Goal: Task Accomplishment & Management: Complete application form

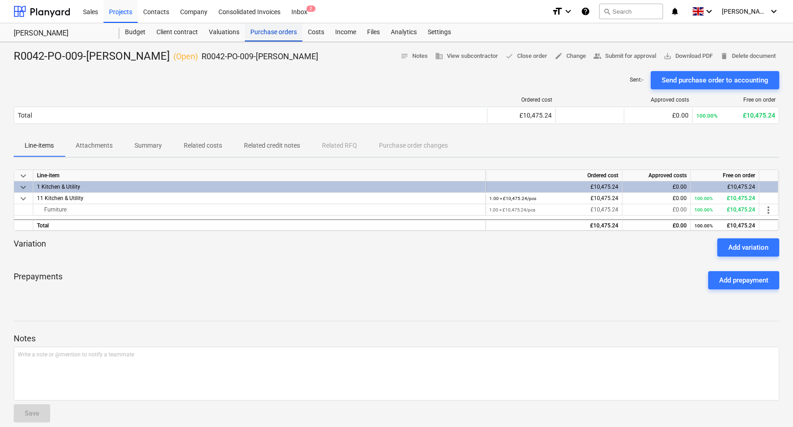
click at [272, 27] on div "Purchase orders" at bounding box center [273, 32] width 57 height 18
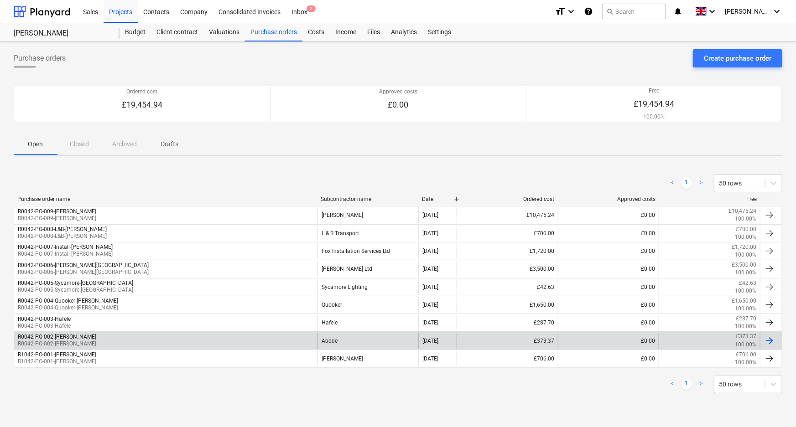
click at [116, 343] on div "R0042-PO-002-Abode-[PERSON_NAME] R0042-PO-002-[PERSON_NAME]" at bounding box center [165, 341] width 303 height 16
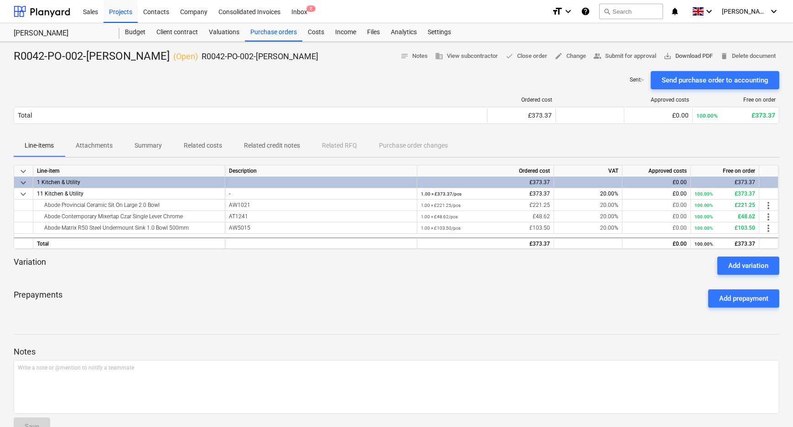
click at [465, 51] on span "save_alt Download PDF" at bounding box center [688, 56] width 49 height 10
click at [272, 32] on div "Purchase orders" at bounding box center [273, 32] width 57 height 18
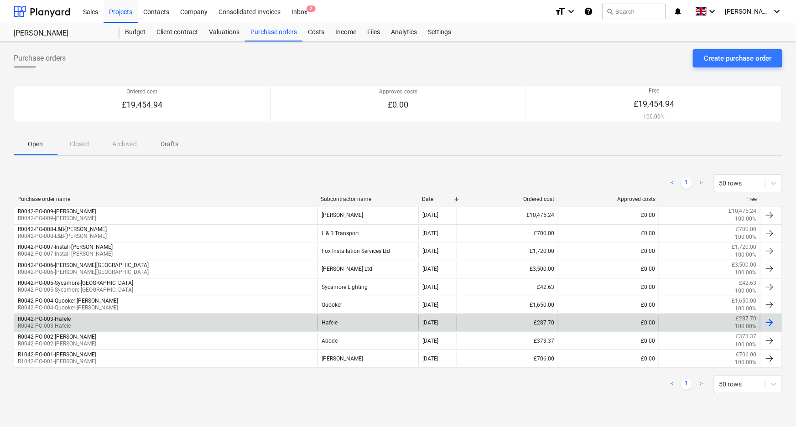
click at [95, 324] on div "R0042-PO-003-Hafele R0042-PO-003-Hafele" at bounding box center [165, 323] width 303 height 16
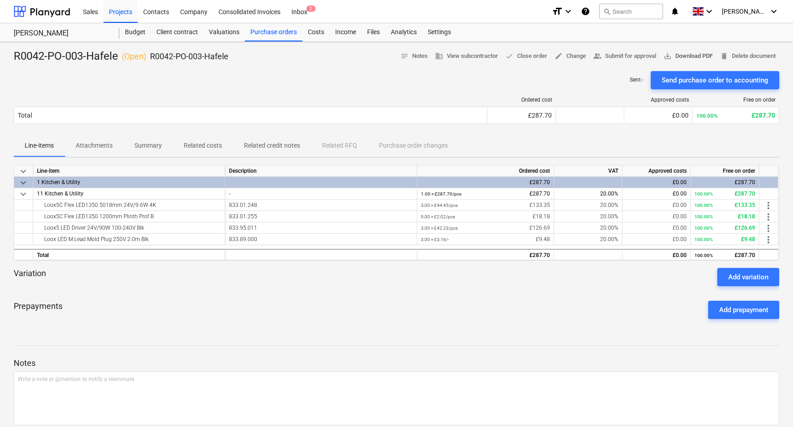
click at [465, 57] on span "save_alt Download PDF" at bounding box center [688, 56] width 49 height 10
click at [272, 34] on div "Purchase orders" at bounding box center [273, 32] width 57 height 18
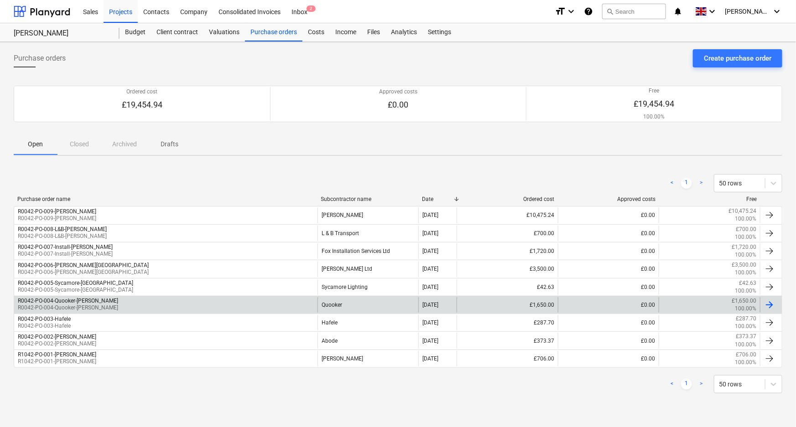
click at [128, 301] on div "R0042-PO-004-Quooker-[PERSON_NAME] R0042-PO-004-Quooker-[PERSON_NAME]" at bounding box center [165, 305] width 303 height 16
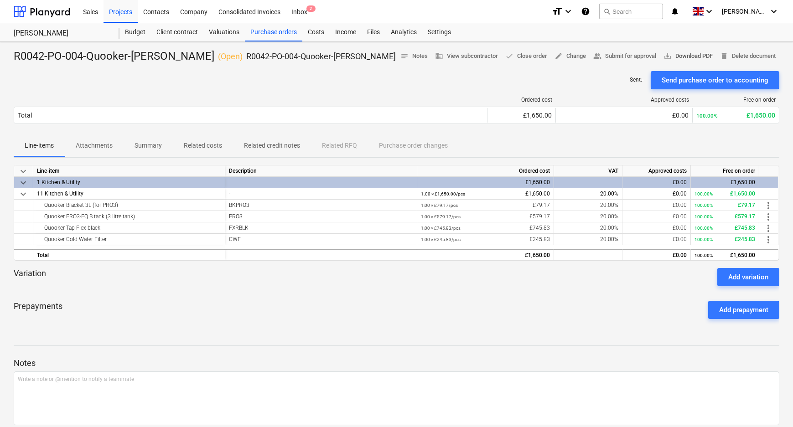
click at [465, 55] on span "save_alt Download PDF" at bounding box center [688, 56] width 49 height 10
click at [264, 34] on div "Purchase orders" at bounding box center [273, 32] width 57 height 18
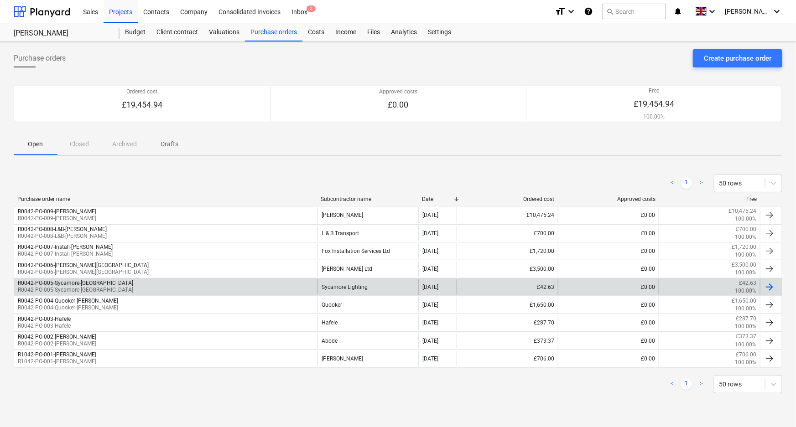
click at [116, 280] on div "R0042-PO-005-Sycamore-[PERSON_NAME] R0042-PO-005-Sycamore-[GEOGRAPHIC_DATA]" at bounding box center [165, 288] width 303 height 16
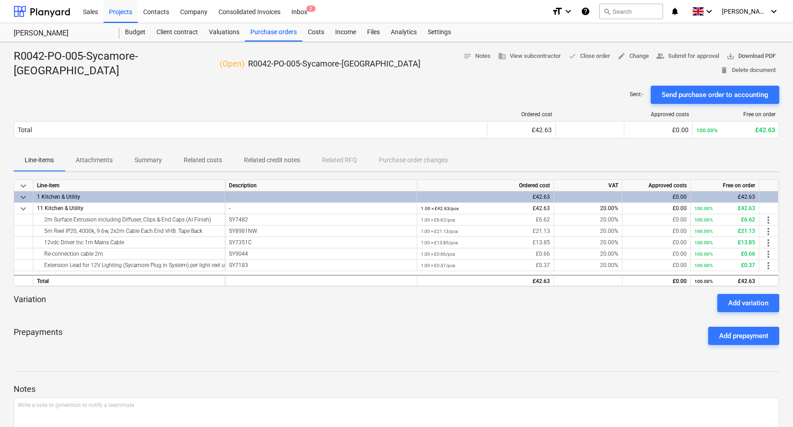
click at [465, 55] on span "save_alt Download PDF" at bounding box center [751, 56] width 49 height 10
click at [271, 33] on div "Purchase orders" at bounding box center [273, 32] width 57 height 18
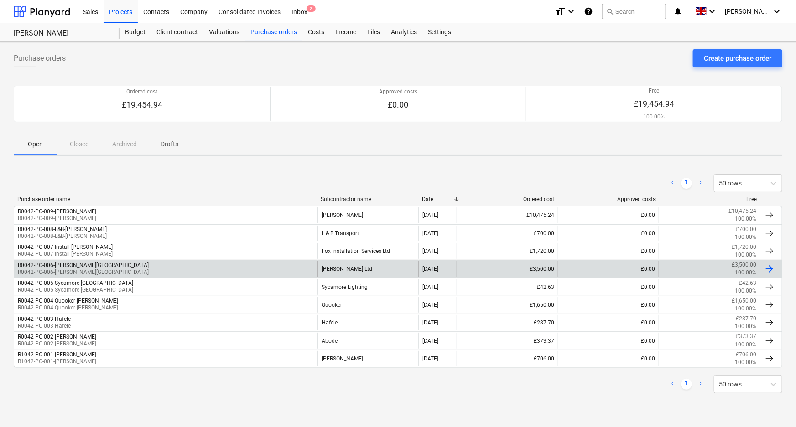
click at [121, 265] on div "R0042-PO-006-[PERSON_NAME] R0042-PO-006-[PERSON_NAME]" at bounding box center [165, 269] width 303 height 16
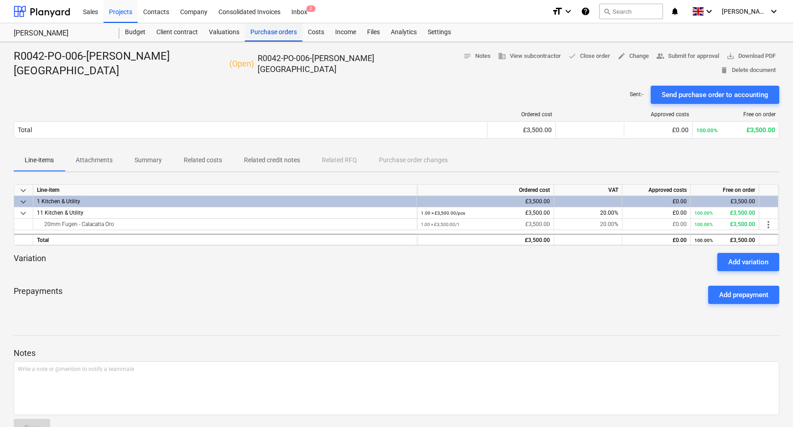
click at [263, 33] on div "Purchase orders" at bounding box center [273, 32] width 57 height 18
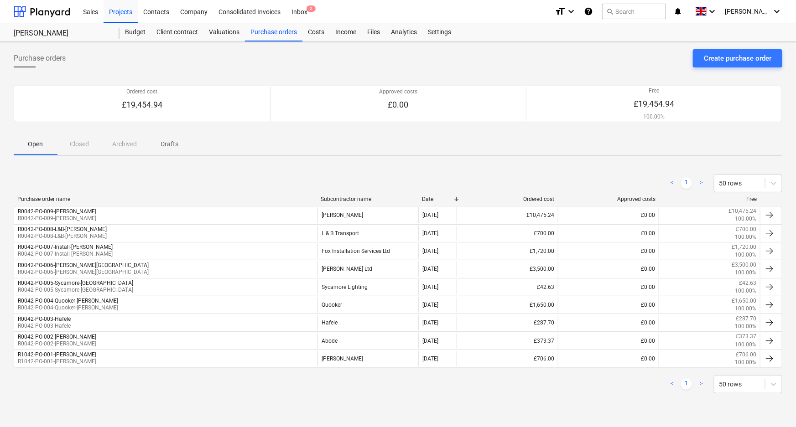
click at [135, 182] on div "< 1 > 50 rows" at bounding box center [398, 183] width 769 height 18
click at [112, 2] on div "Projects" at bounding box center [121, 11] width 34 height 23
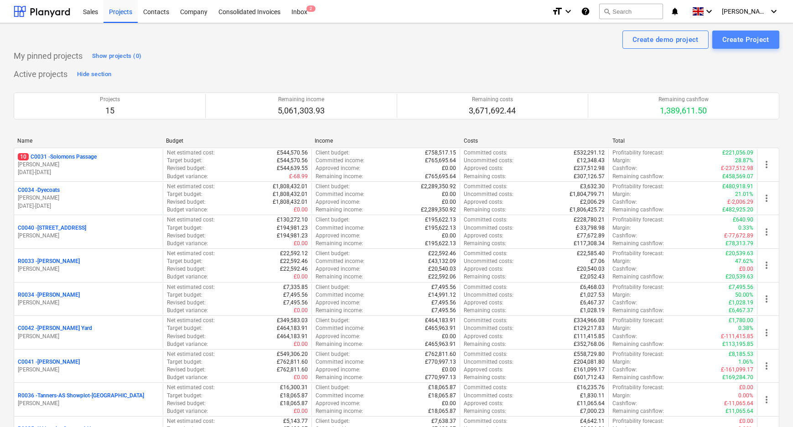
click at [465, 41] on div "Create Project" at bounding box center [746, 40] width 47 height 12
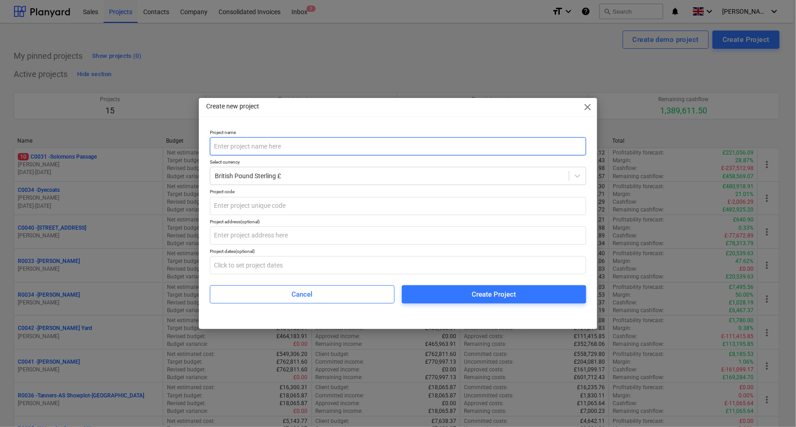
click at [376, 151] on input "text" at bounding box center [398, 146] width 376 height 18
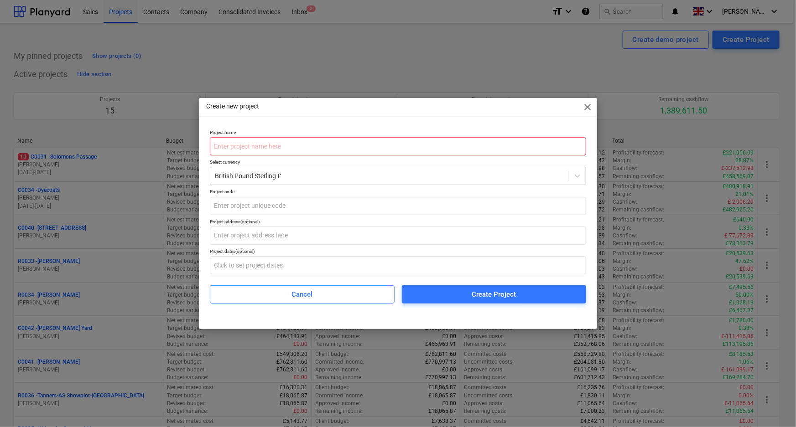
click at [237, 140] on input "text" at bounding box center [398, 146] width 376 height 18
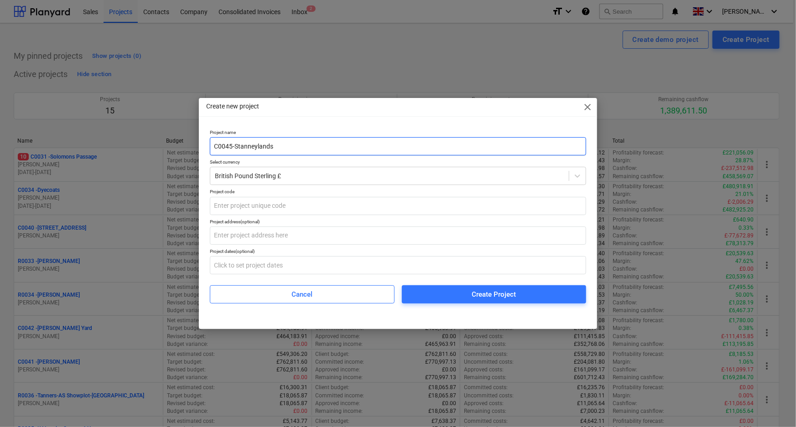
drag, startPoint x: 302, startPoint y: 151, endPoint x: 190, endPoint y: 146, distance: 111.9
click at [190, 146] on div "Create new project close Project name C0045-Stanneylands Select currency Britis…" at bounding box center [398, 213] width 796 height 427
click at [229, 145] on input "C0045-Stanneylands" at bounding box center [398, 146] width 376 height 18
drag, startPoint x: 232, startPoint y: 145, endPoint x: 208, endPoint y: 145, distance: 24.6
click at [208, 145] on div "Project name C0045-Stanneylands Select currency British Pound Sterling £ Projec…" at bounding box center [398, 217] width 384 height 182
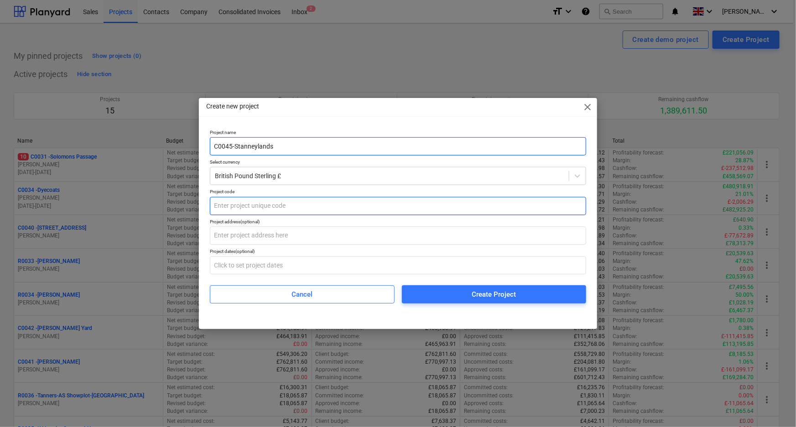
type input "C0045-Stanneylands"
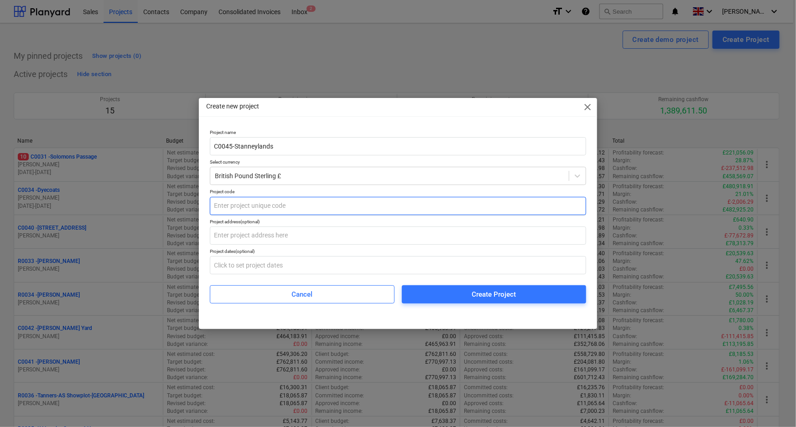
click at [255, 207] on input "text" at bounding box center [398, 206] width 376 height 18
paste input "C0045"
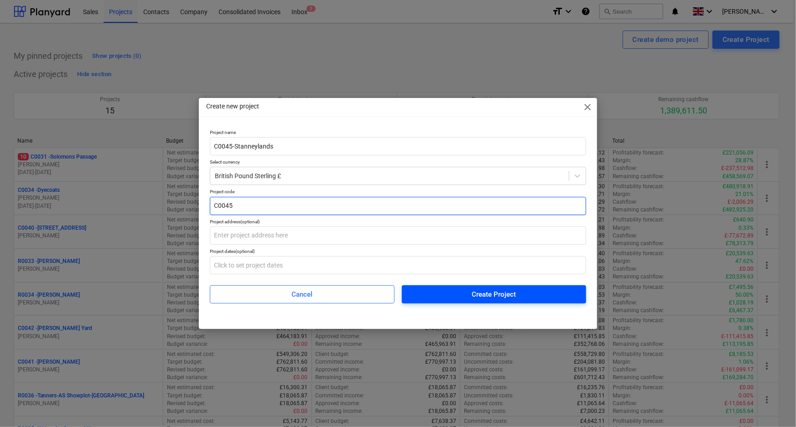
type input "C0045"
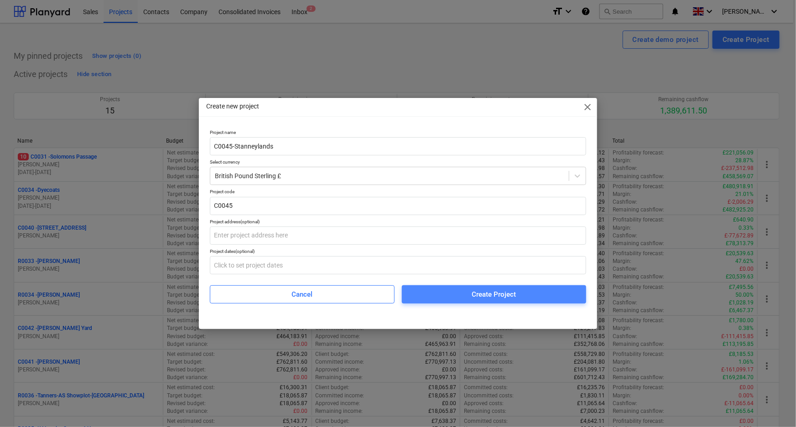
click at [465, 293] on span "Create Project" at bounding box center [494, 295] width 162 height 12
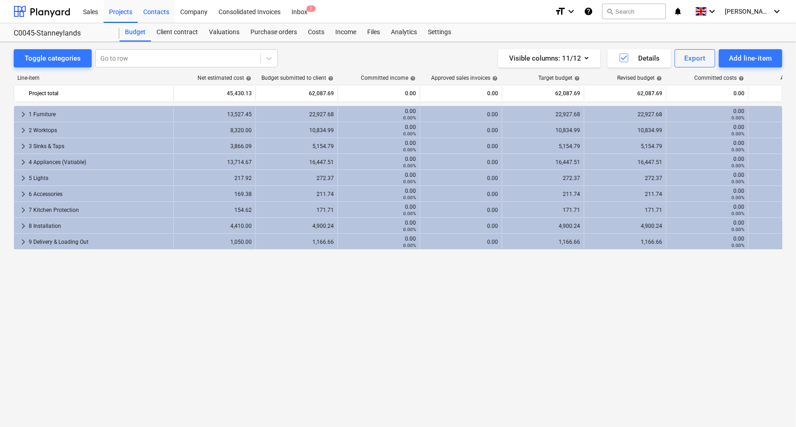
drag, startPoint x: 125, startPoint y: 6, endPoint x: 146, endPoint y: 13, distance: 21.8
click at [125, 6] on div "Projects" at bounding box center [121, 11] width 34 height 23
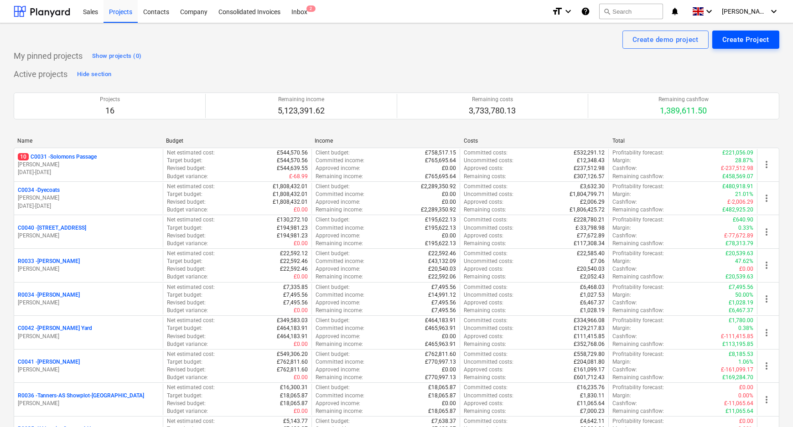
click at [465, 37] on div "Create Project" at bounding box center [746, 40] width 47 height 12
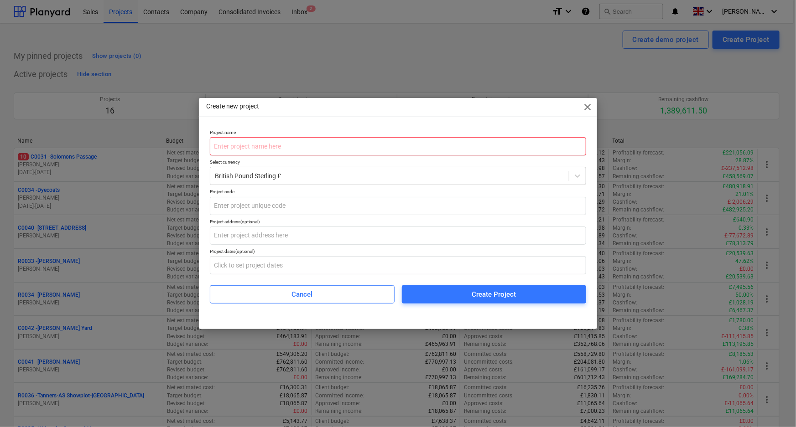
click at [319, 150] on input "text" at bounding box center [398, 146] width 376 height 18
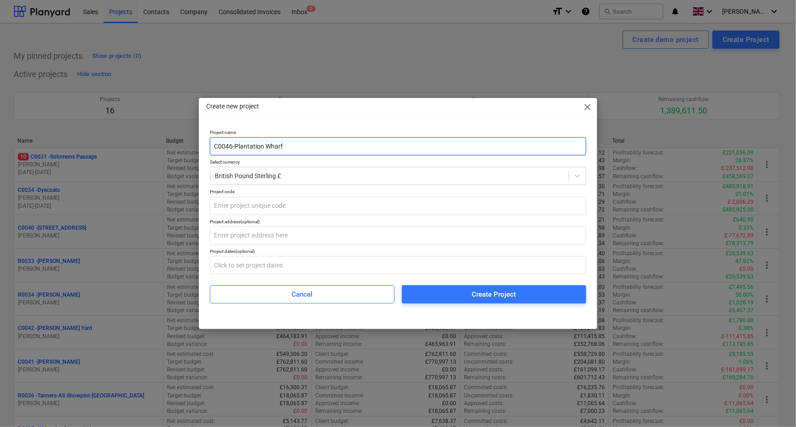
drag, startPoint x: 233, startPoint y: 148, endPoint x: 198, endPoint y: 148, distance: 35.1
click at [198, 148] on div "Create new project close Project name C0046-Plantation Wharf Select currency Br…" at bounding box center [398, 213] width 796 height 427
drag, startPoint x: 228, startPoint y: 149, endPoint x: 232, endPoint y: 147, distance: 4.8
click at [228, 149] on input "C0046-Plantation Wharf" at bounding box center [398, 146] width 376 height 18
click at [232, 147] on input "C0046-Plantation Wharf" at bounding box center [398, 146] width 376 height 18
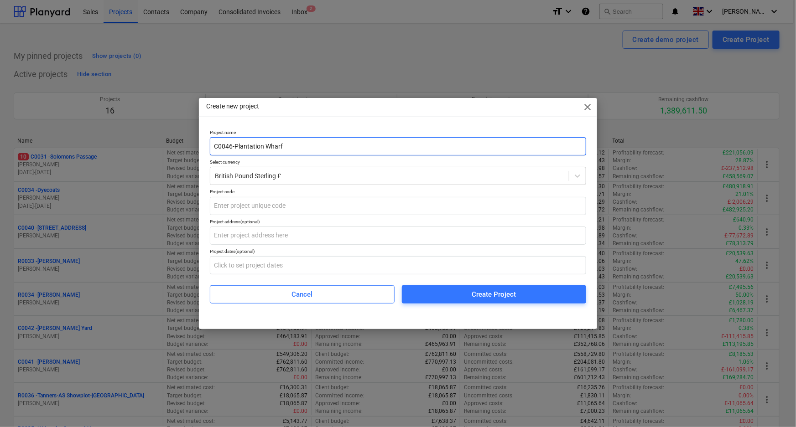
drag, startPoint x: 232, startPoint y: 146, endPoint x: 198, endPoint y: 146, distance: 33.8
click at [198, 146] on div "Create new project close Project name C0046-Plantation Wharf Select currency Br…" at bounding box center [398, 213] width 796 height 427
type input "C0046-Plantation Wharf"
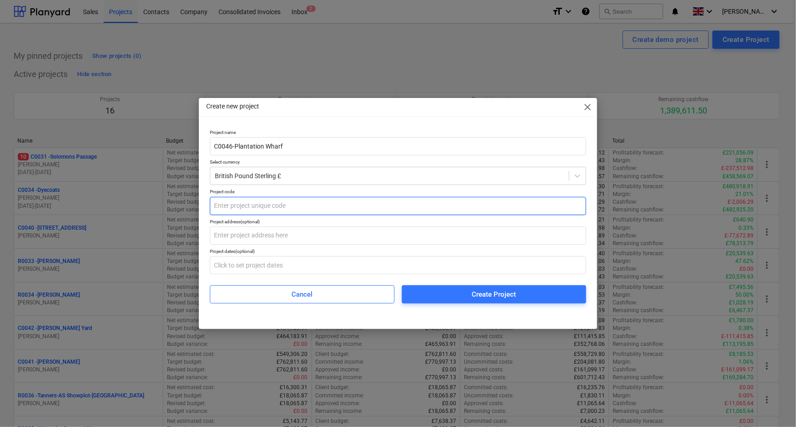
click at [246, 211] on input "text" at bounding box center [398, 206] width 376 height 18
paste input "C0046"
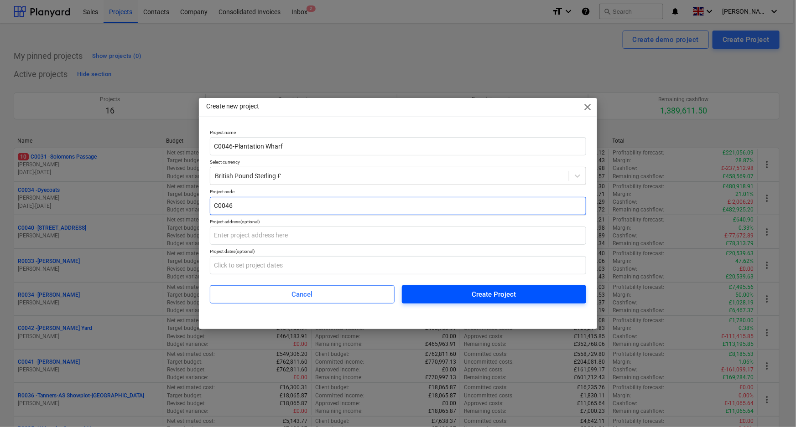
type input "C0046"
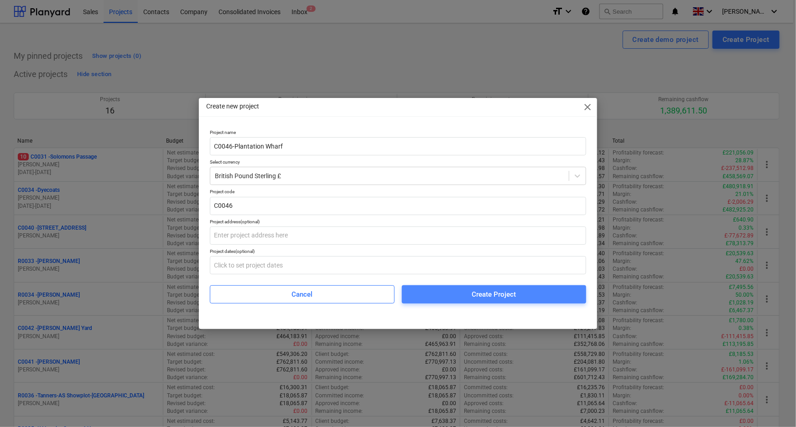
click at [462, 297] on span "Create Project" at bounding box center [494, 295] width 162 height 12
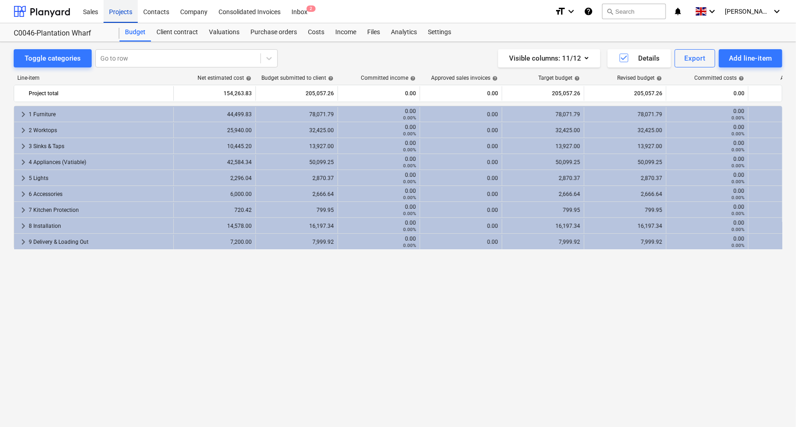
click at [123, 11] on div "Projects" at bounding box center [121, 11] width 34 height 23
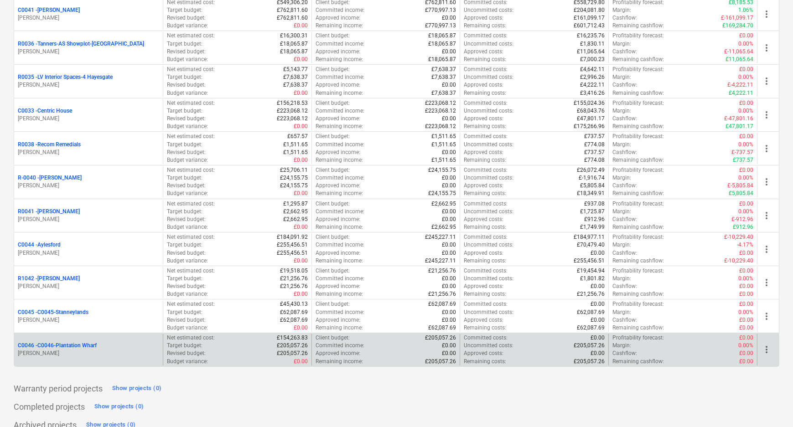
scroll to position [364, 0]
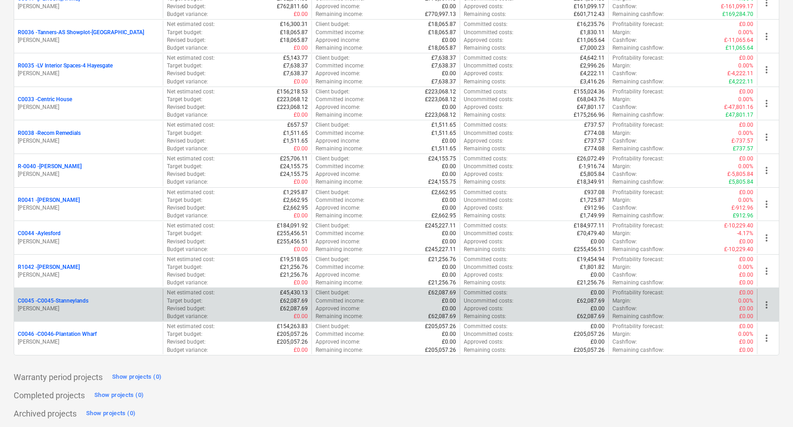
click at [65, 298] on p "C0045 - C0045-Stanneylands" at bounding box center [53, 301] width 71 height 8
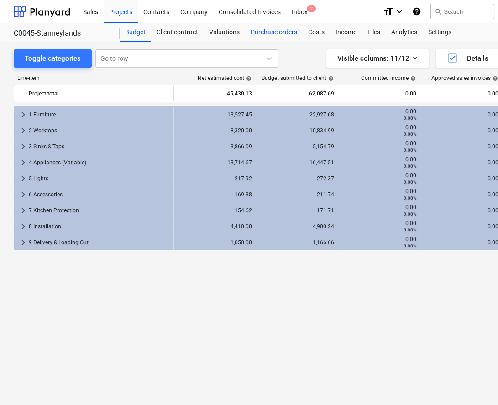
click at [260, 31] on div "Purchase orders" at bounding box center [273, 32] width 57 height 18
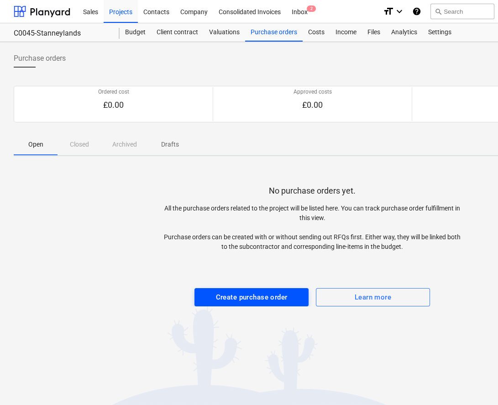
click at [266, 296] on div "Create purchase order" at bounding box center [252, 297] width 72 height 12
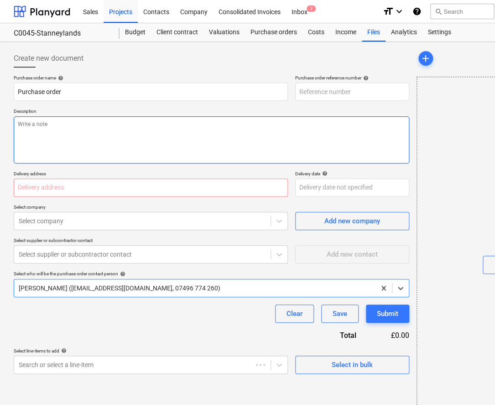
type textarea "x"
type input "C0045-PO-001"
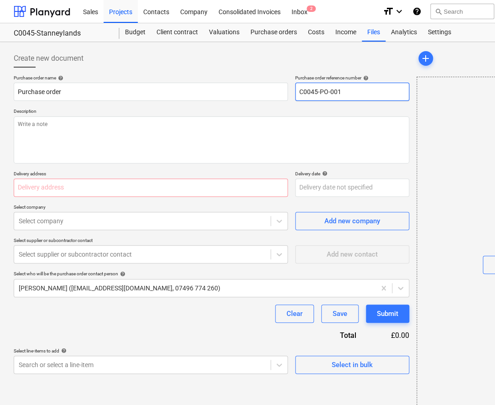
click at [379, 97] on input "C0045-PO-001" at bounding box center [352, 92] width 114 height 18
type textarea "x"
type input "C0045-PO-001-"
type textarea "x"
type input "C0045-PO-001-A"
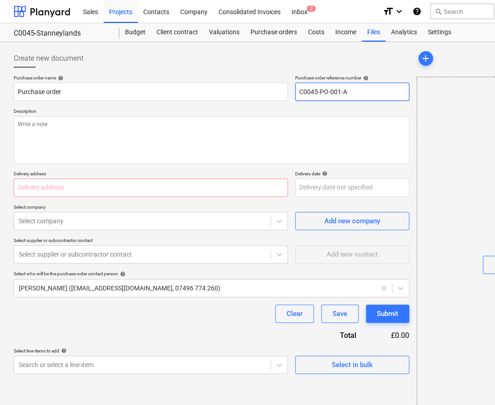
type textarea "x"
type input "C0045-PO-001-Ab"
type textarea "x"
type input "C0045-PO-001-Abo"
type textarea "x"
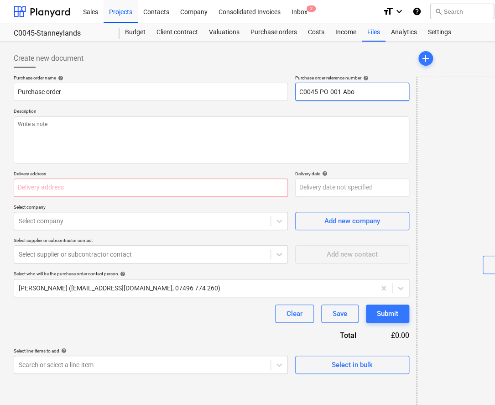
type input "C0045-PO-001-Abod"
type textarea "x"
type input "C0045-PO-001-Abode"
type textarea "x"
type input "C0045-PO-001-Abode-"
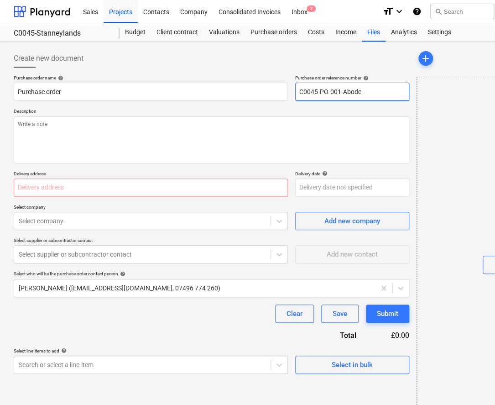
type textarea "x"
type input "C0045-PO-001-Abode-:"
type textarea "x"
type input "C0045-PO-001-Abode-"
type textarea "x"
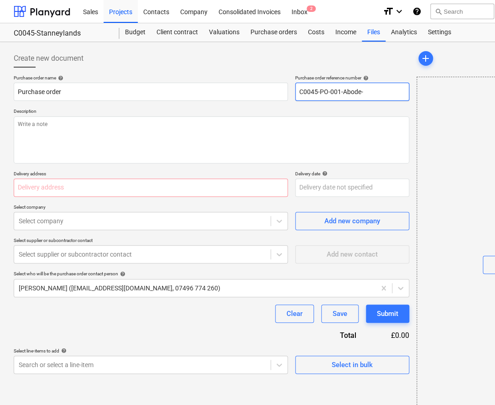
type input "C0045-PO-001-Abode-S"
type textarea "x"
type input "C0045-PO-001-Abode-St"
type textarea "x"
type input "C0045-PO-001-Abode-Sta"
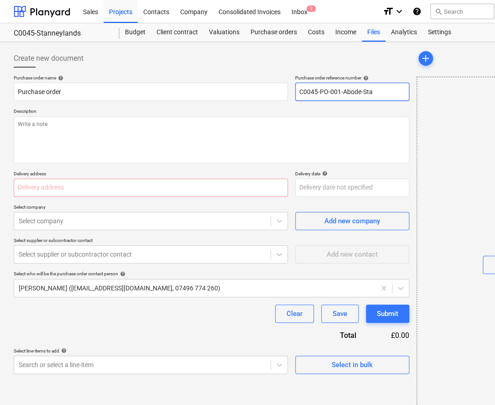
type textarea "x"
type input "C0045-PO-001-Abode-[PERSON_NAME]"
type textarea "x"
type input "C0045-PO-001-Abode-Stann"
type textarea "x"
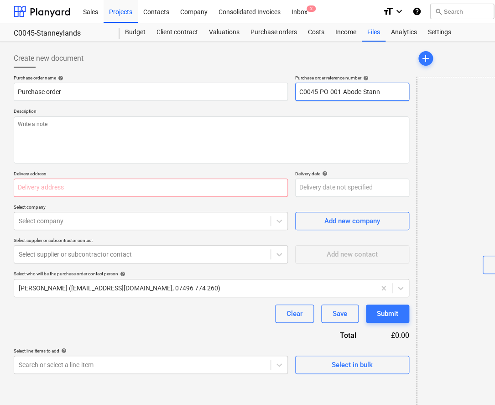
type input "C0045-PO-001-Abode-Stanne"
type textarea "x"
type input "C0045-PO-001-Abode-Stanney"
type textarea "x"
type input "C0045-PO-001-Abode-Stanneyl"
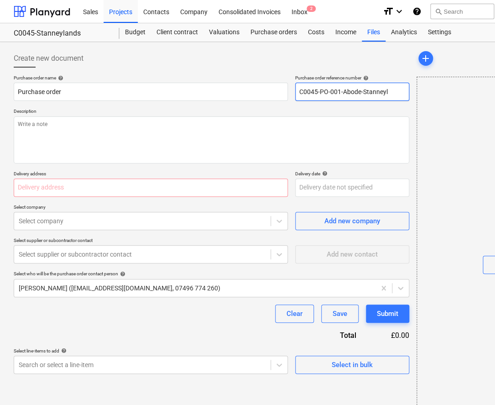
type textarea "x"
type input "C0045-PO-001-Abode-Stanneyla"
type textarea "x"
type input "C0045-PO-001-Abode-[GEOGRAPHIC_DATA]"
type textarea "x"
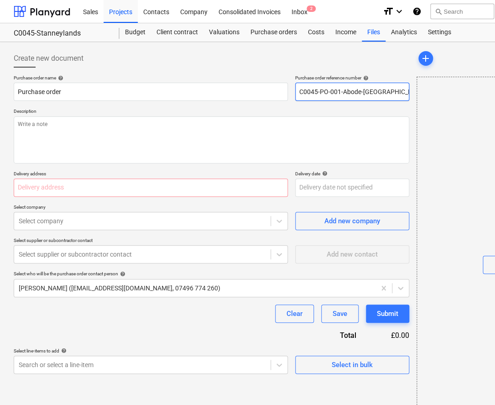
type input "C0045-PO-001-Abode-[GEOGRAPHIC_DATA]"
type textarea "x"
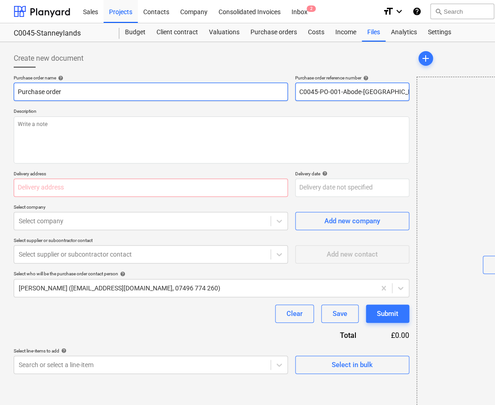
drag, startPoint x: 403, startPoint y: 94, endPoint x: 223, endPoint y: 89, distance: 180.7
click at [279, 96] on div "Purchase order name help Purchase order Purchase order reference number help C0…" at bounding box center [212, 88] width 396 height 26
type input "C0045-PO-001-Abode-[GEOGRAPHIC_DATA]"
drag, startPoint x: 173, startPoint y: 86, endPoint x: 13, endPoint y: 91, distance: 159.7
click at [9, 88] on div "Create new document Purchase order name help Purchase order Purchase order refe…" at bounding box center [312, 232] width 624 height 381
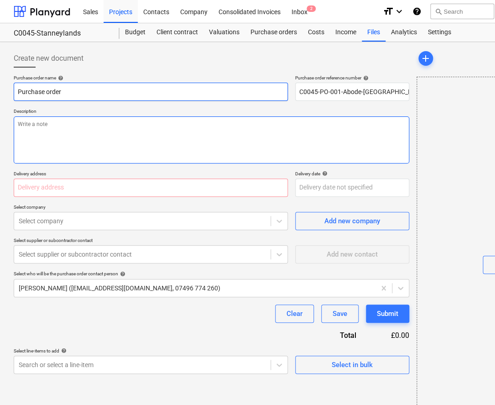
paste input "C0045-PO-001-Abode-[GEOGRAPHIC_DATA]"
type textarea "x"
type input "C0045-PO-001-Abode-[GEOGRAPHIC_DATA]"
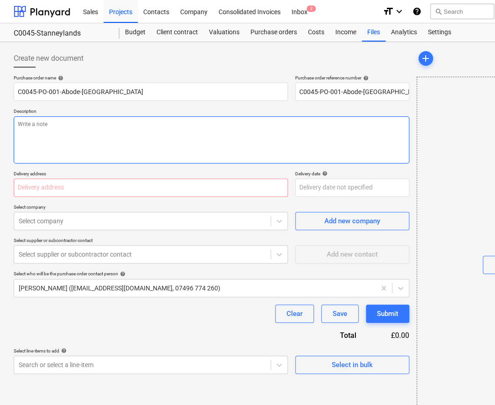
click at [96, 135] on textarea at bounding box center [212, 139] width 396 height 47
paste textarea "C0045-PO-001-Abode-[GEOGRAPHIC_DATA]"
type textarea "x"
type textarea "C0045-PO-001-Abode-[GEOGRAPHIC_DATA]"
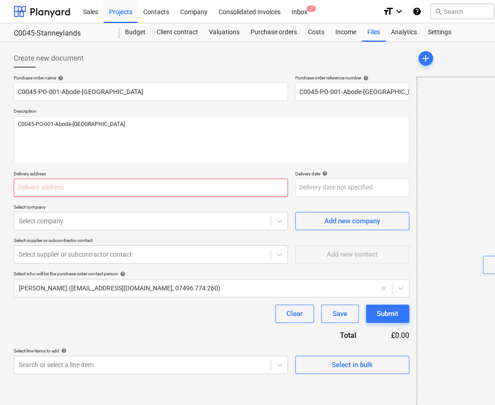
click at [91, 191] on input "text" at bounding box center [151, 187] width 274 height 18
paste input "[STREET_ADDRESS]"
type textarea "x"
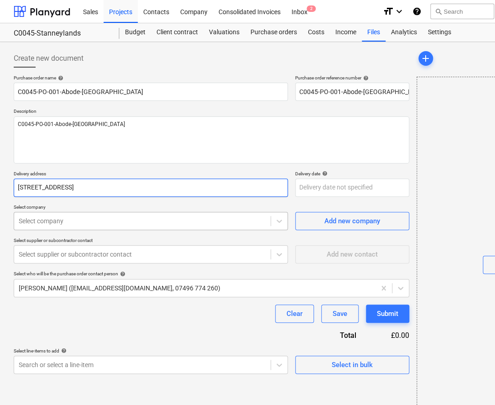
type input "[STREET_ADDRESS]"
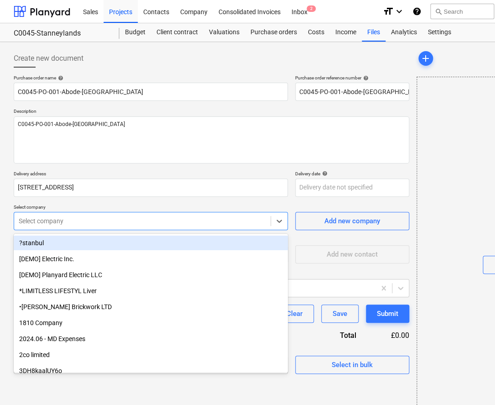
click at [78, 227] on div "Select company" at bounding box center [151, 221] width 274 height 18
type textarea "x"
type input "ab"
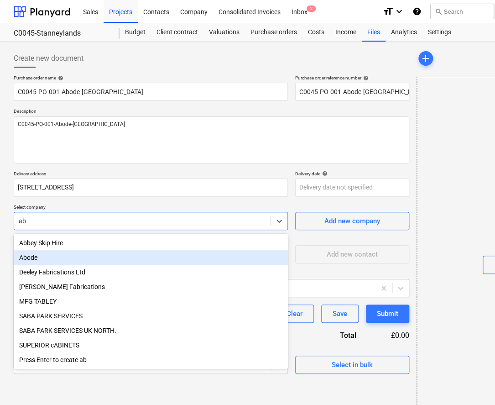
click at [78, 255] on div "Abode" at bounding box center [151, 257] width 274 height 15
type textarea "x"
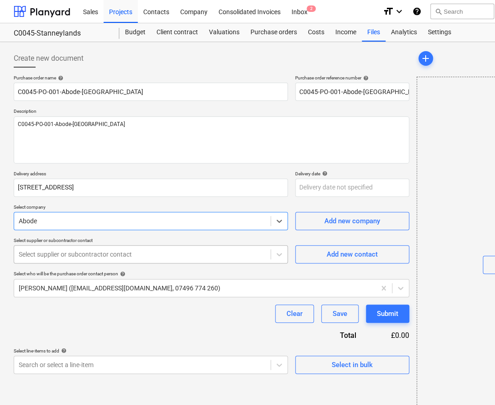
click at [78, 252] on div at bounding box center [142, 254] width 247 height 9
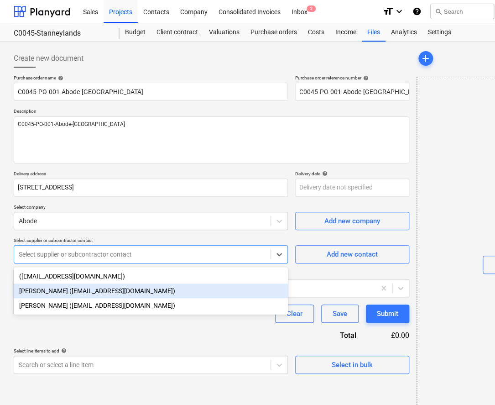
click at [79, 294] on div "[PERSON_NAME] ([EMAIL_ADDRESS][DOMAIN_NAME])" at bounding box center [151, 290] width 274 height 15
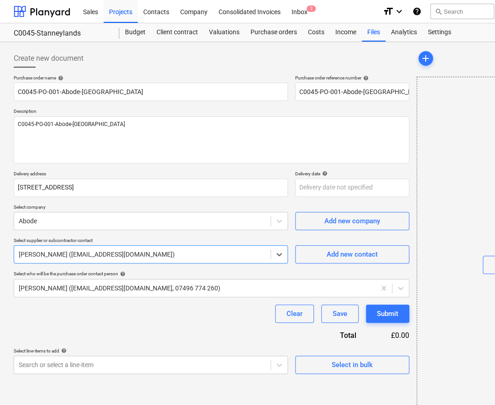
click at [79, 294] on div "[PERSON_NAME] ([EMAIL_ADDRESS][DOMAIN_NAME], 07496 774 260)" at bounding box center [212, 288] width 396 height 18
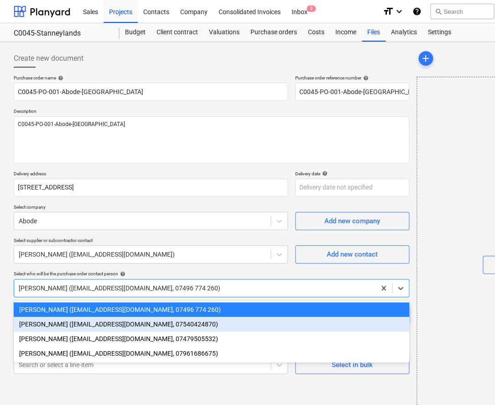
click at [76, 328] on div "[PERSON_NAME] ([EMAIL_ADDRESS][DOMAIN_NAME], 07540424870)" at bounding box center [212, 324] width 396 height 15
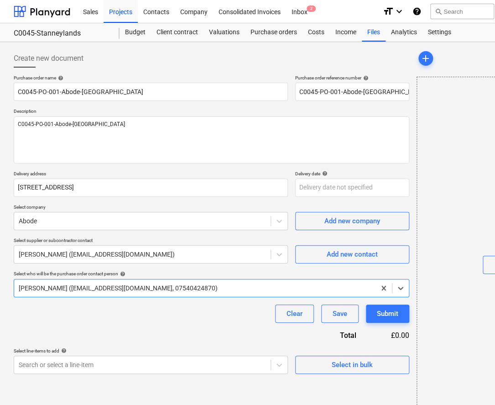
click at [76, 320] on div "Clear Save Submit" at bounding box center [212, 313] width 396 height 18
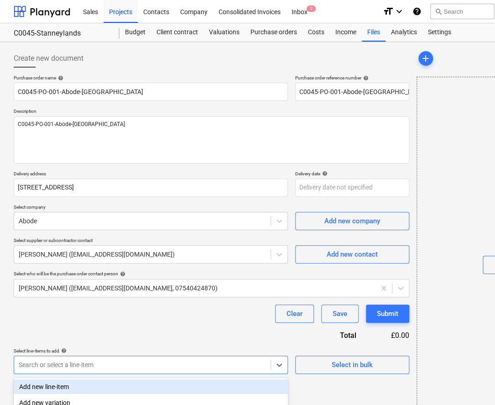
click at [263, 361] on body "Sales Projects Contacts Company Consolidated Invoices Inbox 2 format_size keybo…" at bounding box center [247, 202] width 495 height 405
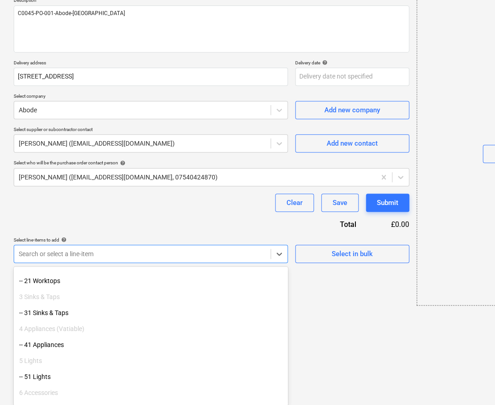
scroll to position [124, 0]
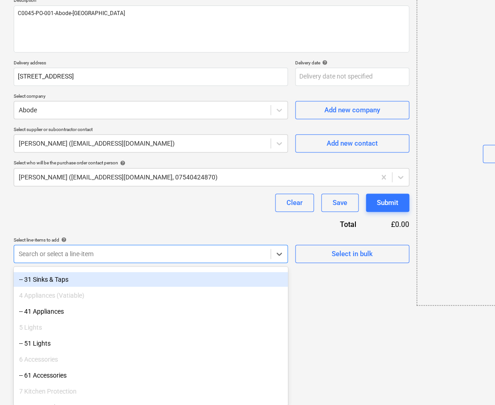
click at [51, 276] on div "-- 31 Sinks & Taps" at bounding box center [151, 279] width 274 height 15
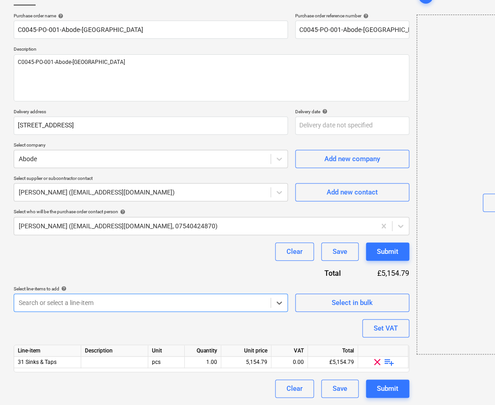
scroll to position [62, 0]
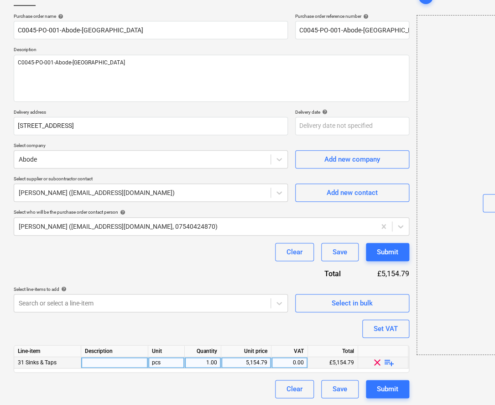
click at [390, 364] on span "playlist_add" at bounding box center [389, 362] width 11 height 11
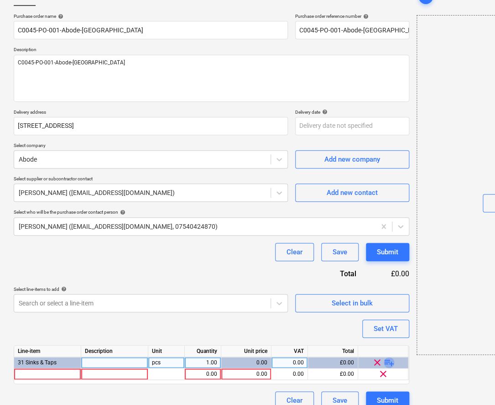
click at [390, 364] on span "playlist_add" at bounding box center [389, 362] width 11 height 11
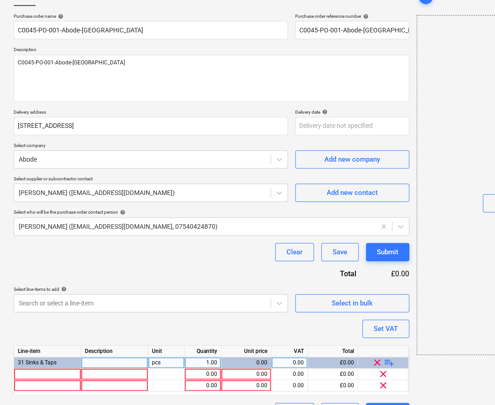
click at [390, 364] on span "playlist_add" at bounding box center [389, 362] width 11 height 11
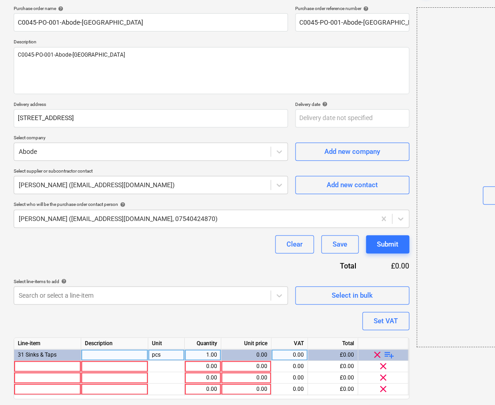
scroll to position [96, 0]
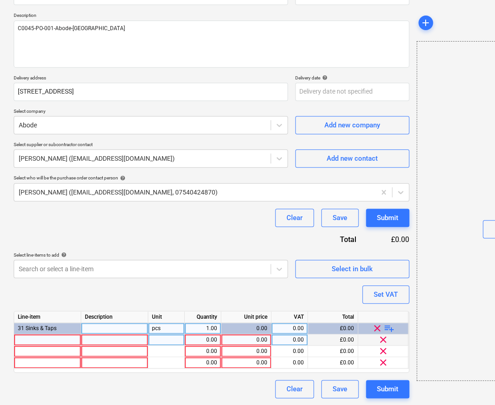
type textarea "x"
click at [51, 342] on div at bounding box center [47, 339] width 67 height 11
type input "Abode Matrix R15 Steel Undermount Sink 1.5 Bowl LH Main Bow"
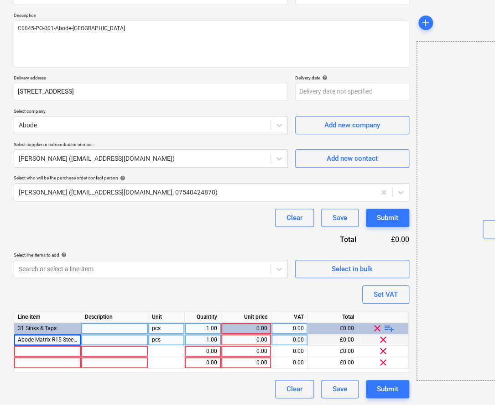
click at [114, 338] on div at bounding box center [114, 339] width 67 height 11
type textarea "x"
click at [204, 339] on div "1.00" at bounding box center [202, 339] width 29 height 11
type input "3"
type textarea "x"
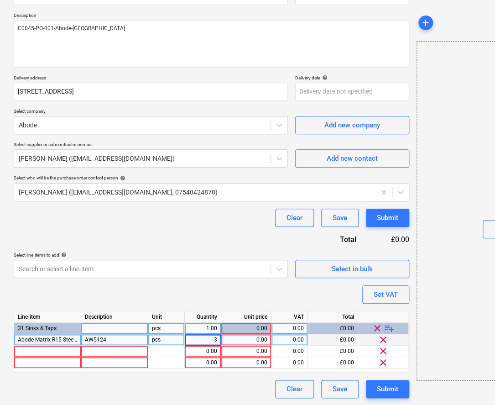
click at [240, 337] on div "0.00" at bounding box center [246, 339] width 42 height 11
type input "201"
type textarea "x"
click at [291, 335] on div "0.00" at bounding box center [289, 339] width 29 height 11
type input "20"
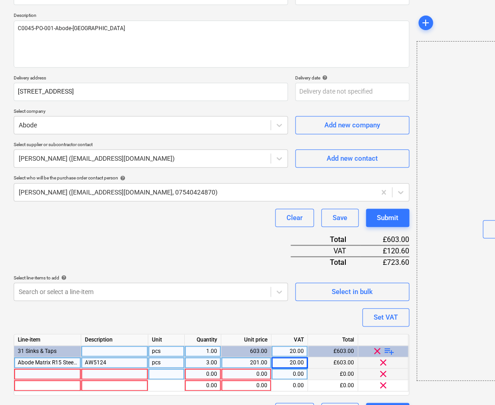
click at [383, 371] on span "clear" at bounding box center [383, 373] width 11 height 11
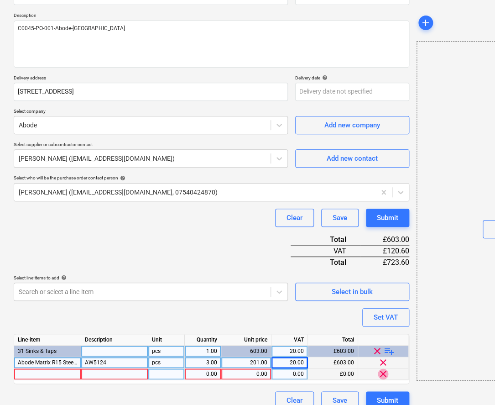
click at [384, 375] on span "clear" at bounding box center [383, 373] width 11 height 11
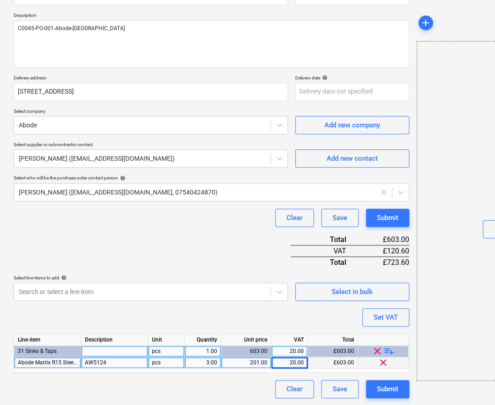
click at [230, 316] on div "Purchase order name help C0045-PO-001-Abode-Stanneylands Purchase order referen…" at bounding box center [212, 188] width 396 height 419
click at [378, 214] on div "Submit" at bounding box center [387, 218] width 21 height 12
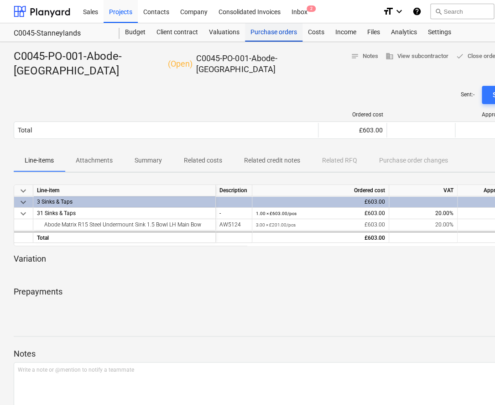
click at [255, 29] on div "Purchase orders" at bounding box center [273, 32] width 57 height 18
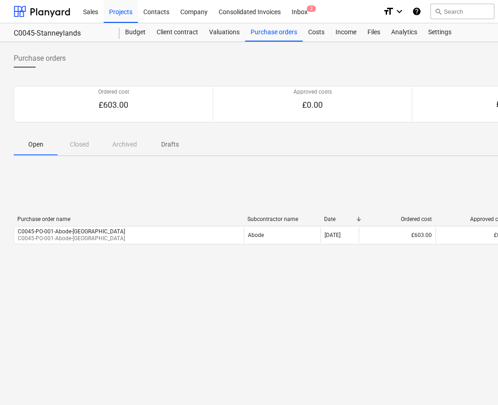
click at [459, 200] on div "< 1 > 50 rows" at bounding box center [312, 203] width 597 height 18
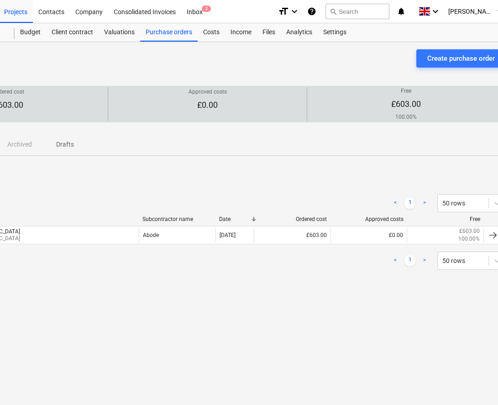
scroll to position [0, 126]
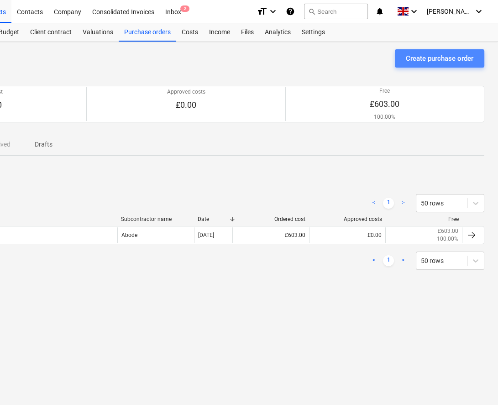
click at [421, 61] on div "Create purchase order" at bounding box center [440, 58] width 68 height 12
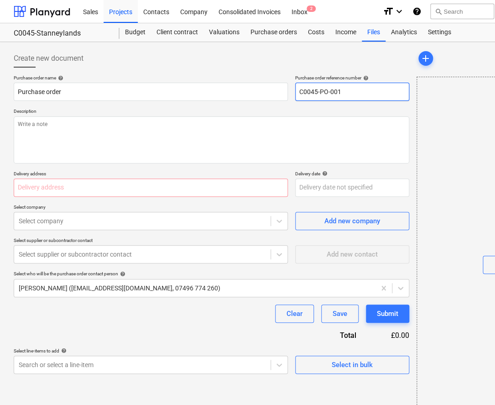
drag, startPoint x: 353, startPoint y: 92, endPoint x: 337, endPoint y: 90, distance: 16.1
click at [337, 90] on input "C0045-PO-001" at bounding box center [352, 92] width 114 height 18
type textarea "x"
type input "C0045-PO-002"
type textarea "x"
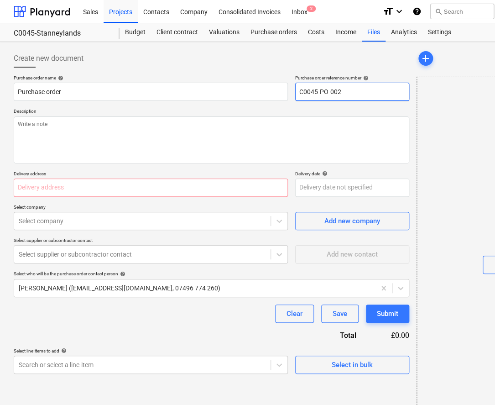
type input "C0045-PO-002-"
type textarea "x"
type input "C0045-PO-002-B"
type textarea "x"
type input "C0045-PO-002-Bo"
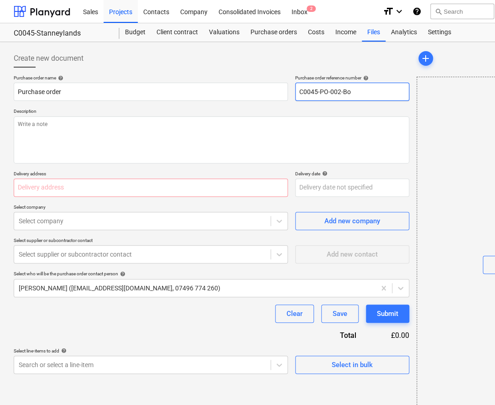
type textarea "x"
type input "C0045-PO-002-Bor"
type textarea "x"
type input "C0045-PO-002-Bora"
type textarea "x"
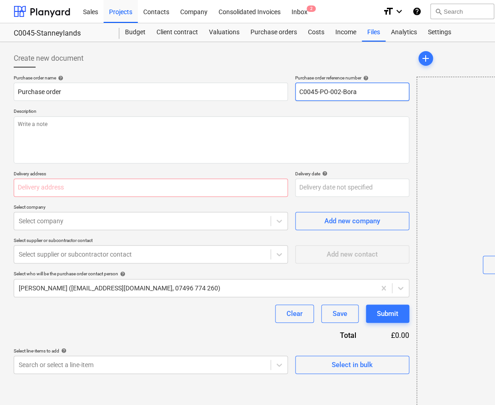
type input "C0045-PO-002-Bora-"
type textarea "x"
type input "C0045-PO-002-Bora-S"
type textarea "x"
type input "C0045-PO-002-Bora-St"
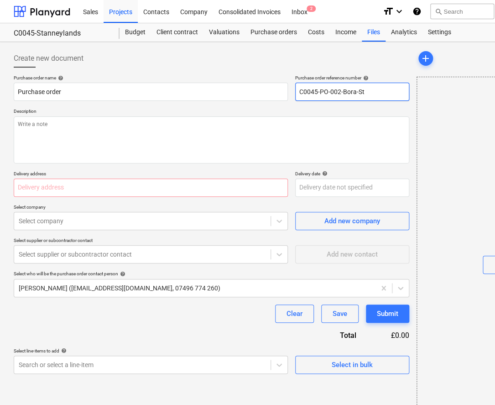
type textarea "x"
type input "C0045-PO-002-Bora-Sta"
type textarea "x"
type input "C0045-PO-002-[PERSON_NAME]"
type textarea "x"
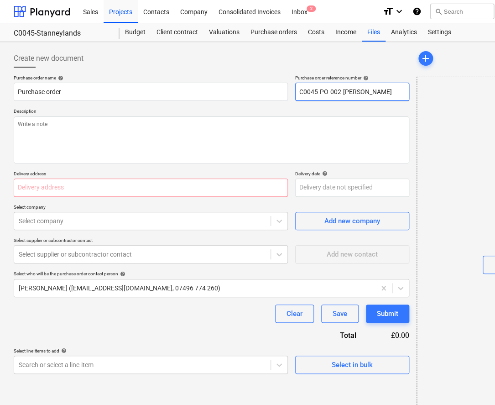
type input "C0045-PO-002-Bora-Stann"
type textarea "x"
type input "C0045-PO-002-Bora-Stanne"
type textarea "x"
type input "C0045-PO-002-[PERSON_NAME]"
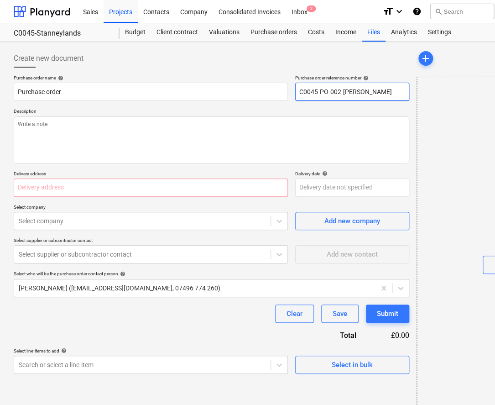
type textarea "x"
type input "C0045-PO-002-Bora-Stanneyl"
type textarea "x"
type input "C0045-PO-002-Bora-[GEOGRAPHIC_DATA]"
type textarea "x"
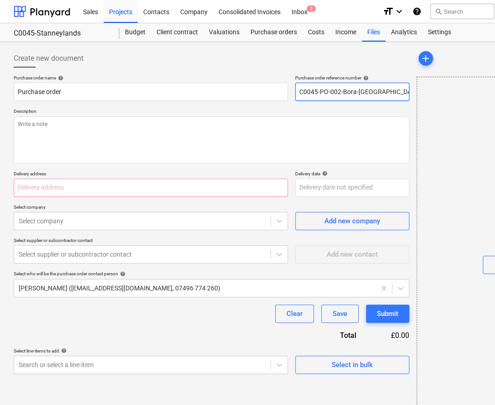
type input "C0045-PO-002-Bora-[GEOGRAPHIC_DATA]"
type textarea "x"
type input "C0045-PO-002-[GEOGRAPHIC_DATA]-[GEOGRAPHIC_DATA]"
type textarea "x"
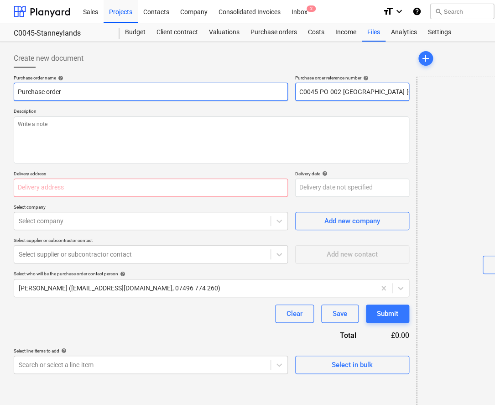
drag, startPoint x: 397, startPoint y: 91, endPoint x: 274, endPoint y: 90, distance: 123.6
click at [276, 90] on div "Purchase order name help Purchase order Purchase order reference number help C0…" at bounding box center [212, 88] width 396 height 26
type input "C0045-PO-002-[GEOGRAPHIC_DATA]-[GEOGRAPHIC_DATA]"
drag, startPoint x: 73, startPoint y: 91, endPoint x: -32, endPoint y: 91, distance: 104.9
click at [0, 91] on html "Sales Projects Contacts Company Consolidated Invoices Inbox 2 format_size keybo…" at bounding box center [247, 202] width 495 height 405
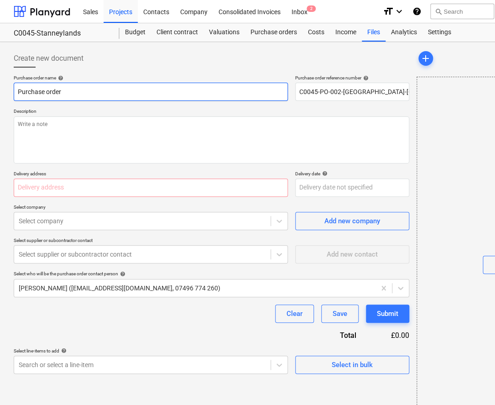
paste input "C0045-PO-002-[GEOGRAPHIC_DATA]-[GEOGRAPHIC_DATA]"
type textarea "x"
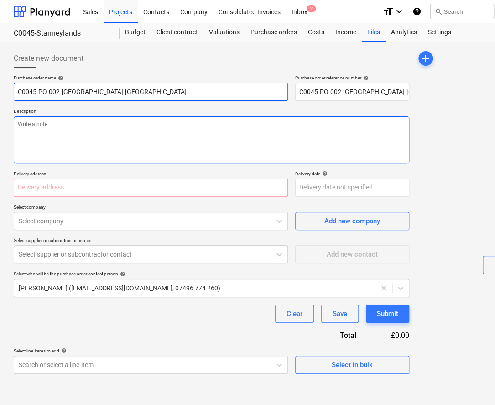
type input "C0045-PO-002-[GEOGRAPHIC_DATA]-[GEOGRAPHIC_DATA]"
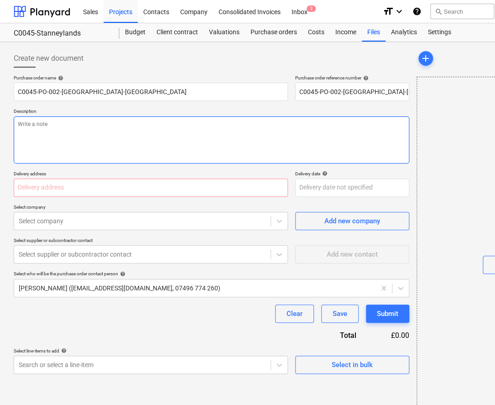
click at [73, 128] on textarea at bounding box center [212, 139] width 396 height 47
paste textarea "C0045-PO-002-[GEOGRAPHIC_DATA]-[GEOGRAPHIC_DATA]"
type textarea "x"
type textarea "C0045-PO-002-[GEOGRAPHIC_DATA]-[GEOGRAPHIC_DATA]"
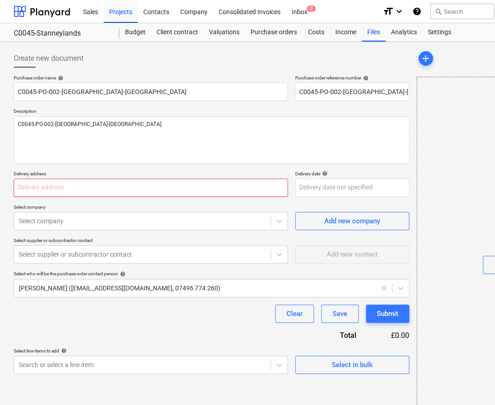
click at [154, 186] on input "text" at bounding box center [151, 187] width 274 height 18
paste input "[STREET_ADDRESS]"
type textarea "x"
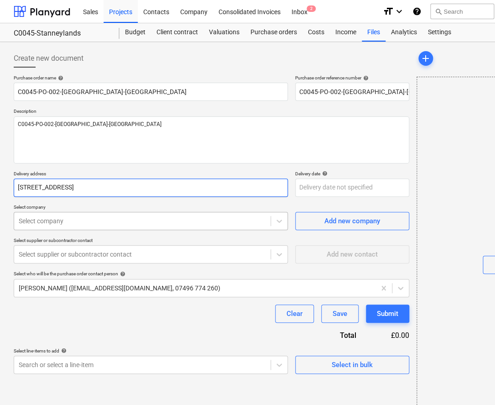
type input "[STREET_ADDRESS]"
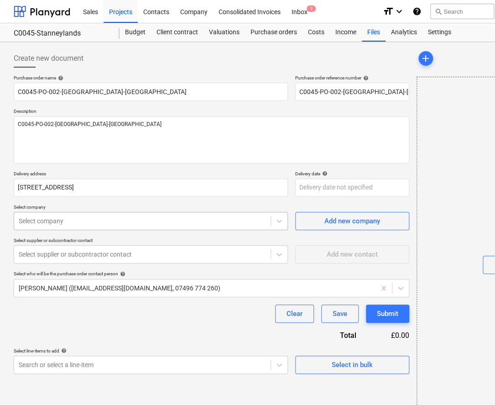
type textarea "x"
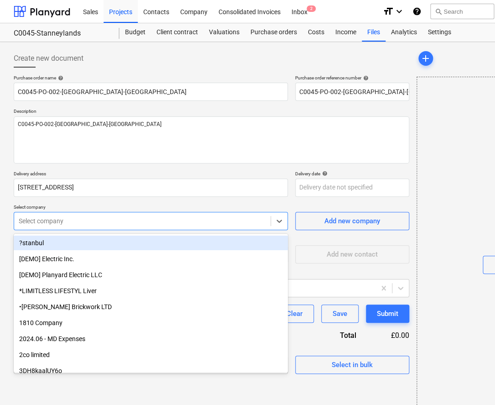
click at [144, 214] on div "Select company" at bounding box center [142, 220] width 256 height 13
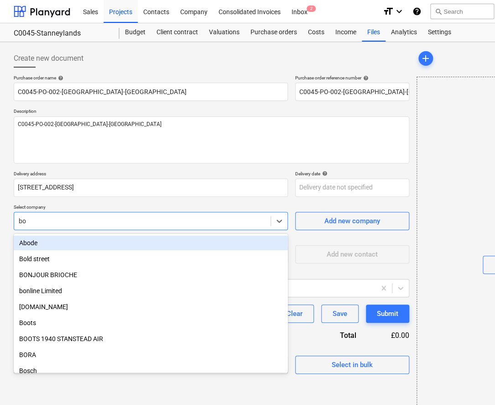
type input "bor"
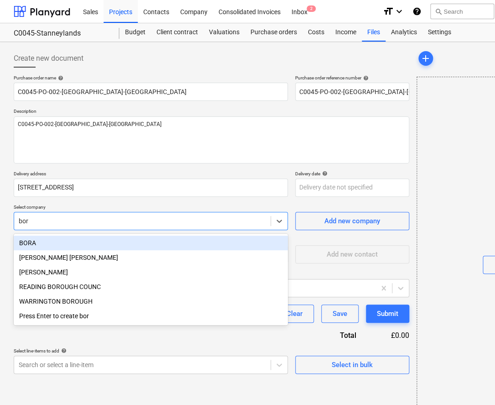
click at [141, 244] on div "BORA" at bounding box center [151, 242] width 274 height 15
type textarea "x"
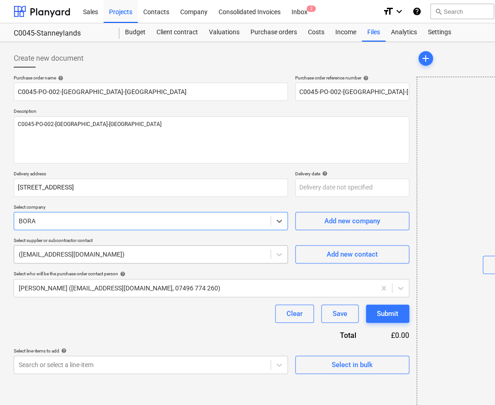
click at [141, 252] on div at bounding box center [142, 254] width 247 height 9
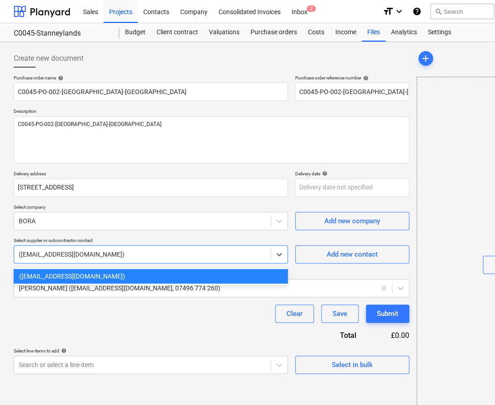
click at [141, 252] on div at bounding box center [142, 254] width 247 height 9
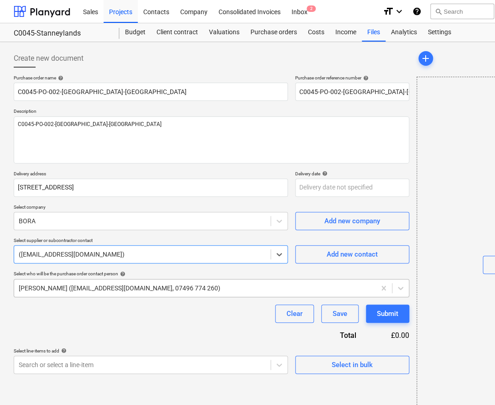
click at [136, 284] on div at bounding box center [195, 287] width 352 height 9
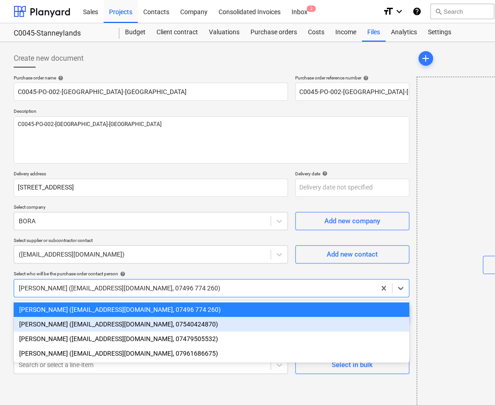
click at [120, 324] on div "[PERSON_NAME] ([EMAIL_ADDRESS][DOMAIN_NAME], 07540424870)" at bounding box center [212, 324] width 396 height 15
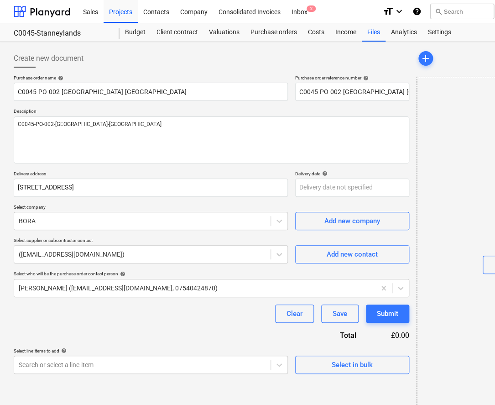
click at [120, 324] on div "Purchase order name help C0045-PO-002-Bora-Stanneylands Purchase order referenc…" at bounding box center [212, 224] width 396 height 299
click at [111, 364] on body "Sales Projects Contacts Company Consolidated Invoices Inbox 2 format_size keybo…" at bounding box center [247, 202] width 495 height 405
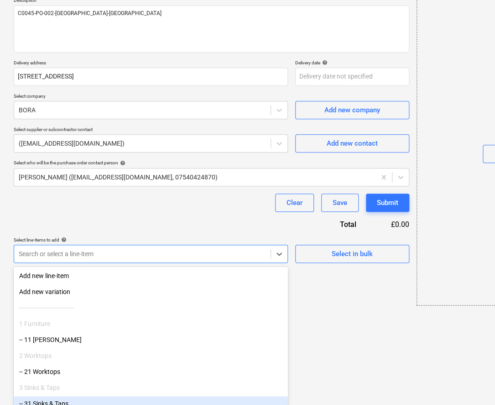
drag, startPoint x: 91, startPoint y: 359, endPoint x: 92, endPoint y: 396, distance: 37.4
click at [92, 401] on div "-- 31 Sinks & Taps" at bounding box center [151, 403] width 274 height 15
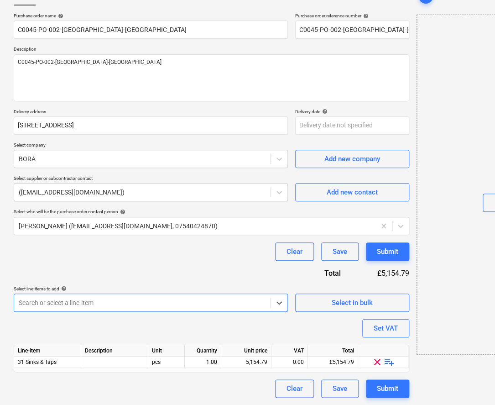
scroll to position [62, 0]
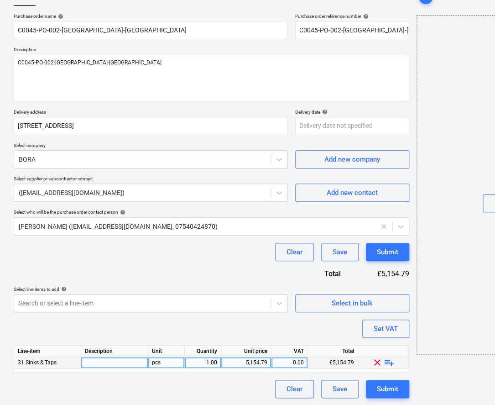
click at [390, 361] on span "playlist_add" at bounding box center [389, 362] width 11 height 11
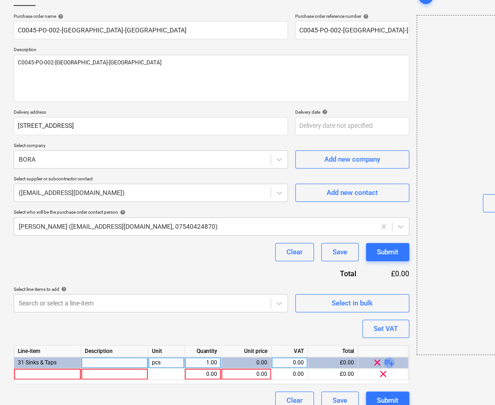
click at [390, 361] on span "playlist_add" at bounding box center [389, 362] width 11 height 11
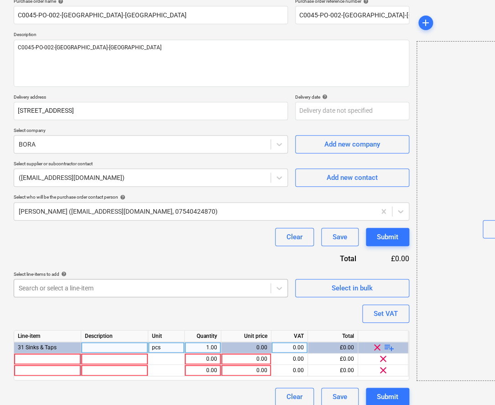
scroll to position [84, 0]
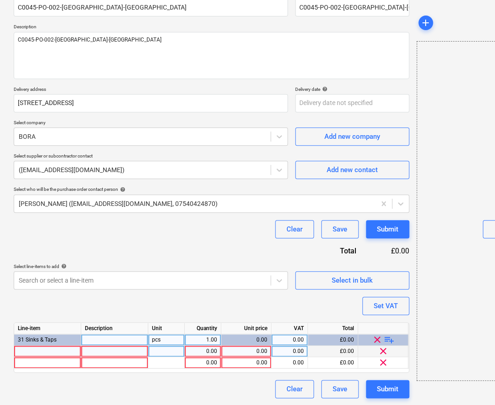
click at [53, 352] on div at bounding box center [47, 350] width 67 height 11
type textarea "x"
type input "Pure Induction Cooktop With Integrated Cooktop Extractor - Exhaust Air"
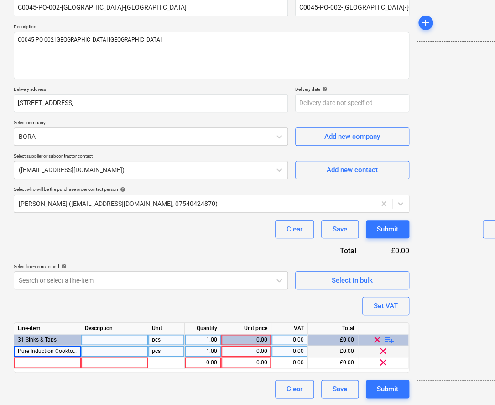
click at [124, 349] on div at bounding box center [114, 350] width 67 height 11
click at [203, 349] on div "1.00" at bounding box center [202, 350] width 29 height 11
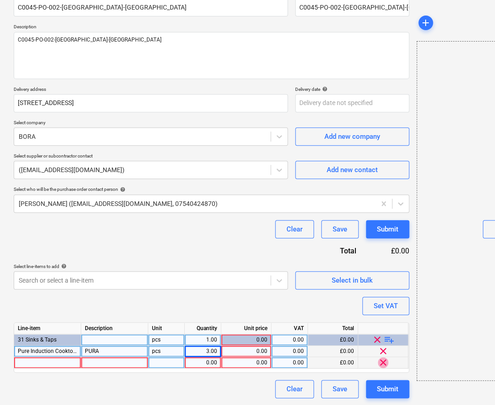
click at [386, 364] on span "clear" at bounding box center [383, 362] width 11 height 11
type textarea "x"
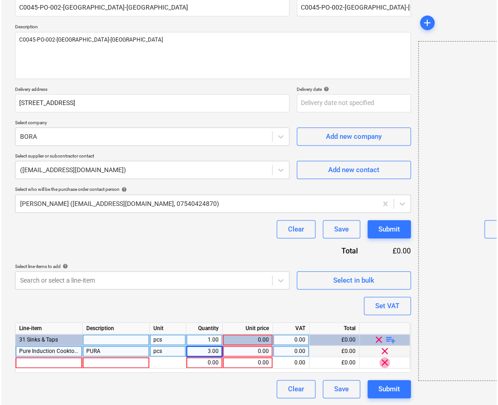
scroll to position [73, 0]
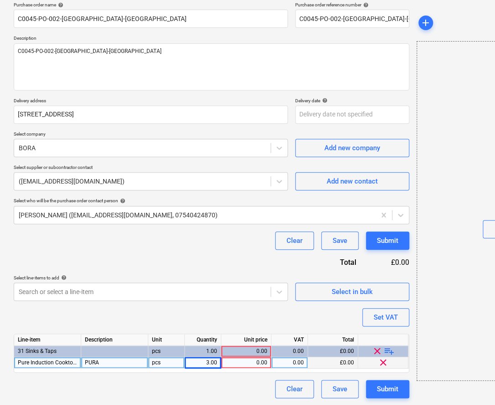
click at [238, 359] on div "0.00" at bounding box center [246, 362] width 42 height 11
type input "1417"
click at [297, 322] on div "Purchase order name help C0045-PO-002-Bora-Stanneylands Purchase order referenc…" at bounding box center [212, 200] width 396 height 396
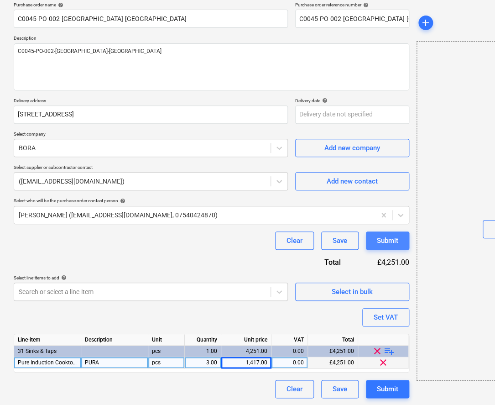
click at [377, 243] on div "Submit" at bounding box center [387, 240] width 21 height 12
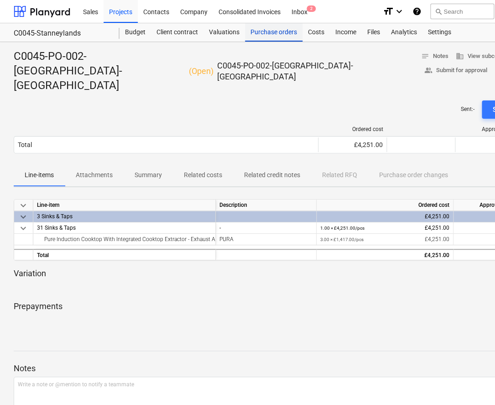
click at [285, 31] on div "Purchase orders" at bounding box center [273, 32] width 57 height 18
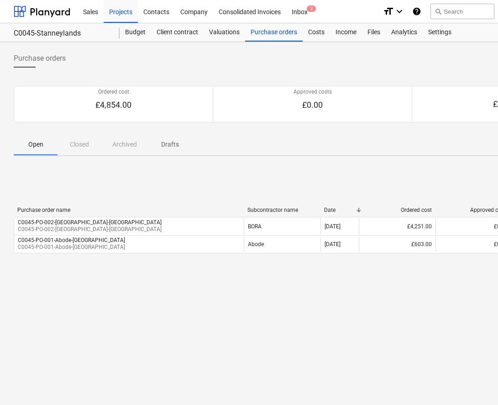
click at [256, 283] on div "< 1 > 50 rows Purchase order name Subcontractor name Date Ordered cost Approved…" at bounding box center [312, 232] width 597 height 116
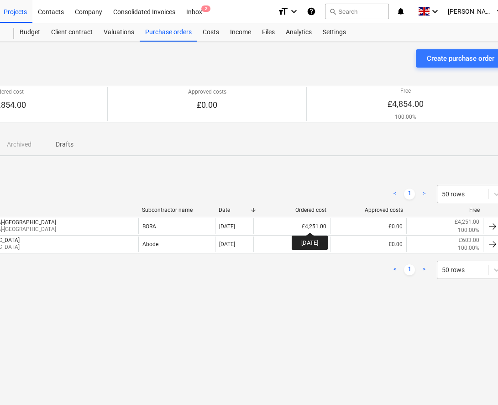
scroll to position [0, 126]
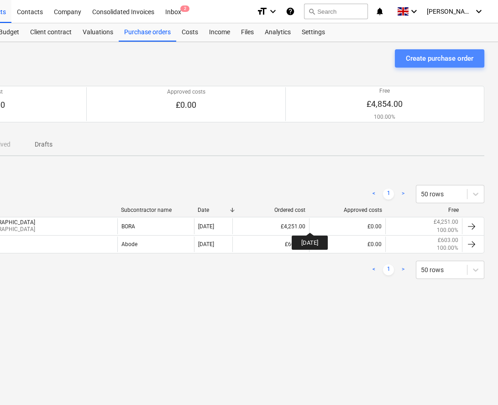
click at [406, 60] on div "Create purchase order" at bounding box center [440, 58] width 68 height 12
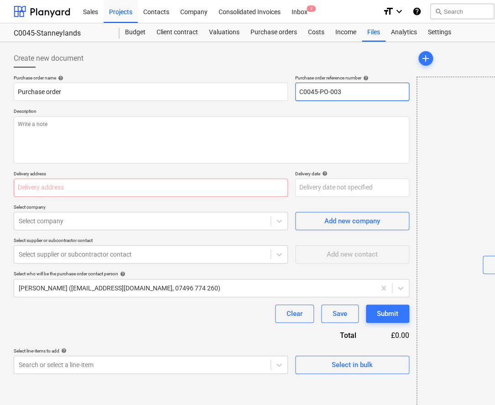
click at [373, 95] on input "C0045-PO-003" at bounding box center [352, 92] width 114 height 18
type textarea "x"
type input "C0045-PO-003-"
type textarea "x"
type input "C0045-PO-003-H"
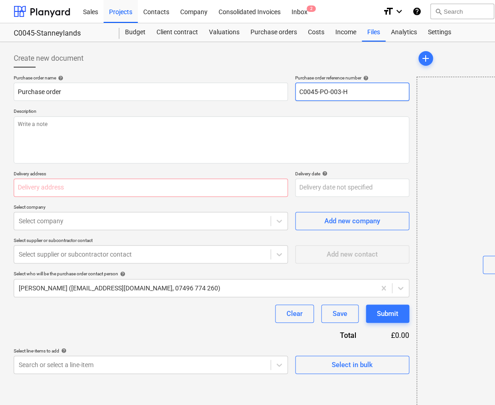
type textarea "x"
type input "C0045-PO-003-Ha"
type textarea "x"
type input "C0045-PO-003-Hafe"
type textarea "x"
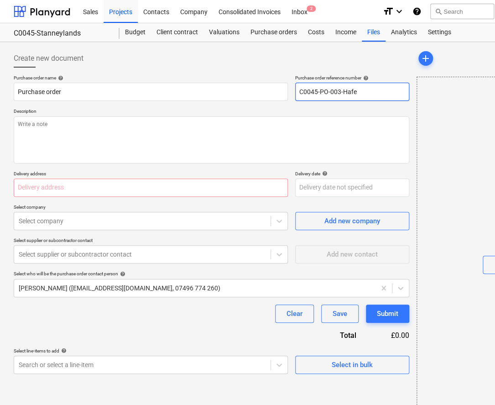
type input "C0045-PO-003-Hafel"
type textarea "x"
type input "C0045-PO-003-Hafele"
type textarea "x"
type input "C0045-PO-003-Hafele-"
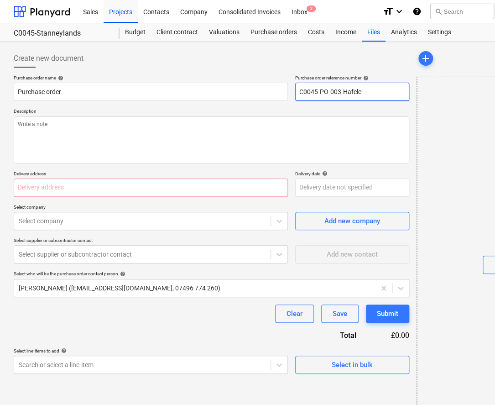
type textarea "x"
type input "C0045-PO-003-Hafele-S"
type textarea "x"
type input "C0045-PO-003-Hafele-St"
type textarea "x"
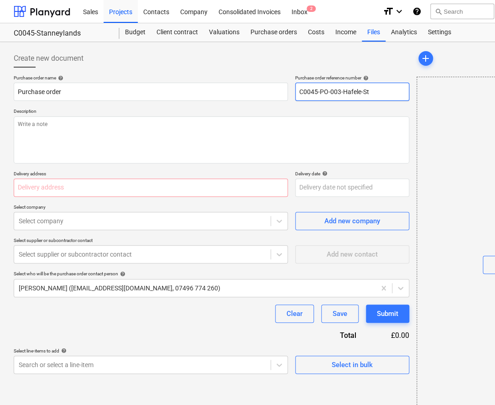
type input "C0045-PO-003-Hafele-Sta"
type textarea "x"
type input "C0045-PO-003-Hafele-[PERSON_NAME]"
type textarea "x"
type input "C0045-PO-003-Hafele-Stann"
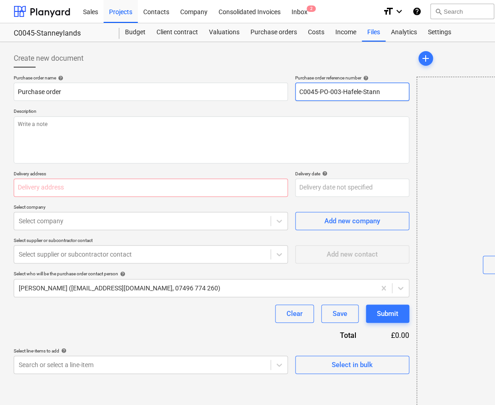
type textarea "x"
type input "C0045-PO-003-Hafele-Stanne"
type textarea "x"
type input "C0045-PO-003-[GEOGRAPHIC_DATA][PERSON_NAME][GEOGRAPHIC_DATA]"
type textarea "x"
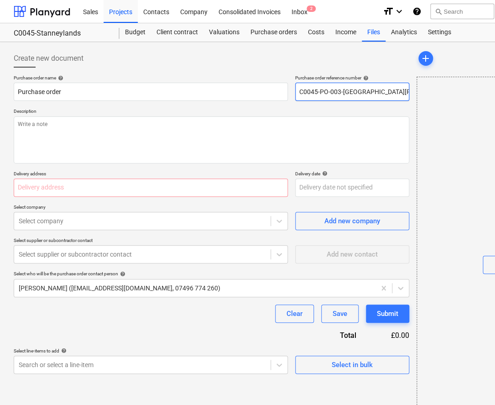
type input "C0045-PO-003-Hafele-Stanneyl"
type textarea "x"
type input "C0045-PO-003-[GEOGRAPHIC_DATA]-[GEOGRAPHIC_DATA]"
type textarea "x"
type input "C0045-PO-003-[GEOGRAPHIC_DATA]-[GEOGRAPHIC_DATA]"
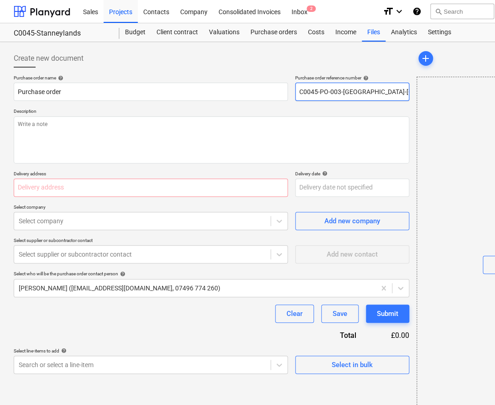
type textarea "x"
type input "C0045-PO-003-[GEOGRAPHIC_DATA]-[GEOGRAPHIC_DATA]"
type textarea "x"
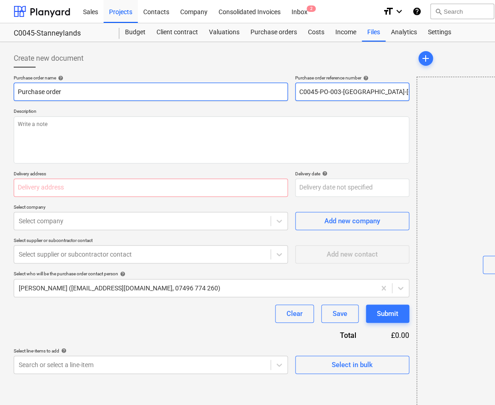
drag, startPoint x: 401, startPoint y: 91, endPoint x: 284, endPoint y: 90, distance: 116.8
click at [284, 90] on div "Purchase order name help Purchase order Purchase order reference number help C0…" at bounding box center [212, 88] width 396 height 26
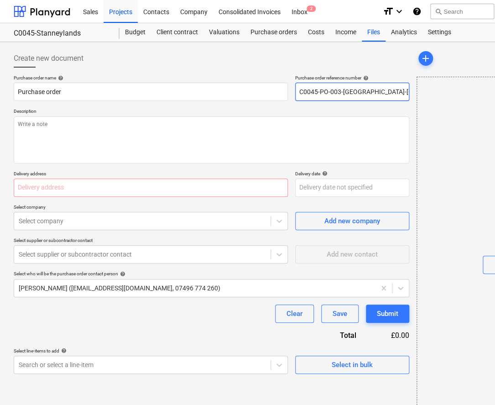
type input "C0045-PO-003-[GEOGRAPHIC_DATA]-[GEOGRAPHIC_DATA]"
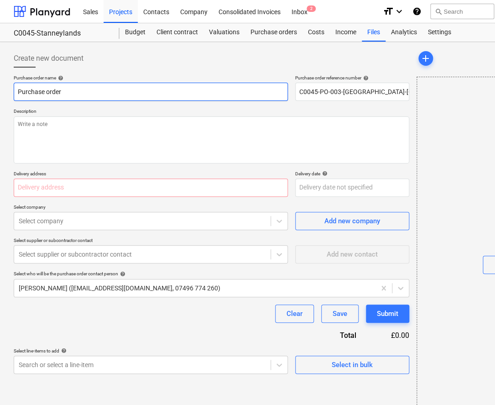
drag, startPoint x: 9, startPoint y: 89, endPoint x: -14, endPoint y: 89, distance: 22.8
click at [0, 89] on html "Sales Projects Contacts Company Consolidated Invoices Inbox 2 format_size keybo…" at bounding box center [247, 202] width 495 height 405
paste input "C0045-PO-003-[GEOGRAPHIC_DATA]-[GEOGRAPHIC_DATA]"
type textarea "x"
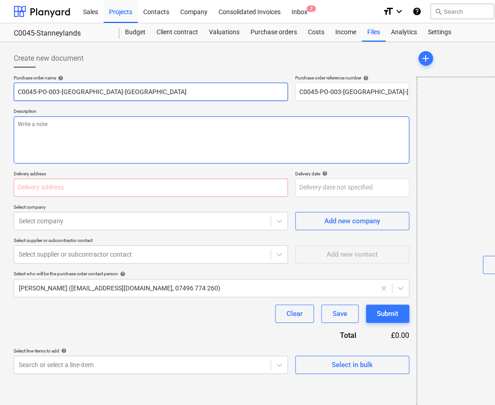
type input "C0045-PO-003-[GEOGRAPHIC_DATA]-[GEOGRAPHIC_DATA]"
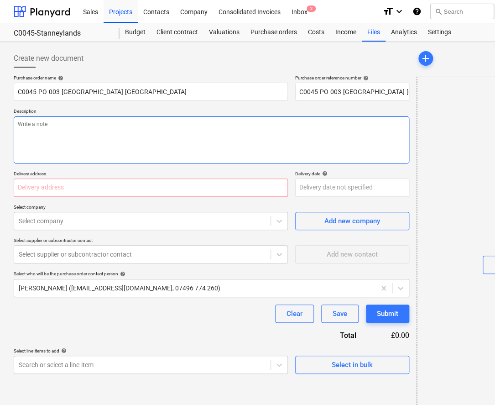
click at [89, 125] on textarea at bounding box center [212, 139] width 396 height 47
paste textarea "C0045-PO-003-[GEOGRAPHIC_DATA]-[GEOGRAPHIC_DATA]"
type textarea "x"
type textarea "C0045-PO-003-[GEOGRAPHIC_DATA]-[GEOGRAPHIC_DATA]"
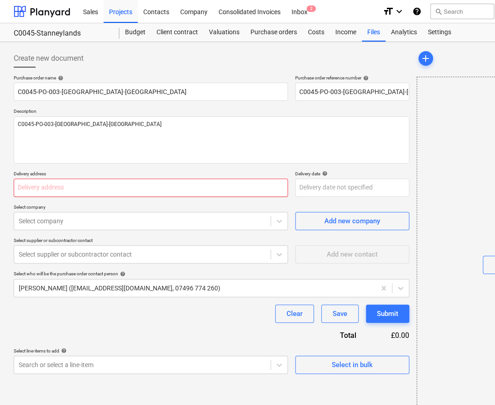
click at [104, 185] on input "text" at bounding box center [151, 187] width 274 height 18
paste input "[STREET_ADDRESS]"
type textarea "x"
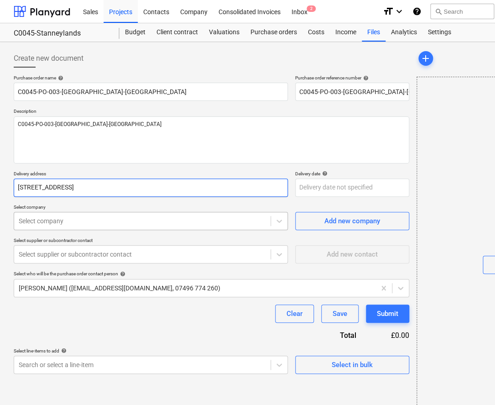
type input "[STREET_ADDRESS]"
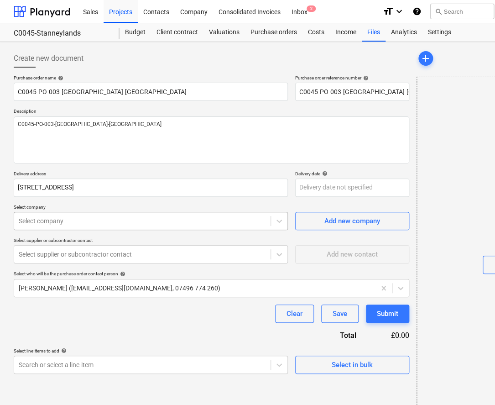
click at [105, 219] on div at bounding box center [142, 220] width 247 height 9
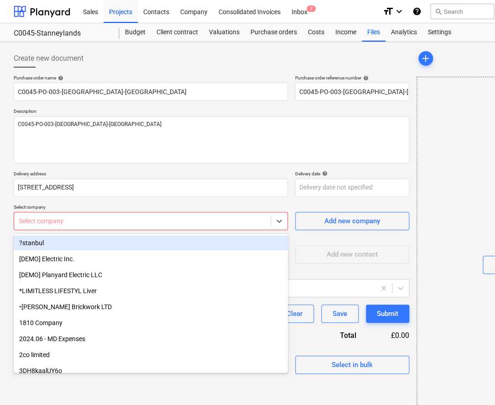
click at [108, 220] on div at bounding box center [142, 220] width 247 height 9
type textarea "x"
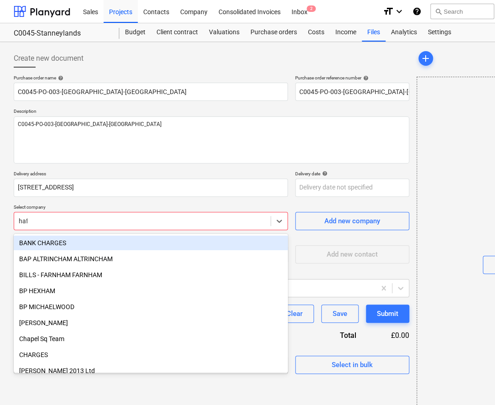
type input "hafe"
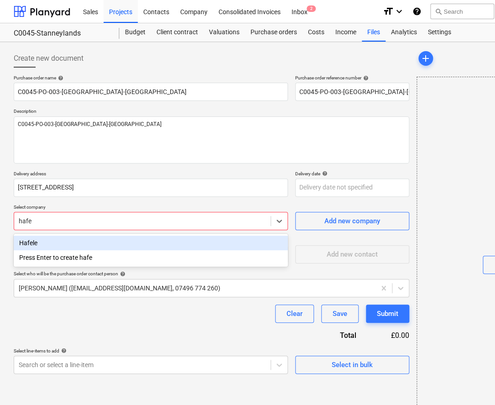
click at [113, 242] on div "Hafele" at bounding box center [151, 242] width 274 height 15
type textarea "x"
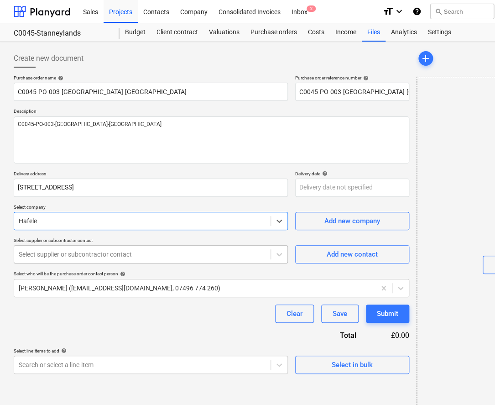
click at [109, 250] on div at bounding box center [142, 254] width 247 height 9
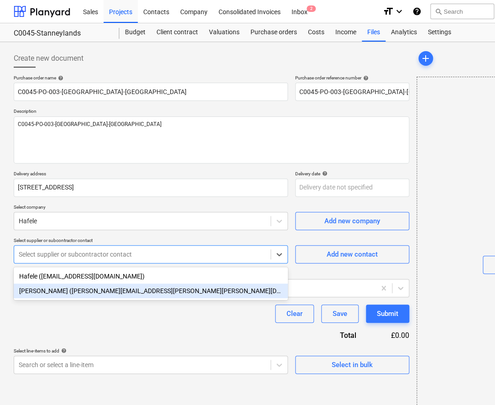
click at [104, 288] on div "[PERSON_NAME] ([PERSON_NAME][EMAIL_ADDRESS][PERSON_NAME][PERSON_NAME][DOMAIN_NA…" at bounding box center [151, 290] width 274 height 15
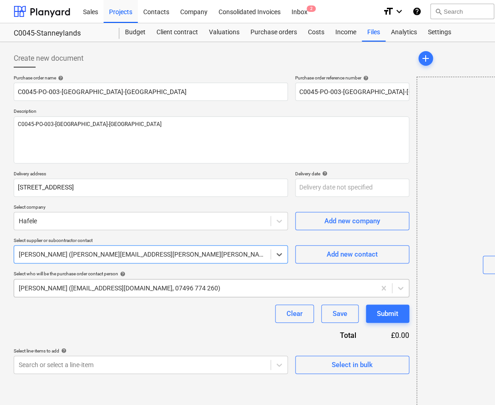
click at [103, 287] on div at bounding box center [195, 287] width 352 height 9
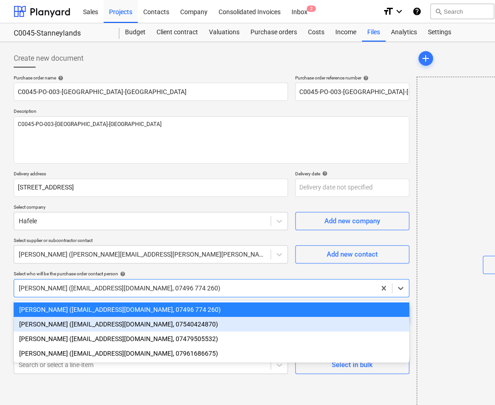
click at [84, 324] on div "[PERSON_NAME] ([EMAIL_ADDRESS][DOMAIN_NAME], 07540424870)" at bounding box center [212, 324] width 396 height 15
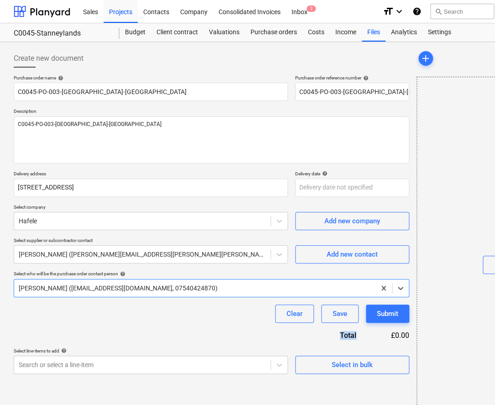
click at [84, 324] on div "Purchase order name help C0045-PO-003-[GEOGRAPHIC_DATA]-Stanneylands Purchase o…" at bounding box center [212, 224] width 396 height 299
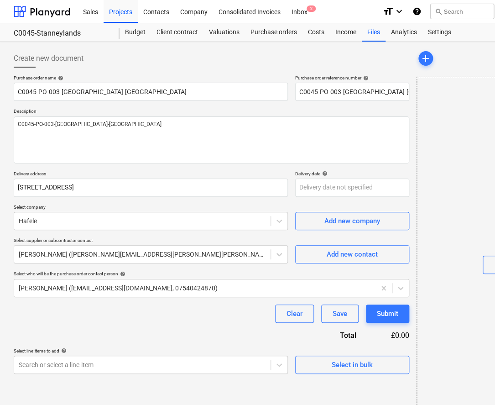
click at [86, 374] on div "Create new document Purchase order name help C0045-PO-003-[GEOGRAPHIC_DATA]-Sta…" at bounding box center [211, 233] width 403 height 374
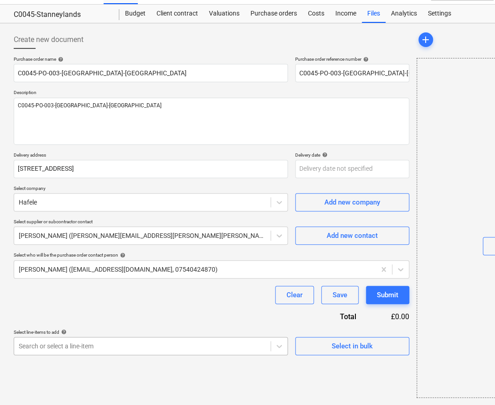
click at [86, 365] on body "Sales Projects Contacts Company Consolidated Invoices Inbox 2 format_size keybo…" at bounding box center [247, 183] width 495 height 405
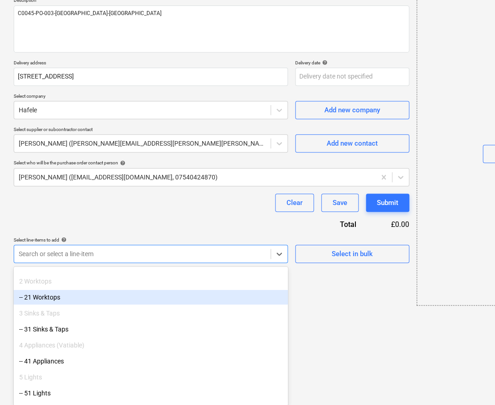
scroll to position [124, 0]
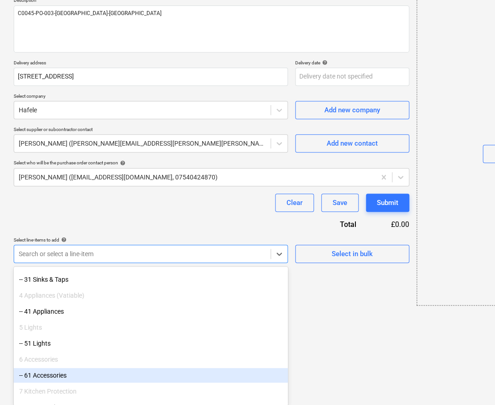
click at [71, 371] on div "-- 61 Accessories" at bounding box center [151, 375] width 274 height 15
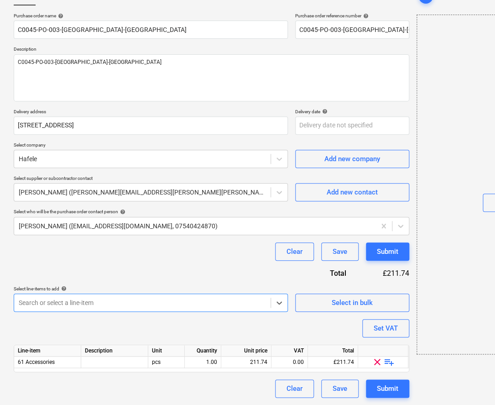
scroll to position [62, 0]
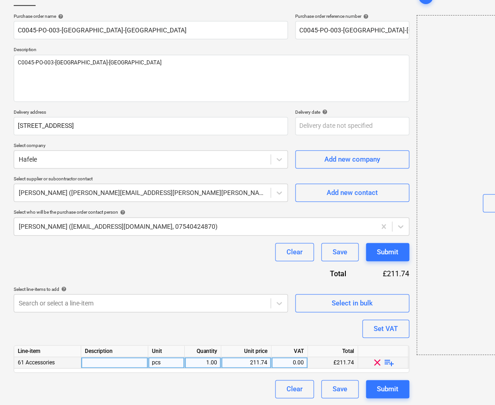
click at [389, 363] on span "playlist_add" at bounding box center [389, 362] width 11 height 11
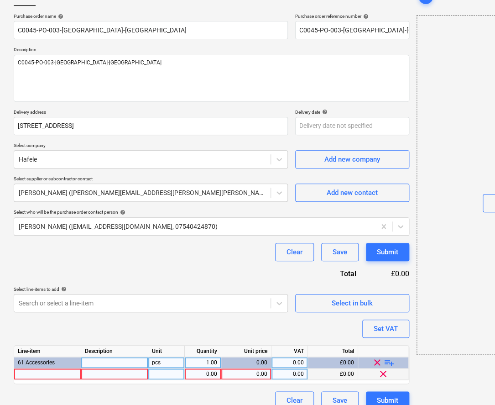
click at [38, 375] on div at bounding box center [47, 373] width 67 height 11
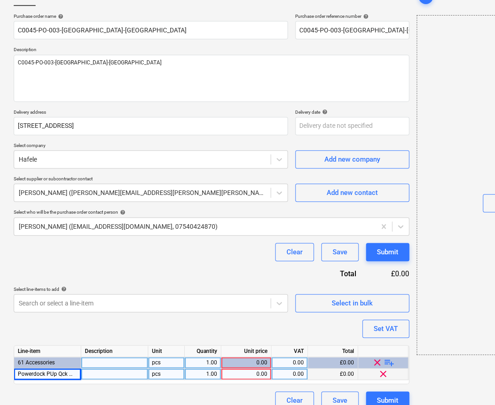
click at [104, 379] on div "Line-item Description Unit Quantity Unit price VAT Total 61 Accessories pcs 1.0…" at bounding box center [212, 364] width 396 height 39
type textarea "x"
click at [104, 376] on div at bounding box center [114, 373] width 67 height 11
type input "822.91.206"
type textarea "x"
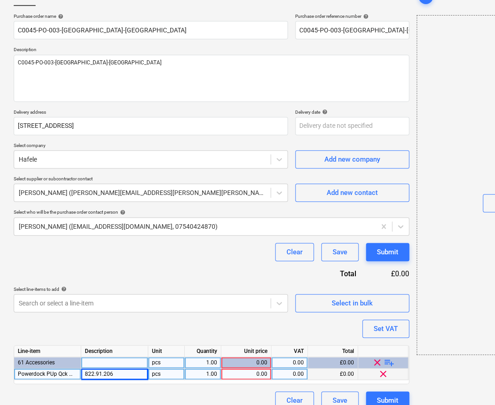
click at [200, 377] on div "1.00" at bounding box center [202, 373] width 29 height 11
type input "3"
type textarea "x"
click at [248, 374] on div "0.00" at bounding box center [246, 373] width 42 height 11
type input "56.46"
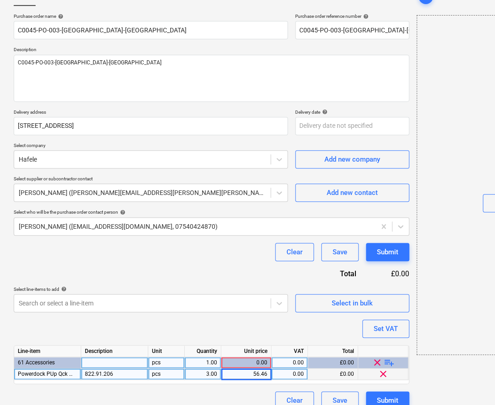
type textarea "x"
click at [283, 372] on div "0.00" at bounding box center [289, 373] width 29 height 11
type input "3"
type input "20"
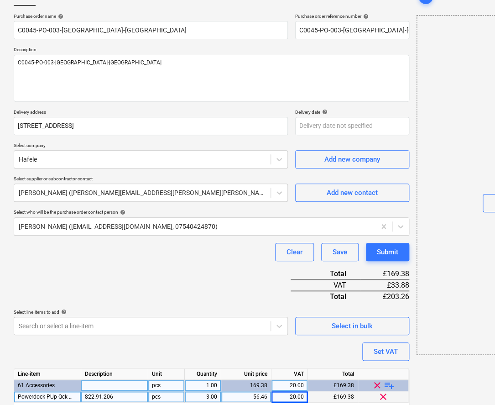
click at [290, 336] on div "Purchase order name help C0045-PO-003-[GEOGRAPHIC_DATA]-Stanneylands Purchase o…" at bounding box center [212, 222] width 396 height 419
click at [381, 253] on div "Submit" at bounding box center [387, 252] width 21 height 12
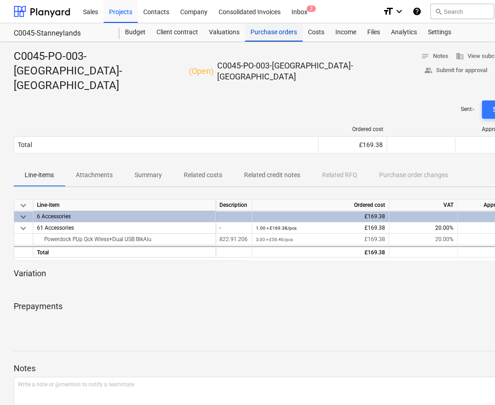
click at [268, 27] on div "Purchase orders" at bounding box center [273, 32] width 57 height 18
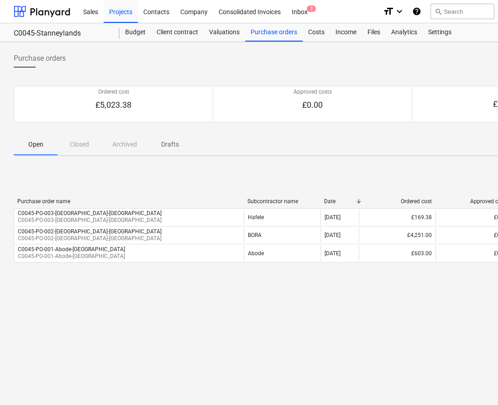
click at [264, 310] on div "Purchase orders Create purchase order Ordered cost £5,023.38 Approved costs £0.…" at bounding box center [312, 223] width 624 height 363
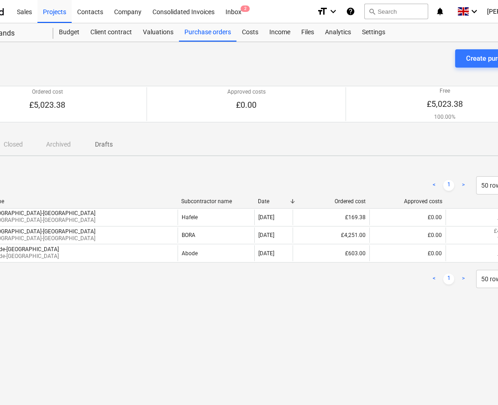
scroll to position [0, 99]
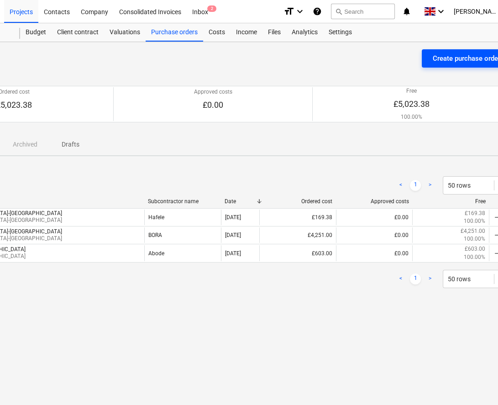
click at [423, 62] on button "Create purchase order" at bounding box center [466, 58] width 89 height 18
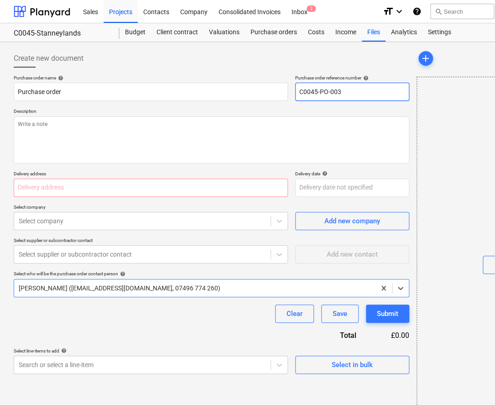
click at [374, 94] on input "C0045-PO-003" at bounding box center [352, 92] width 114 height 18
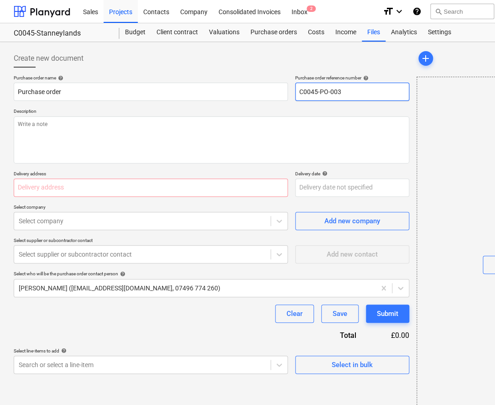
type textarea "x"
type input "C0045-PO-003-"
type textarea "x"
type input "C0045-PO-003-Q"
type textarea "x"
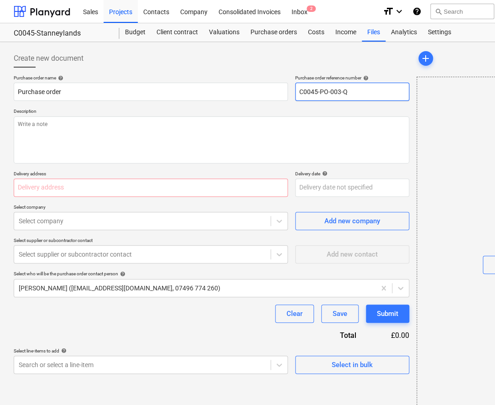
type input "C0045-PO-003-Qu"
type textarea "x"
type input "C0045-PO-003-Quo"
type textarea "x"
type input "C0045-PO-003-Quoo"
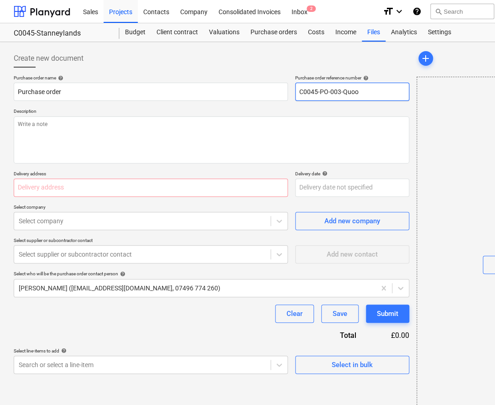
type textarea "x"
type input "C0045-PO-003-Quook"
type textarea "x"
type input "C0045-PO-003-Quooke"
type textarea "x"
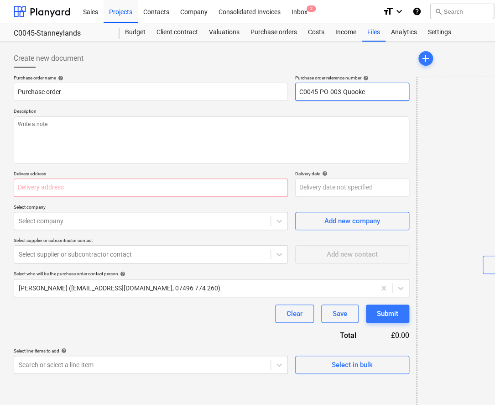
type input "C0045-PO-003-Quooker"
type textarea "x"
type input "C0045-PO-003-Quooker-"
type textarea "x"
type input "C0045-PO-003-Quooker-S"
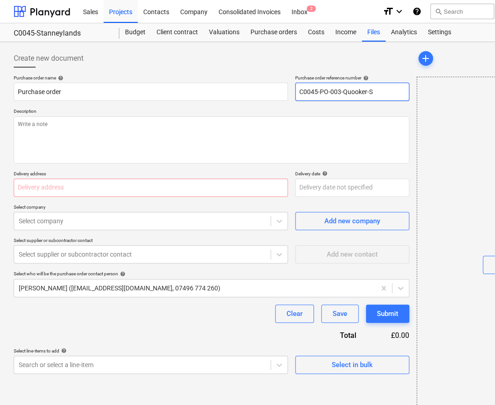
type textarea "x"
type input "C0045-PO-003-Quooker-St"
type textarea "x"
type input "C0045-PO-003-Quooker-Sta"
type textarea "x"
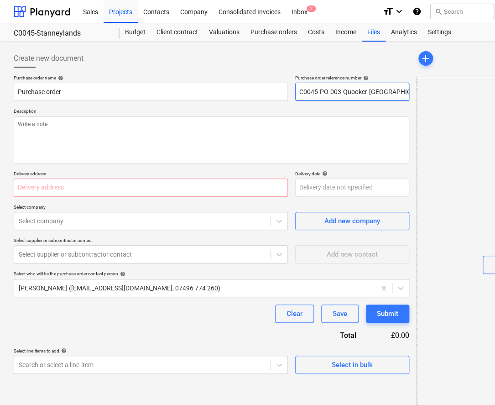
drag, startPoint x: 406, startPoint y: 90, endPoint x: 289, endPoint y: 89, distance: 116.8
click at [290, 89] on div "Purchase order name help Purchase order Purchase order reference number help C0…" at bounding box center [212, 88] width 396 height 26
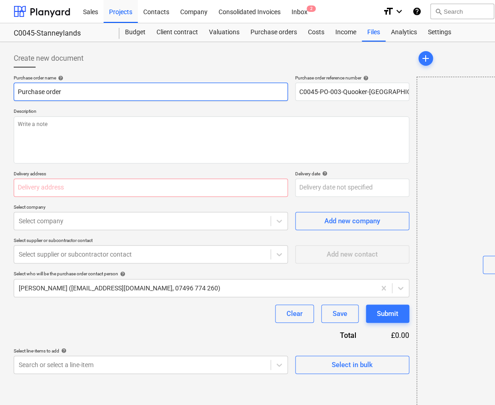
drag, startPoint x: 6, startPoint y: 94, endPoint x: -20, endPoint y: 94, distance: 26.0
click at [0, 94] on html "Sales Projects Contacts Company Consolidated Invoices Inbox 2 format_size keybo…" at bounding box center [247, 202] width 495 height 405
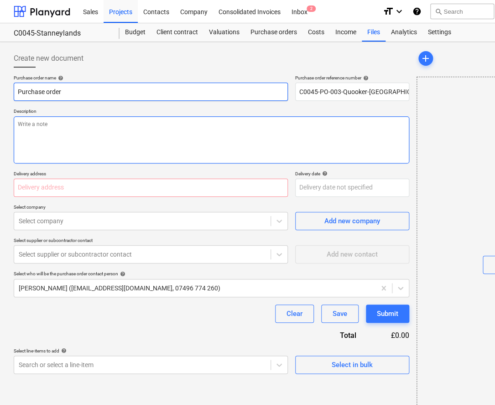
paste input "C0045-PO-003-Quooker-[GEOGRAPHIC_DATA]"
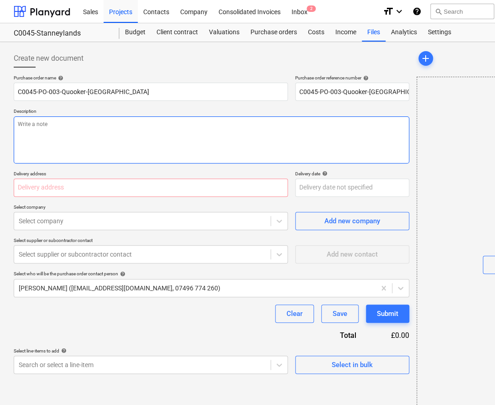
click at [93, 138] on textarea at bounding box center [212, 139] width 396 height 47
paste textarea "C0045-PO-003-Quooker-[GEOGRAPHIC_DATA]"
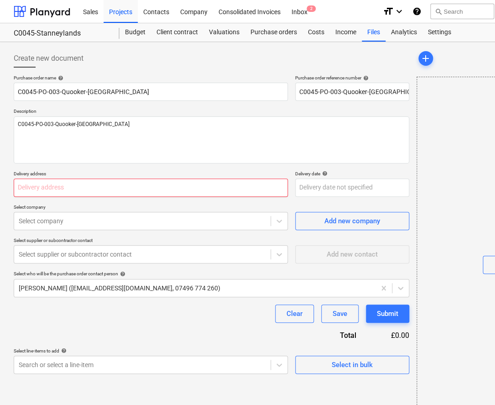
click at [73, 187] on input "text" at bounding box center [151, 187] width 274 height 18
paste input "[STREET_ADDRESS]"
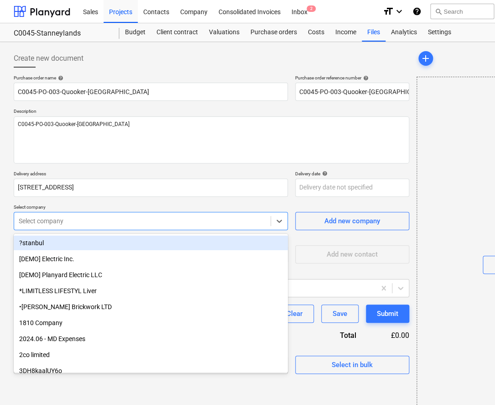
click at [83, 228] on div "Select company" at bounding box center [151, 221] width 274 height 18
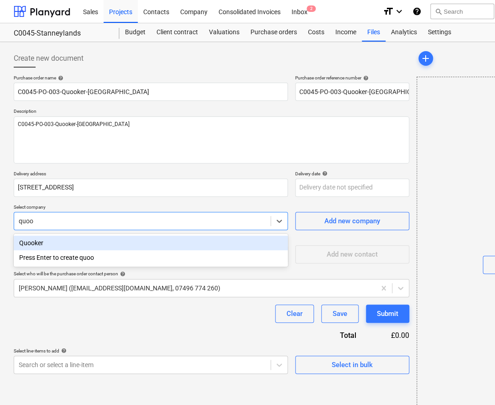
click at [84, 240] on div "Quooker" at bounding box center [151, 242] width 274 height 15
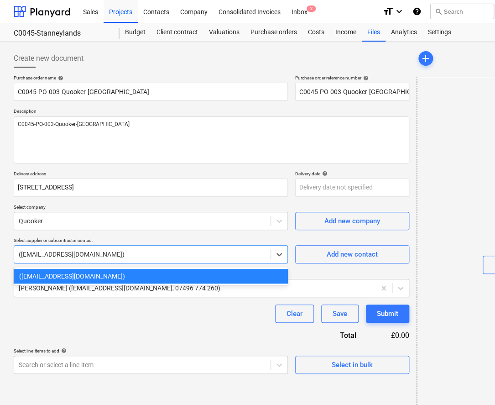
click at [87, 259] on div "([EMAIL_ADDRESS][DOMAIN_NAME])" at bounding box center [142, 254] width 256 height 13
click at [87, 259] on div at bounding box center [142, 254] width 247 height 9
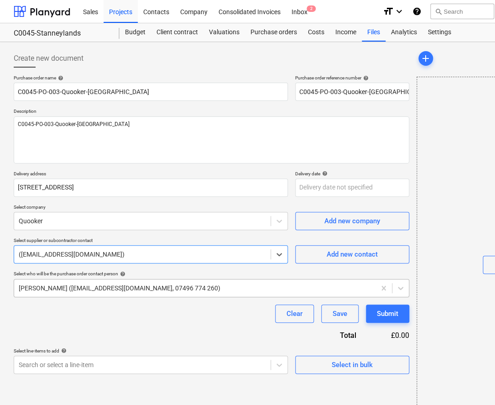
click at [87, 288] on div at bounding box center [195, 287] width 352 height 9
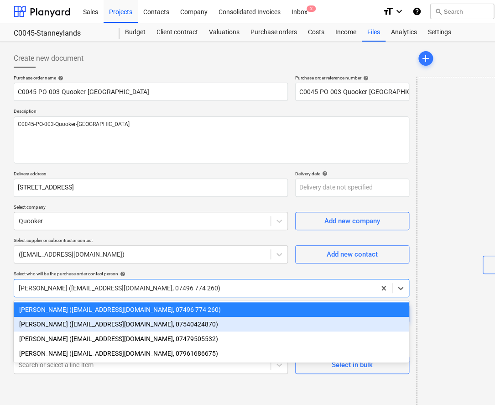
click at [78, 328] on div "[PERSON_NAME] ([EMAIL_ADDRESS][DOMAIN_NAME], 07540424870)" at bounding box center [212, 324] width 396 height 15
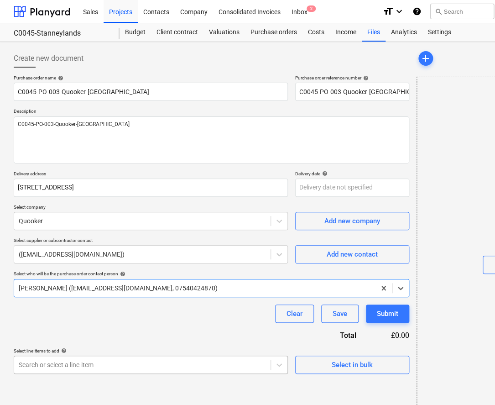
scroll to position [111, 0]
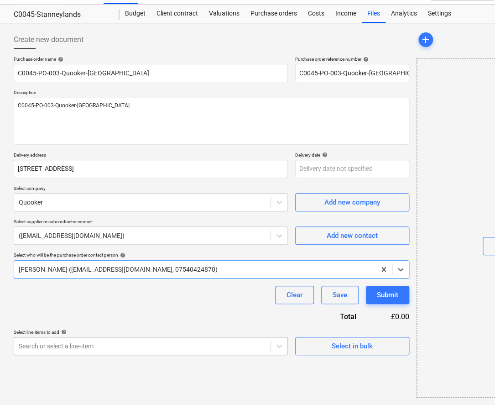
click at [85, 359] on body "Sales Projects Contacts Company Consolidated Invoices Inbox 2 format_size keybo…" at bounding box center [247, 183] width 495 height 405
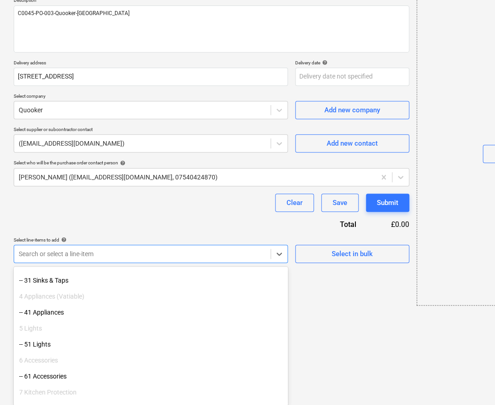
scroll to position [124, 0]
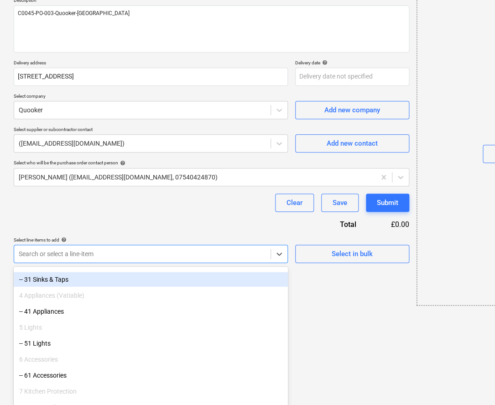
click at [59, 283] on div "-- 31 Sinks & Taps" at bounding box center [151, 279] width 274 height 15
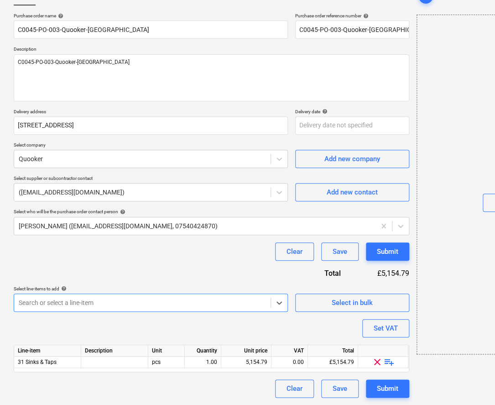
scroll to position [62, 0]
click at [68, 276] on div "Purchase order name help C0045-PO-003-[GEOGRAPHIC_DATA]-Stanneylands Purchase o…" at bounding box center [212, 205] width 396 height 385
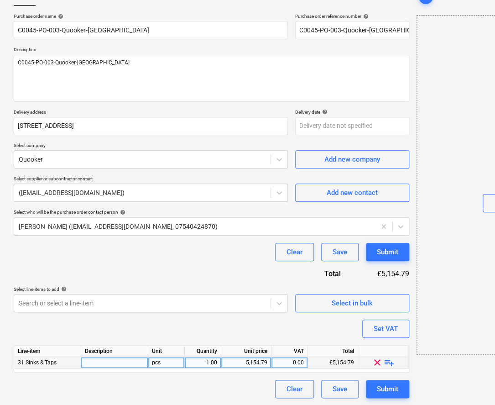
click at [382, 363] on div "clear playlist_add" at bounding box center [383, 362] width 50 height 11
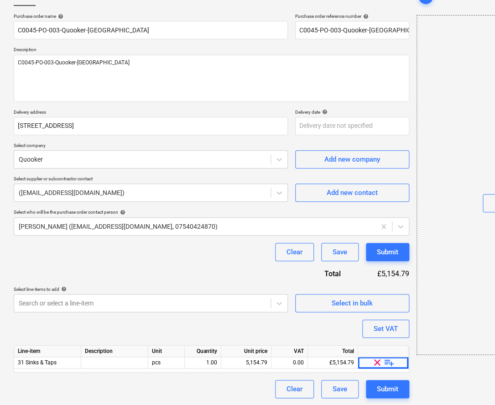
click at [385, 363] on span "playlist_add" at bounding box center [389, 362] width 11 height 11
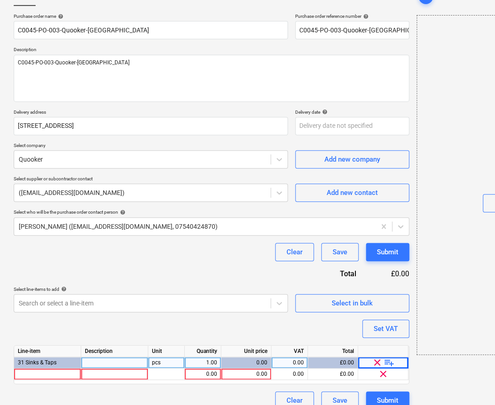
click at [386, 364] on span "playlist_add" at bounding box center [389, 362] width 11 height 11
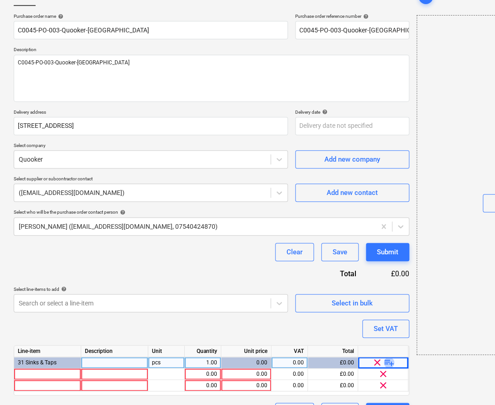
click at [386, 364] on span "playlist_add" at bounding box center [389, 362] width 11 height 11
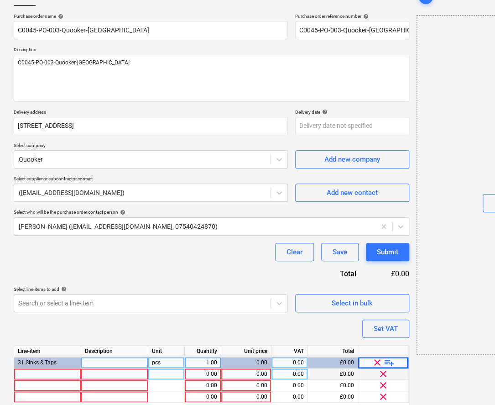
click at [57, 372] on div at bounding box center [47, 373] width 67 height 11
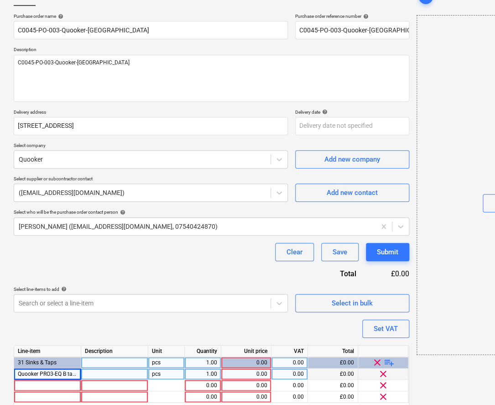
click at [106, 374] on div at bounding box center [114, 373] width 67 height 11
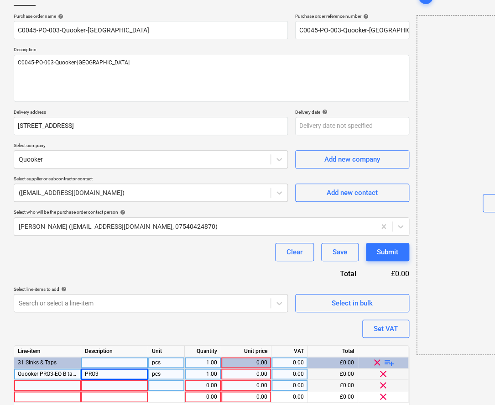
click at [41, 388] on div at bounding box center [47, 385] width 67 height 11
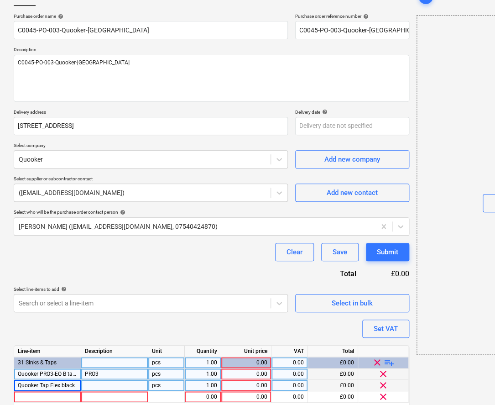
click at [113, 388] on div at bounding box center [114, 385] width 67 height 11
click at [385, 397] on span "clear" at bounding box center [383, 396] width 11 height 11
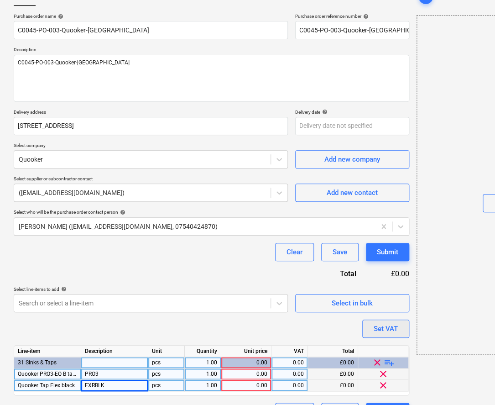
click at [381, 324] on div "Set VAT" at bounding box center [386, 329] width 24 height 12
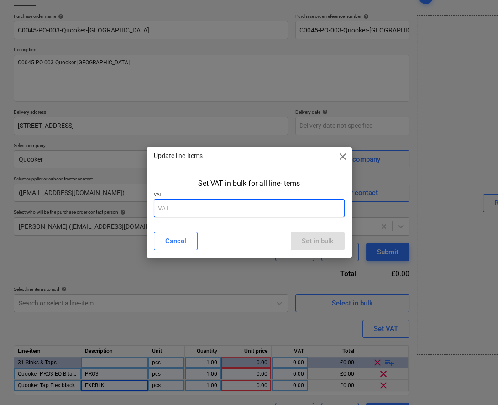
click at [249, 203] on input "text" at bounding box center [249, 208] width 191 height 18
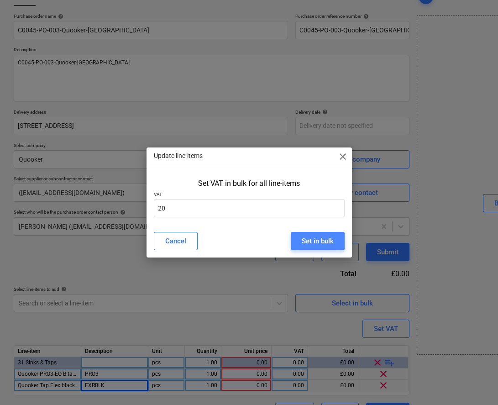
click at [291, 238] on button "Set in bulk" at bounding box center [318, 241] width 54 height 18
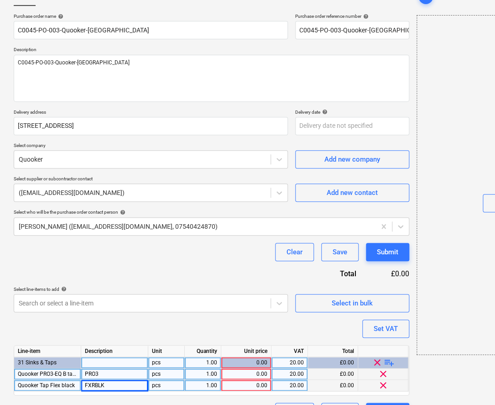
click at [202, 375] on div "1.00" at bounding box center [202, 373] width 29 height 11
click at [203, 385] on div "1.00" at bounding box center [202, 385] width 29 height 11
click at [243, 375] on div "0.00" at bounding box center [246, 373] width 42 height 11
click at [242, 383] on div "Line-item Description Unit Quantity Unit price VAT Total 31 Sinks & Taps pcs 1.…" at bounding box center [212, 370] width 396 height 50
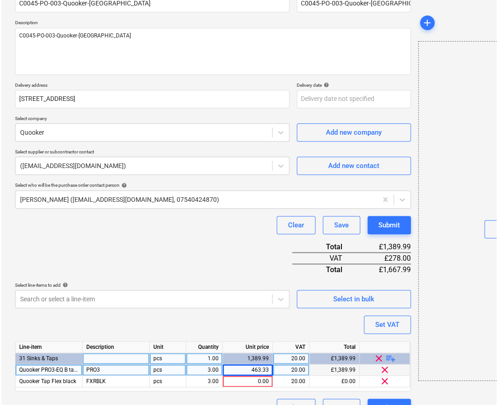
scroll to position [103, 0]
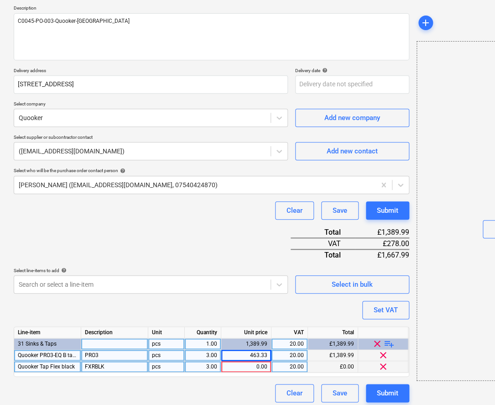
click at [236, 362] on div "0.00" at bounding box center [246, 366] width 42 height 11
click at [255, 307] on div "Purchase order name help C0045-PO-003-[GEOGRAPHIC_DATA]-Stanneylands Purchase o…" at bounding box center [212, 187] width 396 height 430
click at [385, 214] on div "Submit" at bounding box center [387, 210] width 21 height 12
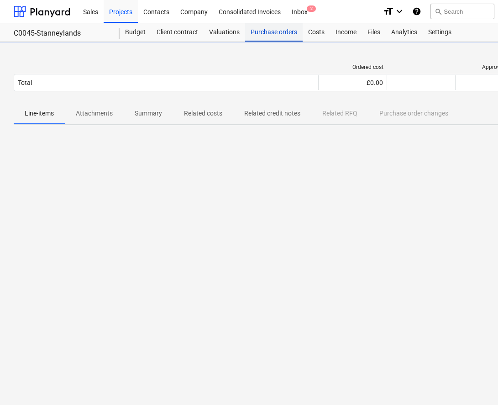
click at [271, 32] on div "Purchase orders" at bounding box center [273, 32] width 57 height 18
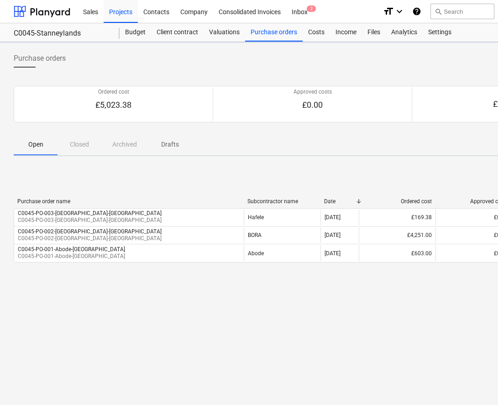
click at [329, 160] on div "Purchase orders Create purchase order Ordered cost £5,023.38 Approved costs £0.…" at bounding box center [312, 223] width 624 height 363
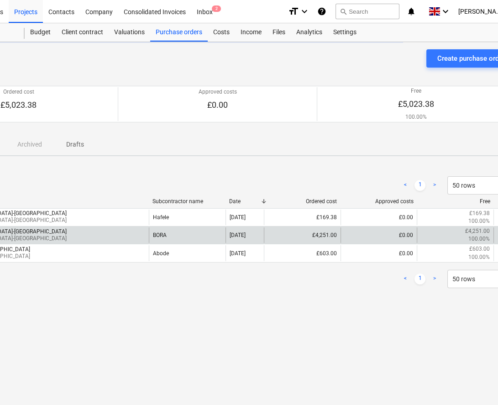
scroll to position [0, 126]
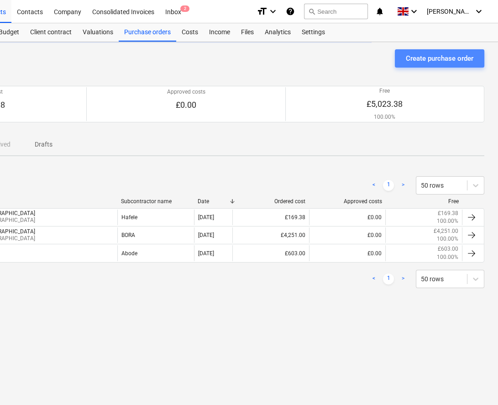
click at [410, 62] on div "Create purchase order" at bounding box center [440, 58] width 68 height 12
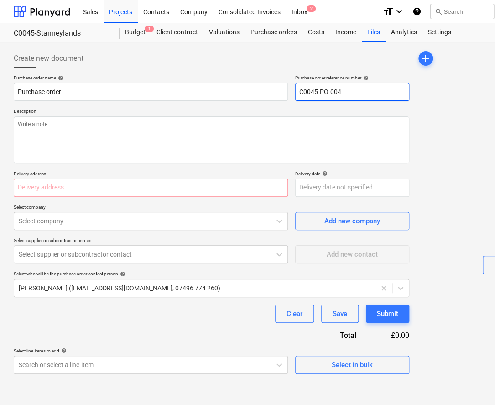
click at [383, 92] on input "C0045-PO-004" at bounding box center [352, 92] width 114 height 18
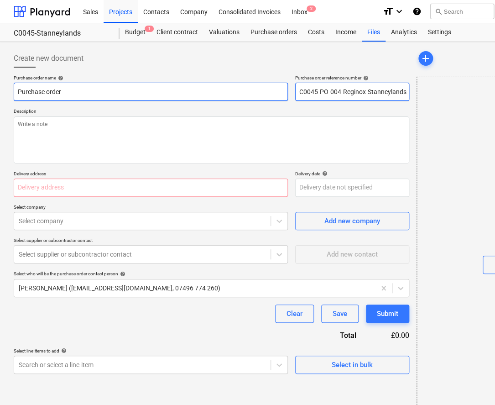
drag, startPoint x: 407, startPoint y: 91, endPoint x: 258, endPoint y: 95, distance: 149.2
click at [280, 94] on div "Purchase order name help Purchase order Purchase order reference number help C0…" at bounding box center [212, 88] width 396 height 26
drag, startPoint x: 166, startPoint y: 96, endPoint x: 3, endPoint y: 95, distance: 162.4
click at [3, 95] on div "Create new document Purchase order name help Purchase order Purchase order refe…" at bounding box center [312, 232] width 624 height 381
paste input "C0045-PO-004-Reginox-Stanneylands-[GEOGRAPHIC_DATA]"
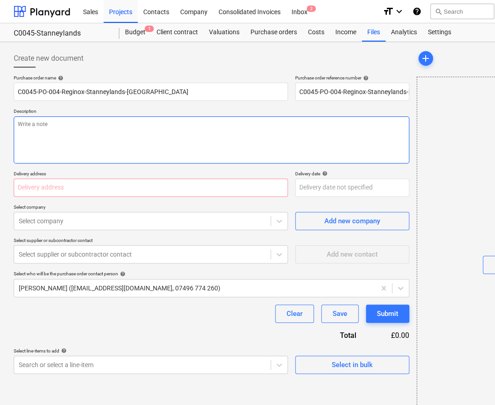
click at [54, 139] on textarea at bounding box center [212, 139] width 396 height 47
paste textarea "C0045-PO-004-Reginox-Stanneylands-[GEOGRAPHIC_DATA]"
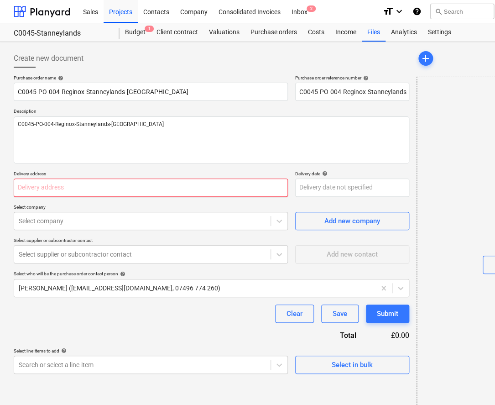
click at [75, 189] on input "text" at bounding box center [151, 187] width 274 height 18
paste input "[STREET_ADDRESS]"
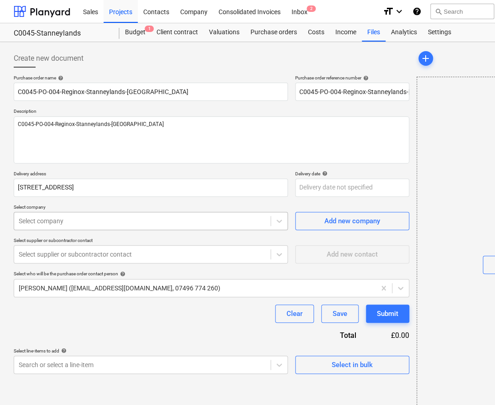
click at [79, 216] on div at bounding box center [142, 220] width 247 height 9
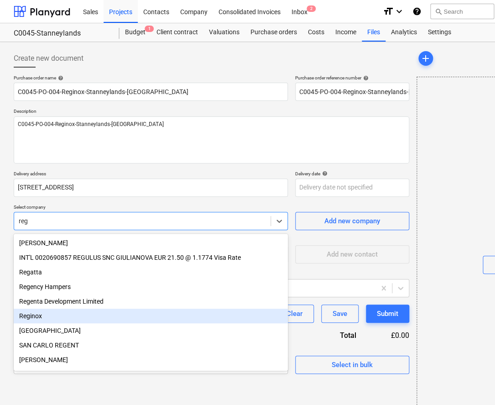
click at [70, 323] on div "Reginox" at bounding box center [151, 315] width 274 height 15
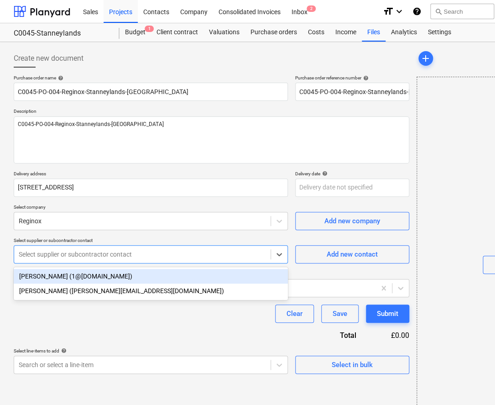
click at [81, 255] on div at bounding box center [142, 254] width 247 height 9
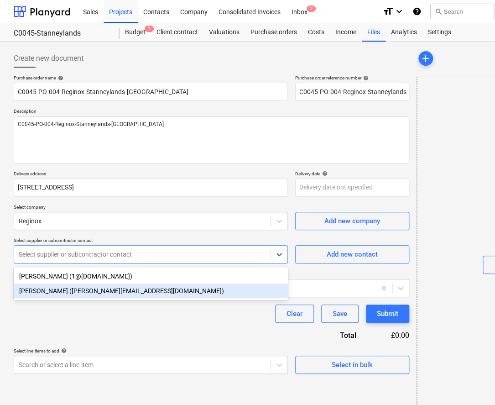
click at [78, 288] on div "[PERSON_NAME] ([PERSON_NAME][EMAIL_ADDRESS][DOMAIN_NAME])" at bounding box center [151, 290] width 274 height 15
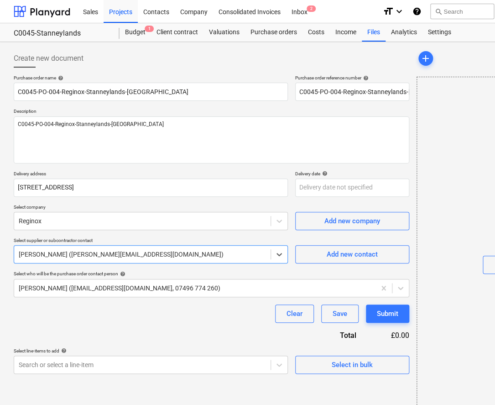
click at [78, 288] on div at bounding box center [195, 287] width 352 height 9
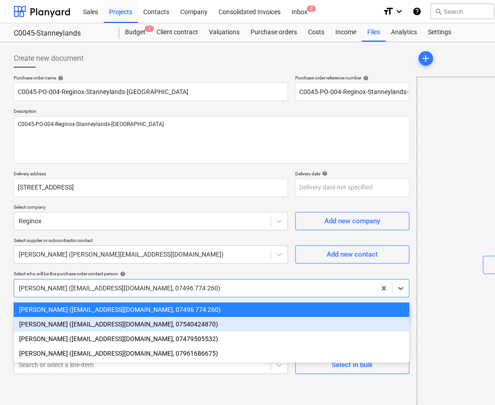
click at [68, 328] on div "[PERSON_NAME] ([EMAIL_ADDRESS][DOMAIN_NAME], 07540424870)" at bounding box center [212, 324] width 396 height 15
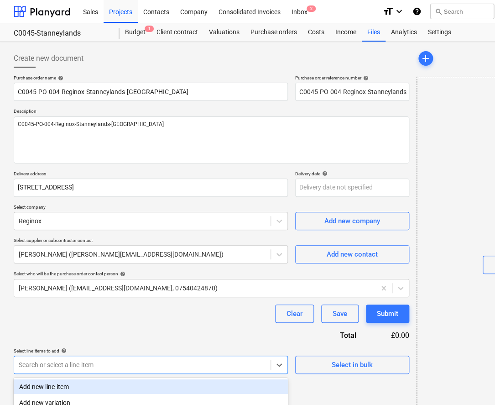
scroll to position [111, 0]
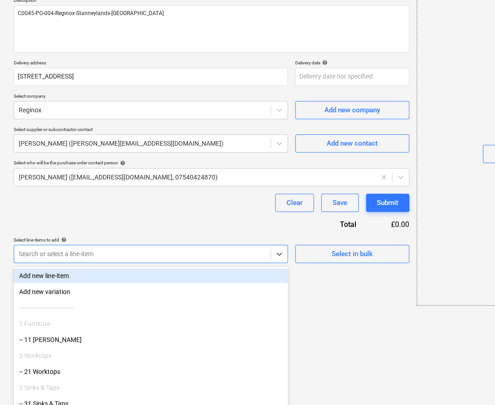
click at [76, 294] on body "Sales Projects Contacts Company Consolidated Invoices Inbox 2 format_size keybo…" at bounding box center [247, 91] width 495 height 405
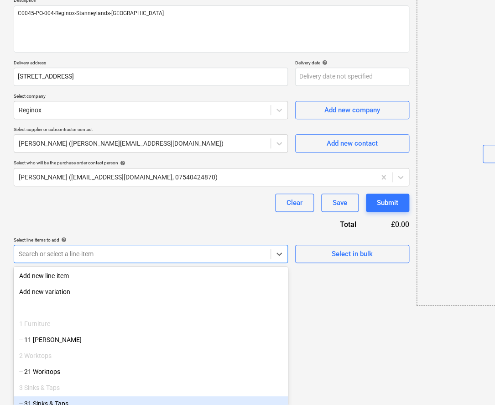
click at [67, 399] on div "-- 31 Sinks & Taps" at bounding box center [151, 403] width 274 height 15
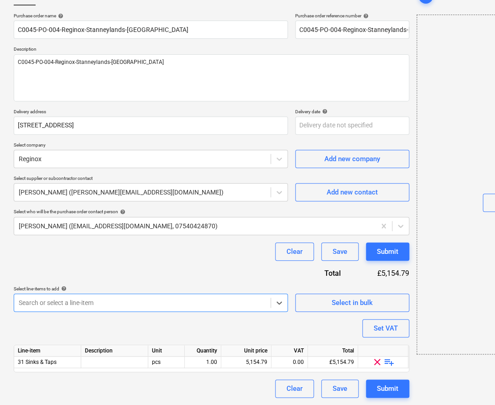
scroll to position [62, 0]
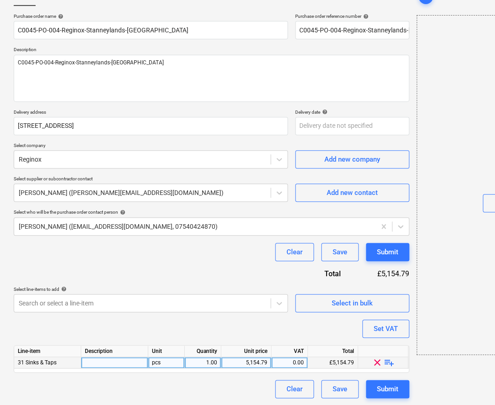
click at [389, 362] on span "playlist_add" at bounding box center [389, 362] width 11 height 11
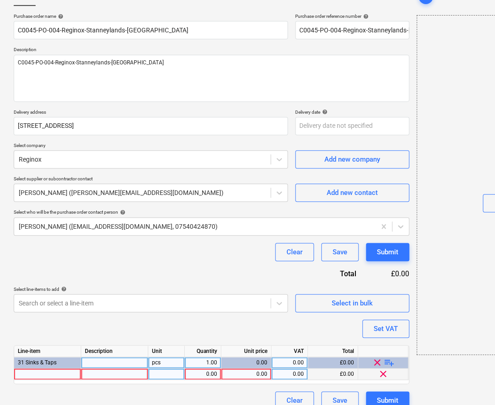
click at [68, 371] on div at bounding box center [47, 373] width 67 height 11
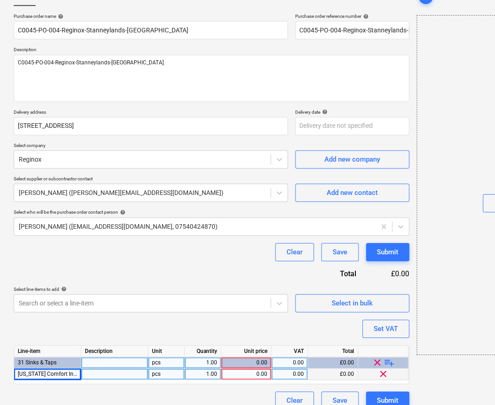
click at [105, 375] on div at bounding box center [114, 373] width 67 height 11
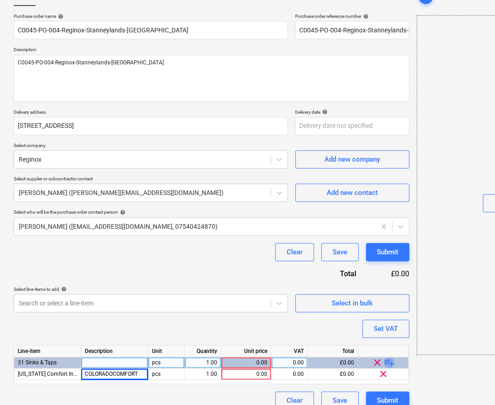
click at [390, 362] on span "playlist_add" at bounding box center [389, 362] width 11 height 11
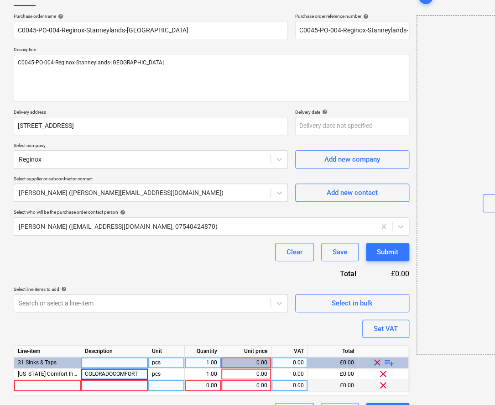
click at [98, 386] on div at bounding box center [114, 385] width 67 height 11
click at [62, 388] on div at bounding box center [47, 385] width 67 height 11
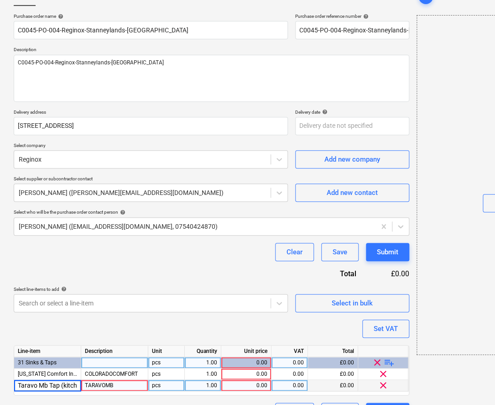
scroll to position [0, 9]
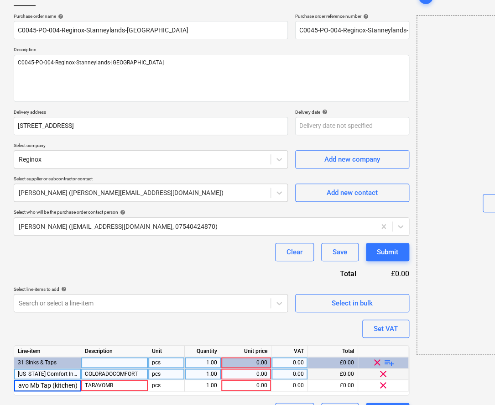
click at [289, 371] on div "0.00" at bounding box center [289, 373] width 29 height 11
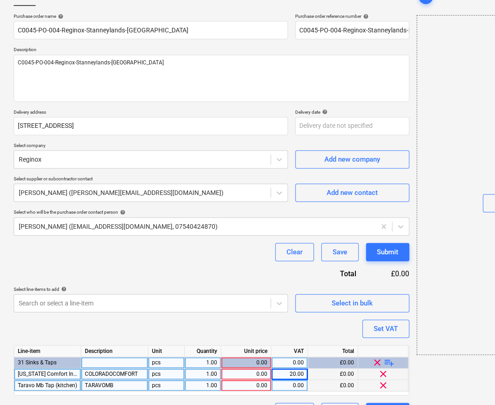
click at [292, 383] on div "0.00" at bounding box center [289, 385] width 29 height 11
click at [247, 372] on div "0.00" at bounding box center [246, 373] width 42 height 11
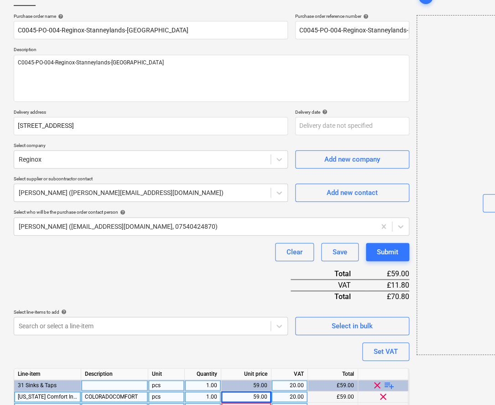
click at [255, 387] on div "Line-item Description Unit Quantity Unit price VAT Total 31 Sinks & Taps pcs 1.…" at bounding box center [212, 393] width 396 height 50
click at [262, 394] on input "57.12" at bounding box center [246, 396] width 50 height 11
click at [263, 351] on div "Purchase order name help C0045-PO-004-Reginox-Stanneylands-TBC Purchase order r…" at bounding box center [212, 228] width 396 height 430
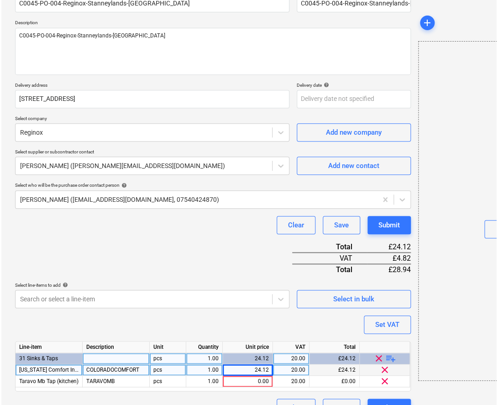
scroll to position [103, 0]
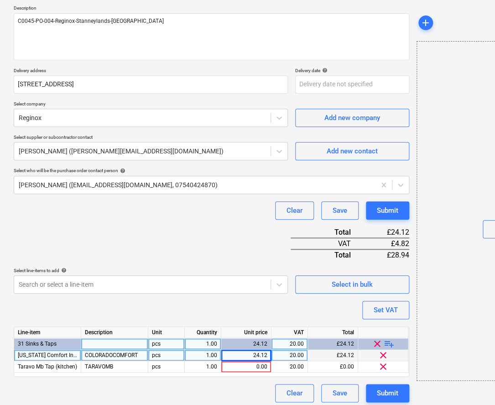
click at [251, 355] on div "24.12" at bounding box center [246, 354] width 42 height 11
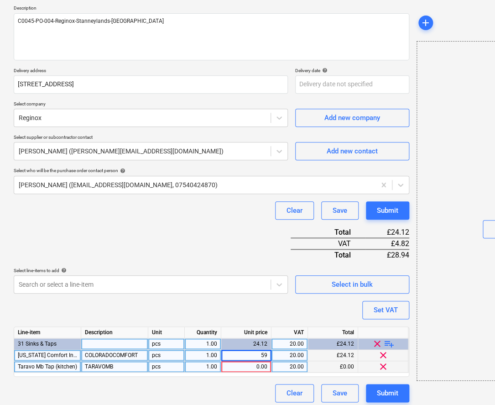
click at [252, 362] on div "0.00" at bounding box center [246, 366] width 42 height 11
click at [242, 314] on div "Purchase order name help C0045-PO-004-Reginox-Stanneylands-TBC Purchase order r…" at bounding box center [212, 187] width 396 height 430
click at [375, 391] on button "Submit" at bounding box center [387, 393] width 43 height 18
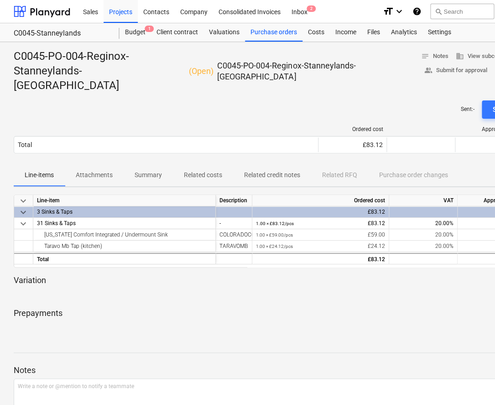
click at [292, 323] on div "C0045-PO-004-Reginox-Stanneylands-TBC ( Open ) C0045-PO-004-Reginox-Stanneyland…" at bounding box center [312, 255] width 624 height 427
click at [267, 32] on div "Purchase orders" at bounding box center [273, 32] width 57 height 18
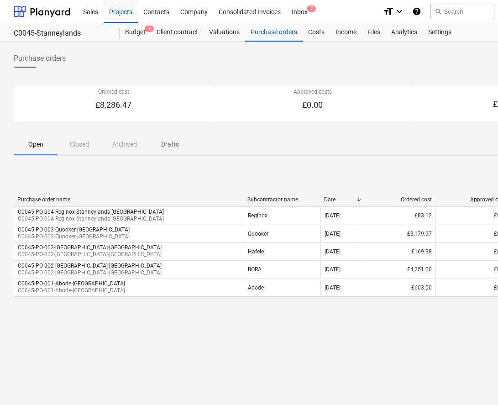
click at [373, 72] on div "Purchase orders Create purchase order" at bounding box center [312, 62] width 597 height 26
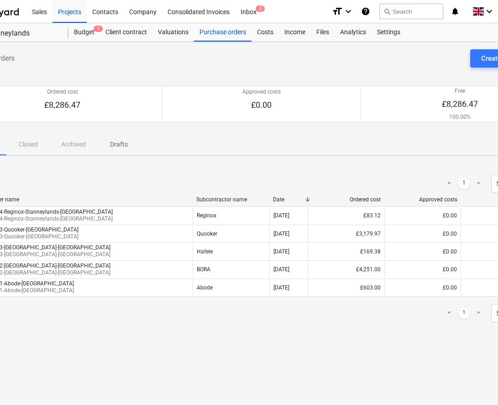
scroll to position [0, 83]
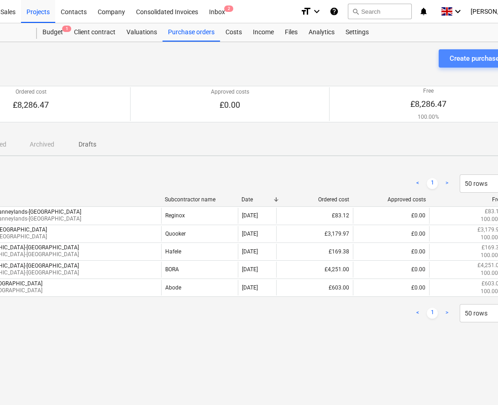
click at [447, 59] on button "Create purchase order" at bounding box center [482, 58] width 89 height 18
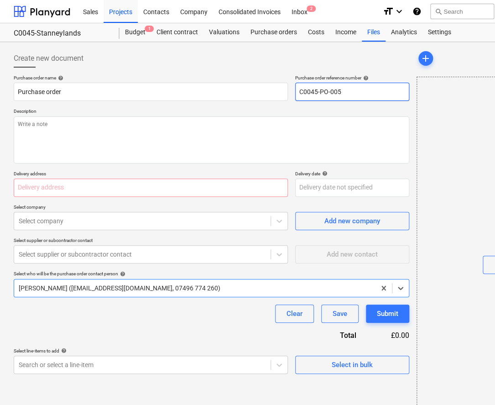
click at [384, 90] on input "C0045-PO-005" at bounding box center [352, 92] width 114 height 18
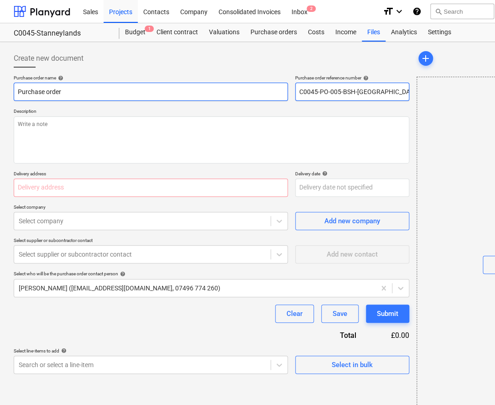
drag, startPoint x: 401, startPoint y: 90, endPoint x: 255, endPoint y: 90, distance: 146.0
click at [255, 90] on div "Purchase order name help Purchase order Purchase order reference number help C0…" at bounding box center [212, 88] width 396 height 26
drag, startPoint x: -18, startPoint y: 86, endPoint x: -53, endPoint y: 86, distance: 35.1
click at [0, 86] on html "Sales Projects Contacts Company Consolidated Invoices Inbox 2 format_size keybo…" at bounding box center [247, 202] width 495 height 405
paste input "C0045-PO-005-BSH-[GEOGRAPHIC_DATA]"
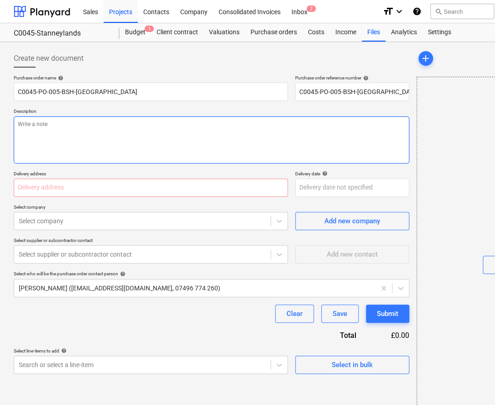
click at [113, 120] on textarea at bounding box center [212, 139] width 396 height 47
paste textarea "C0045-PO-005-BSH-[GEOGRAPHIC_DATA]"
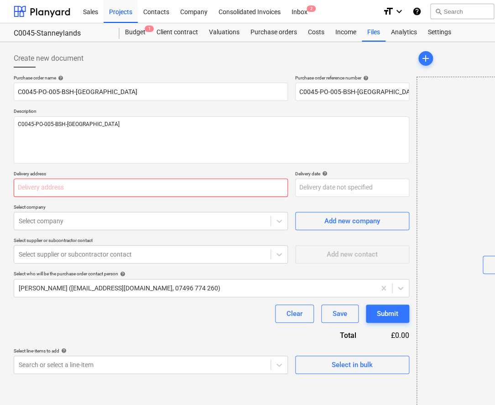
click at [128, 189] on input "text" at bounding box center [151, 187] width 274 height 18
paste input "[STREET_ADDRESS]"
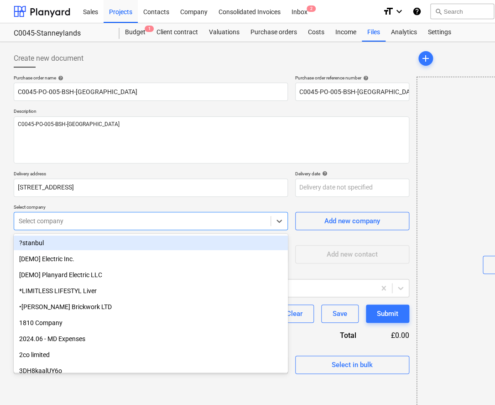
click at [127, 217] on div at bounding box center [142, 220] width 247 height 9
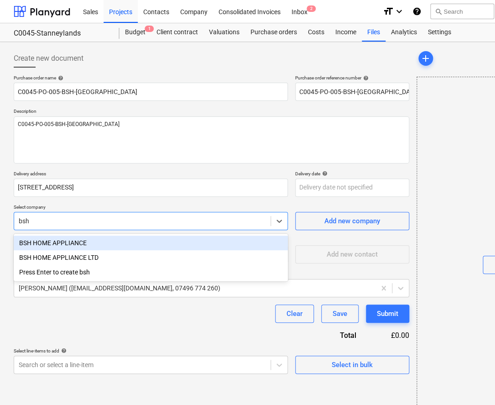
click at [113, 245] on div "BSH HOME APPLIANCE" at bounding box center [151, 242] width 274 height 15
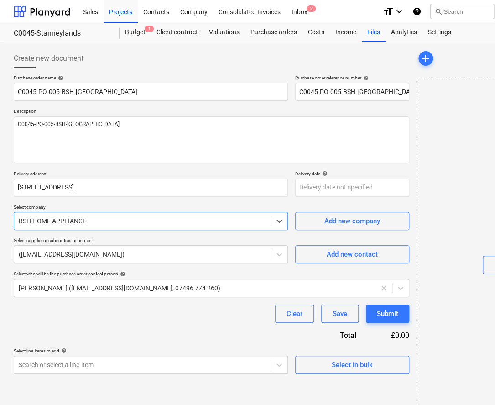
click at [101, 225] on div at bounding box center [142, 220] width 247 height 9
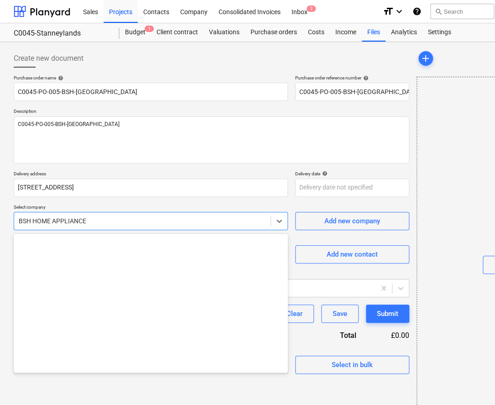
scroll to position [2459, 0]
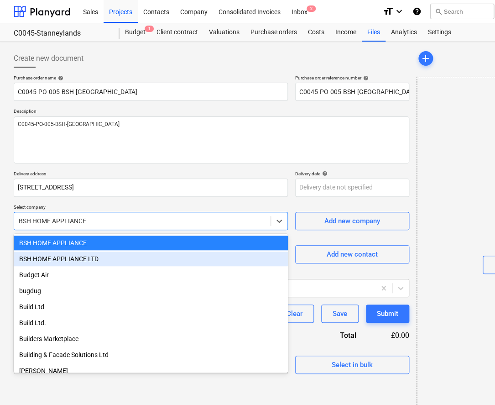
click at [98, 262] on div "BSH HOME APPLIANCE LTD" at bounding box center [151, 258] width 274 height 15
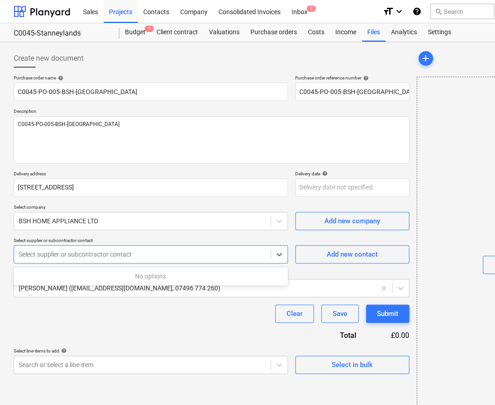
click at [98, 255] on div at bounding box center [142, 254] width 247 height 9
click at [92, 223] on div at bounding box center [142, 220] width 247 height 9
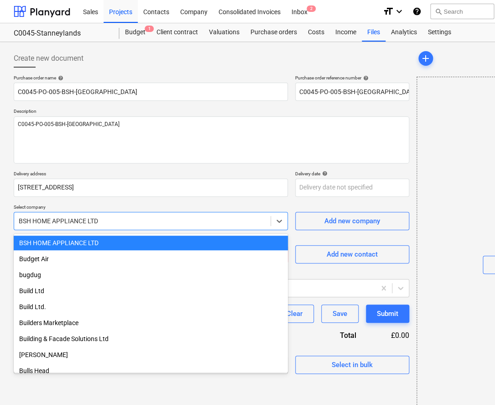
scroll to position [2433, 0]
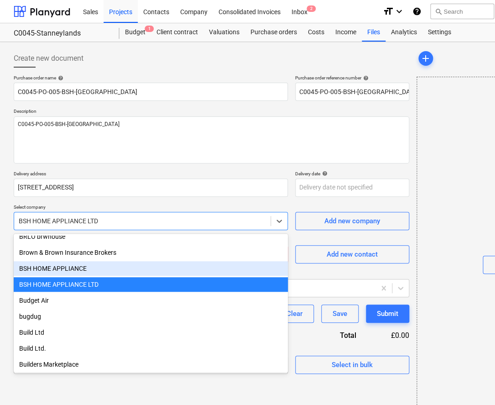
click at [88, 264] on div "BSH HOME APPLIANCE" at bounding box center [151, 268] width 274 height 15
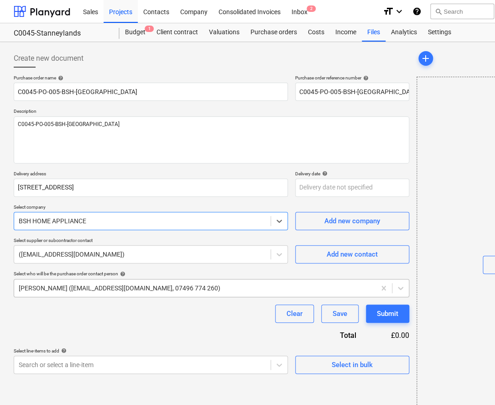
click at [98, 283] on div at bounding box center [195, 287] width 352 height 9
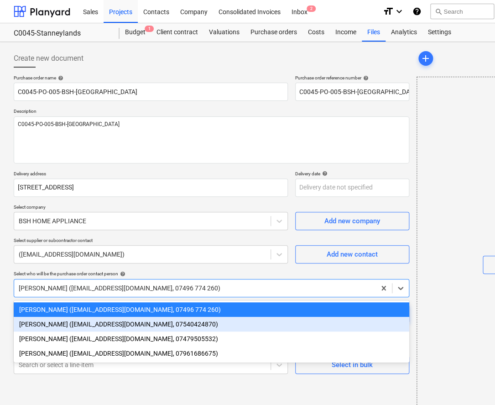
click at [75, 325] on div "[PERSON_NAME] ([EMAIL_ADDRESS][DOMAIN_NAME], 07540424870)" at bounding box center [212, 324] width 396 height 15
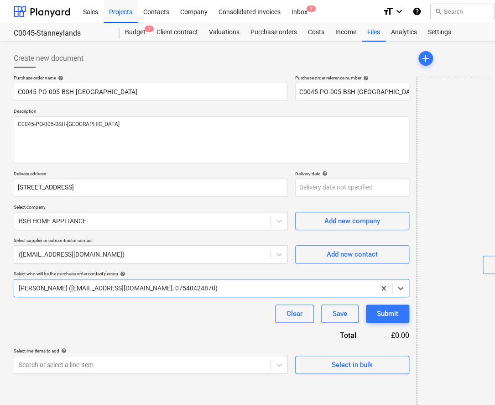
click at [74, 322] on div "Clear Save Submit" at bounding box center [212, 313] width 396 height 18
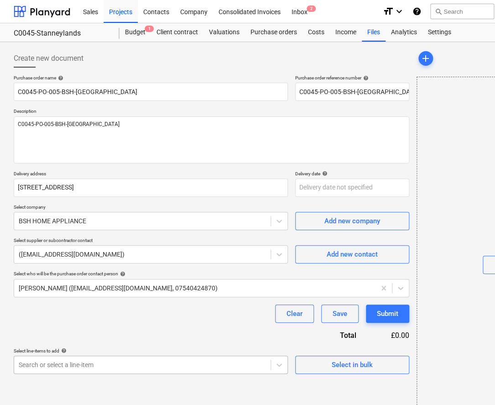
scroll to position [111, 0]
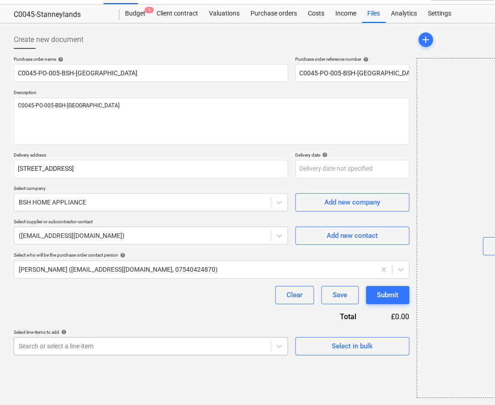
click at [73, 360] on body "Sales Projects Contacts Company Consolidated Invoices Inbox 2 format_size keybo…" at bounding box center [247, 183] width 495 height 405
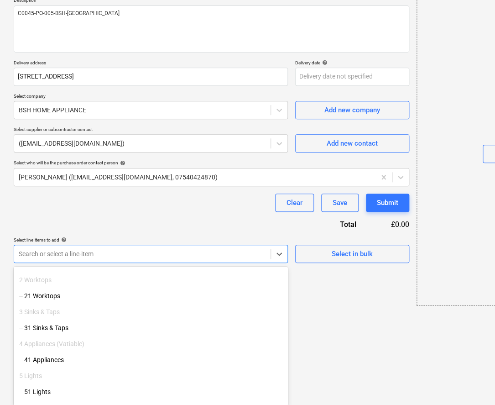
scroll to position [83, 0]
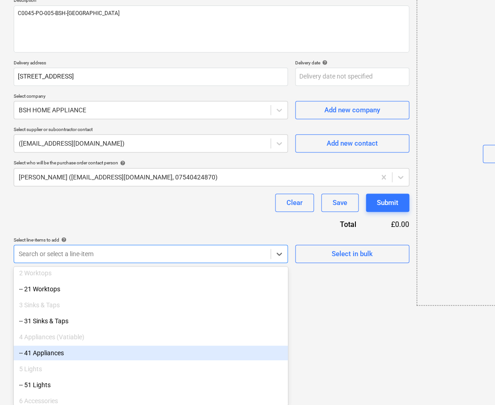
click at [71, 353] on div "-- 41 Appliances" at bounding box center [151, 352] width 274 height 15
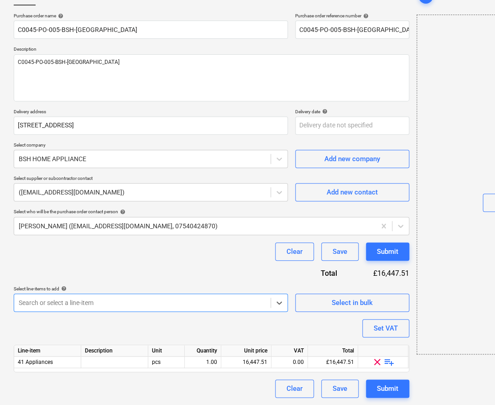
scroll to position [62, 0]
click at [74, 321] on div "Purchase order name help C0045-PO-005-BSH-Stanneylands Purchase order reference…" at bounding box center [212, 205] width 396 height 385
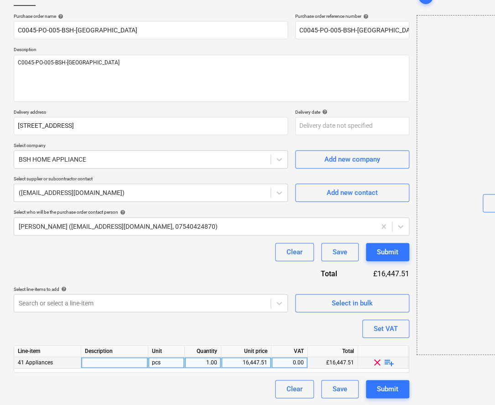
click at [385, 360] on span "playlist_add" at bounding box center [389, 362] width 11 height 11
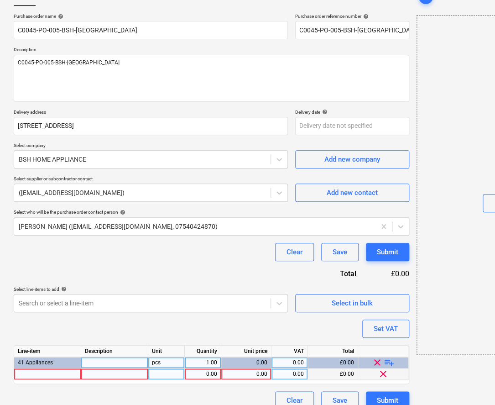
click at [39, 374] on div at bounding box center [47, 373] width 67 height 11
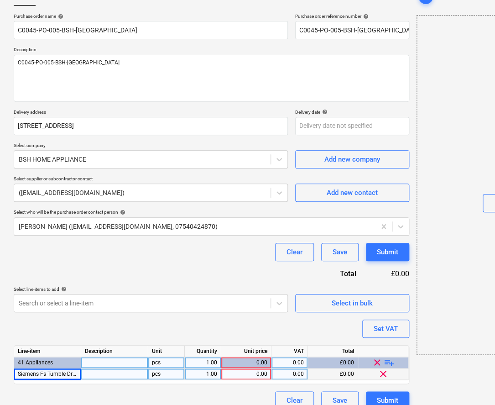
click at [389, 363] on span "playlist_add" at bounding box center [389, 362] width 11 height 11
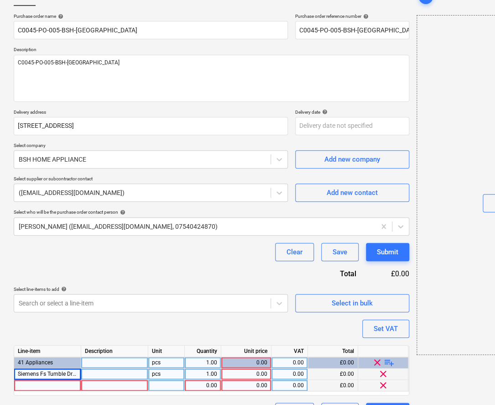
click at [51, 386] on div at bounding box center [47, 385] width 67 height 11
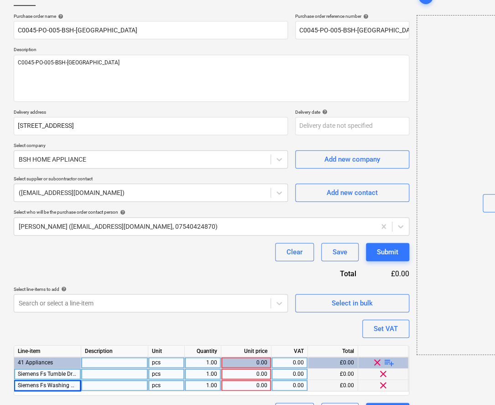
click at [124, 378] on div at bounding box center [114, 373] width 67 height 11
click at [95, 384] on div at bounding box center [114, 385] width 67 height 11
click at [254, 368] on div "0.00" at bounding box center [246, 373] width 42 height 11
click at [259, 384] on div "0.00" at bounding box center [246, 385] width 42 height 11
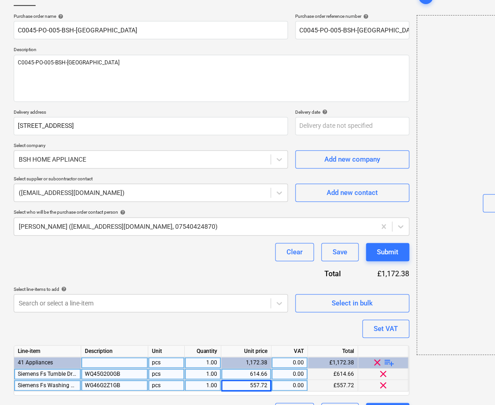
click at [246, 334] on div "Purchase order name help C0045-PO-005-BSH-Stanneylands Purchase order reference…" at bounding box center [212, 216] width 396 height 407
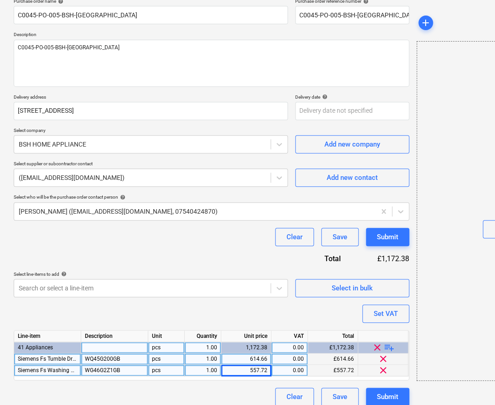
scroll to position [84, 0]
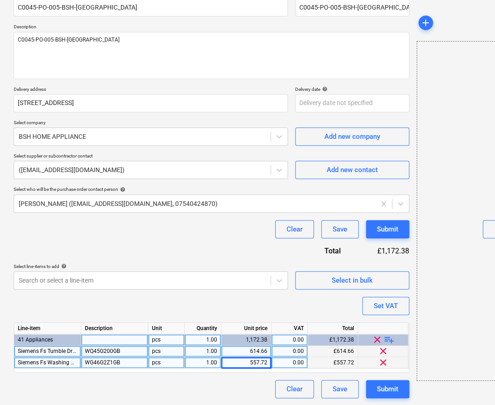
click at [386, 338] on span "playlist_add" at bounding box center [389, 339] width 11 height 11
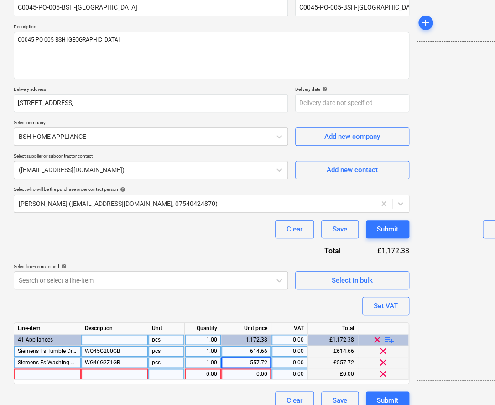
click at [59, 372] on div at bounding box center [47, 373] width 67 height 11
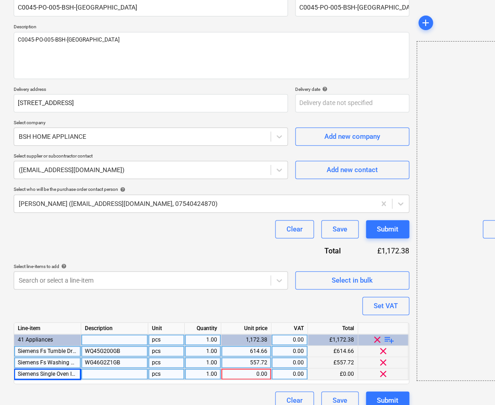
click at [116, 372] on div at bounding box center [114, 373] width 67 height 11
click at [203, 374] on div "1.00" at bounding box center [202, 373] width 29 height 11
click at [254, 374] on div "0.00" at bounding box center [246, 373] width 42 height 11
click at [250, 390] on div "Purchase order name help C0045-PO-005-BSH-Stanneylands Purchase order reference…" at bounding box center [212, 199] width 396 height 419
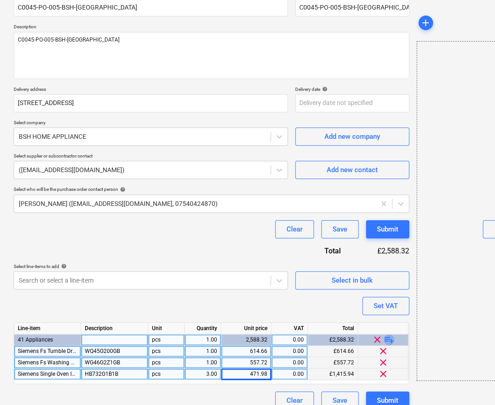
click at [391, 337] on span "playlist_add" at bounding box center [389, 339] width 11 height 11
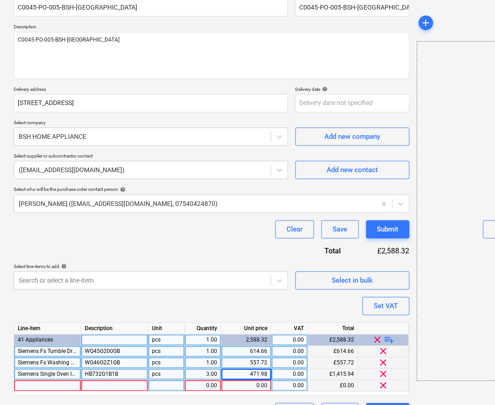
click at [67, 383] on div at bounding box center [47, 385] width 67 height 11
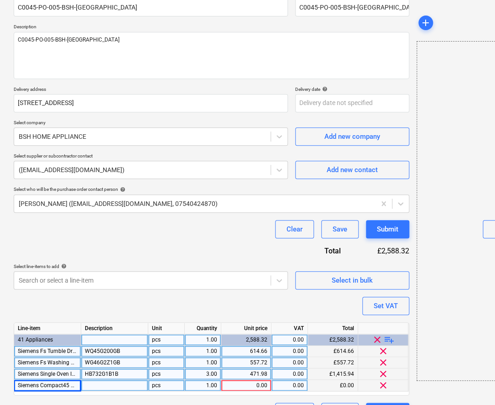
click at [114, 384] on div at bounding box center [114, 385] width 67 height 11
click at [247, 383] on div "0.00" at bounding box center [246, 385] width 42 height 11
click at [264, 297] on div "Purchase order name help C0045-PO-005-BSH-Stanneylands Purchase order reference…" at bounding box center [212, 205] width 396 height 430
click at [391, 340] on span "playlist_add" at bounding box center [389, 339] width 11 height 11
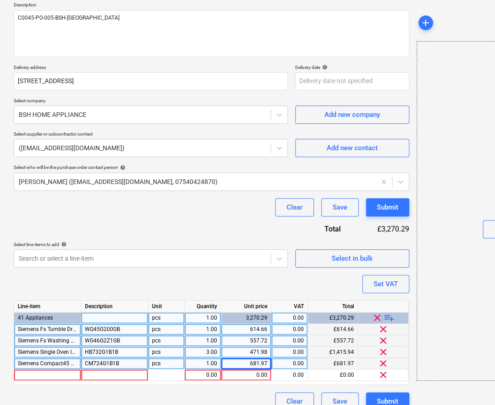
scroll to position [119, 0]
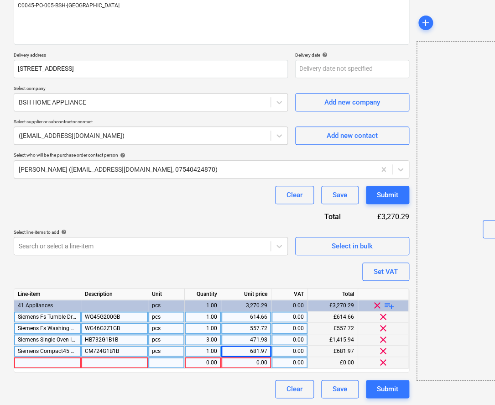
click at [39, 360] on div at bounding box center [47, 362] width 67 height 11
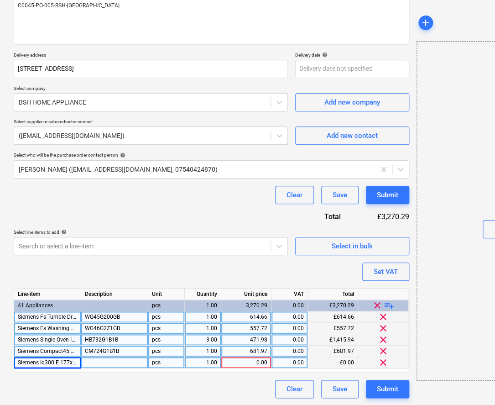
click at [110, 359] on div at bounding box center [114, 362] width 67 height 11
click at [205, 361] on div "1.00" at bounding box center [202, 362] width 29 height 11
click at [237, 360] on div "0.00" at bounding box center [246, 362] width 42 height 11
click at [249, 362] on input at bounding box center [246, 362] width 50 height 11
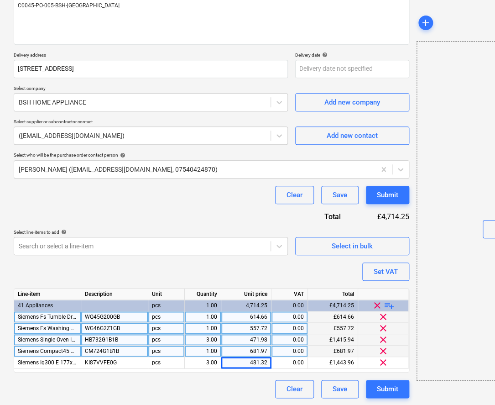
click at [391, 305] on span "playlist_add" at bounding box center [389, 305] width 11 height 11
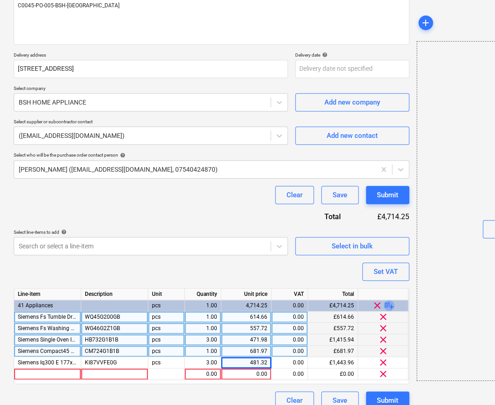
click at [391, 305] on span "playlist_add" at bounding box center [389, 305] width 11 height 11
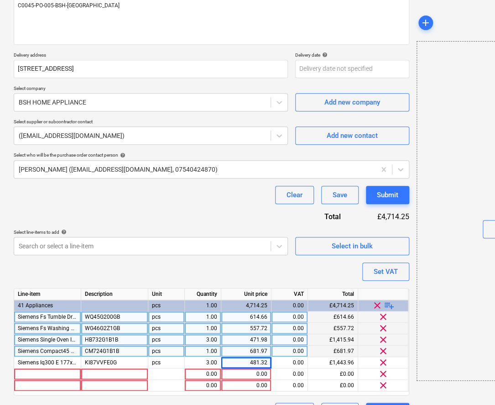
click at [391, 305] on span "playlist_add" at bounding box center [389, 305] width 11 height 11
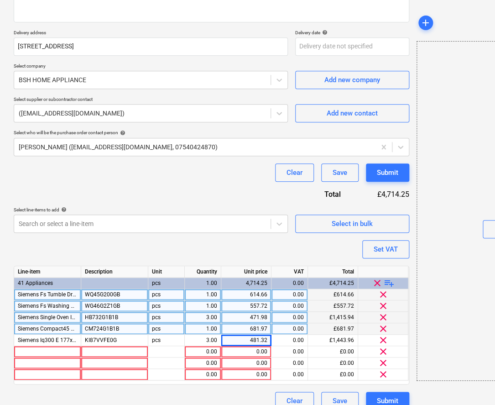
scroll to position [153, 0]
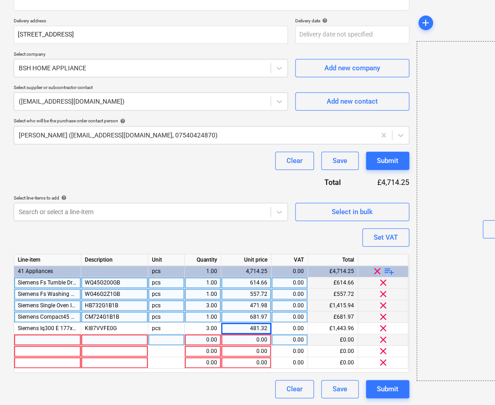
click at [27, 335] on div at bounding box center [47, 339] width 67 height 11
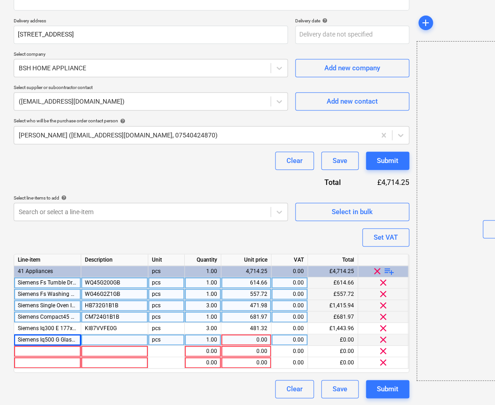
click at [101, 339] on div at bounding box center [114, 339] width 67 height 11
click at [205, 342] on div "1.00" at bounding box center [202, 339] width 29 height 11
click at [240, 341] on div "0.00" at bounding box center [246, 339] width 42 height 11
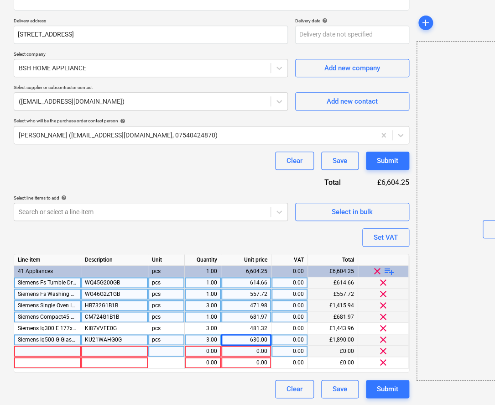
click at [38, 348] on div at bounding box center [47, 350] width 67 height 11
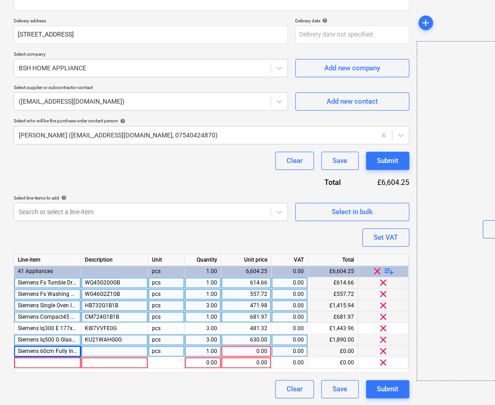
click at [107, 353] on div at bounding box center [114, 350] width 67 height 11
click at [208, 354] on div "1.00" at bounding box center [202, 350] width 29 height 11
click at [246, 351] on div "0.00" at bounding box center [246, 350] width 42 height 11
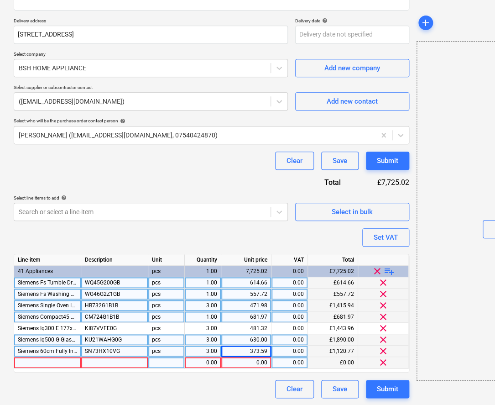
click at [32, 362] on div at bounding box center [47, 362] width 67 height 11
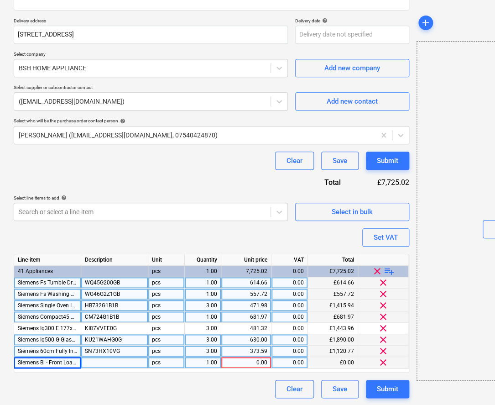
click at [117, 364] on div at bounding box center [114, 362] width 67 height 11
drag, startPoint x: 210, startPoint y: 361, endPoint x: 225, endPoint y: 361, distance: 14.6
click at [211, 361] on div "1.00" at bounding box center [202, 362] width 29 height 11
click at [237, 362] on div "0.00" at bounding box center [246, 362] width 42 height 11
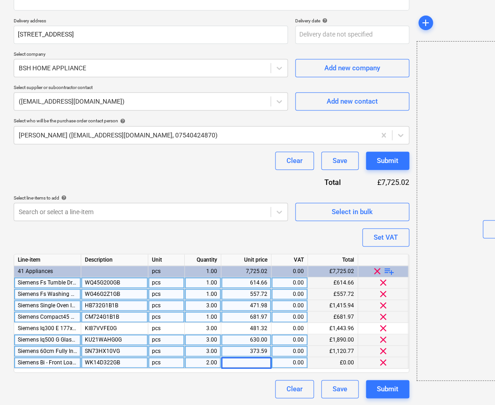
click at [239, 363] on input at bounding box center [246, 362] width 50 height 11
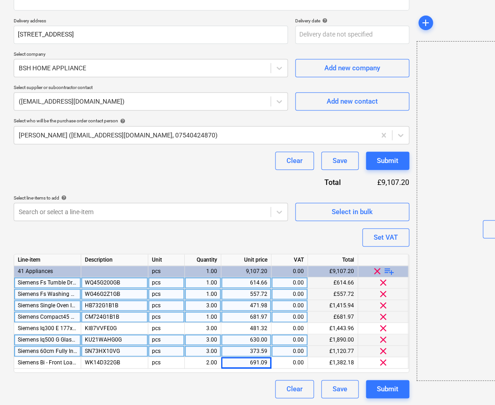
click at [391, 271] on span "playlist_add" at bounding box center [389, 271] width 11 height 11
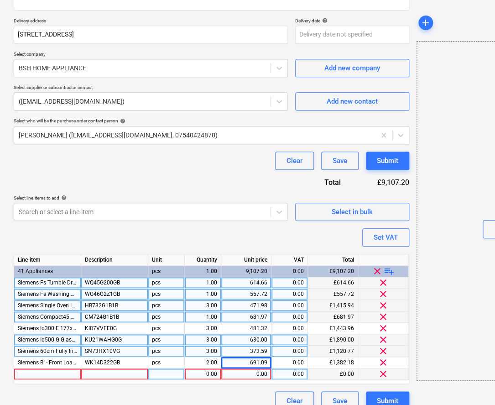
click at [49, 373] on div at bounding box center [47, 373] width 67 height 11
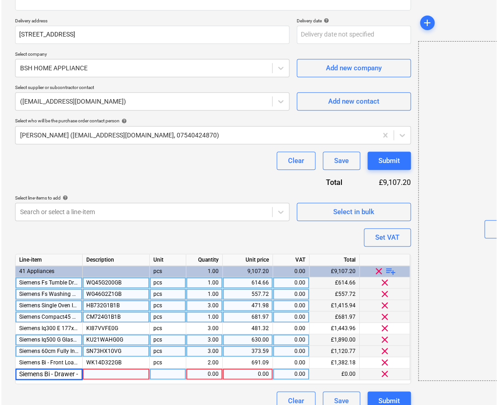
scroll to position [0, 199]
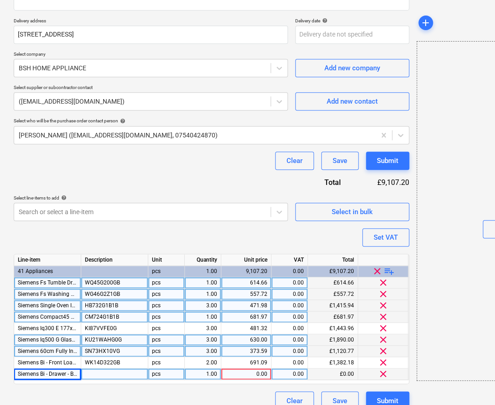
click at [96, 374] on div at bounding box center [114, 373] width 67 height 11
click at [260, 373] on div "0.00" at bounding box center [246, 373] width 42 height 11
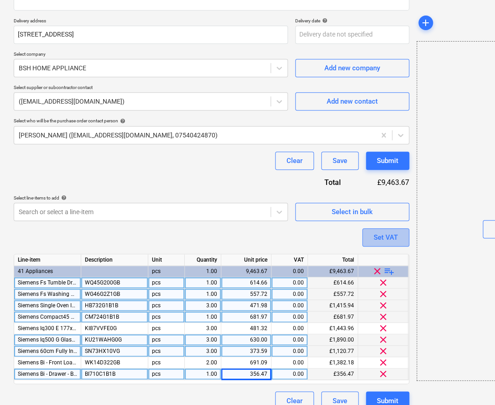
click at [393, 234] on div "Set VAT" at bounding box center [386, 237] width 24 height 12
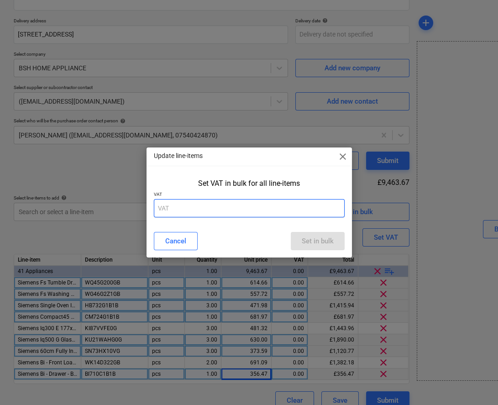
click at [285, 207] on input "text" at bounding box center [249, 208] width 191 height 18
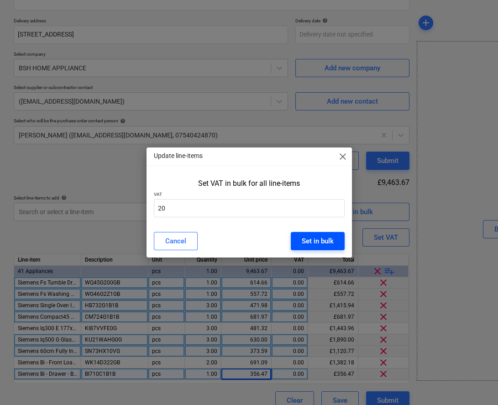
click at [302, 242] on div "Set in bulk" at bounding box center [318, 241] width 32 height 12
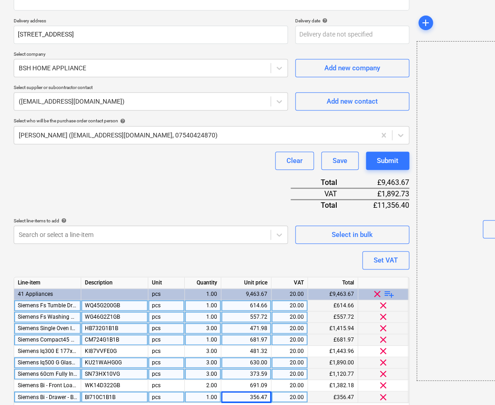
click at [213, 183] on div "Purchase order name help C0045-PO-005-BSH-Stanneylands Purchase order reference…" at bounding box center [212, 177] width 396 height 510
click at [396, 164] on div "Submit" at bounding box center [387, 161] width 21 height 12
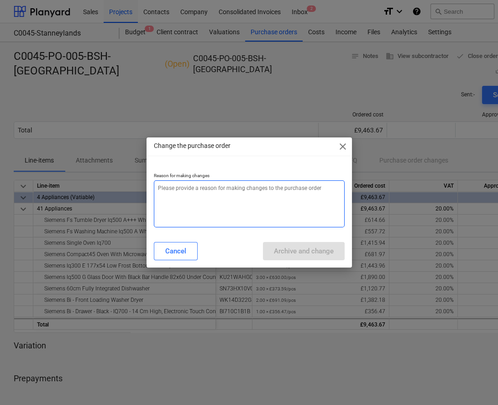
click at [267, 197] on textarea at bounding box center [249, 203] width 191 height 47
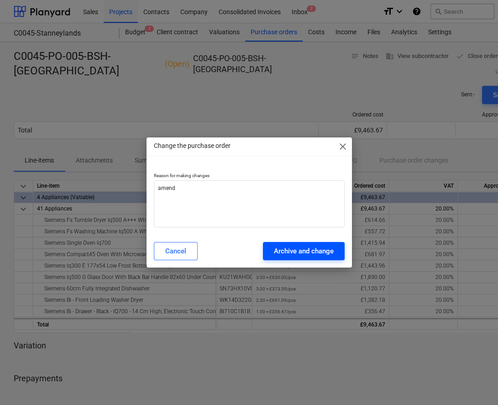
click at [294, 250] on div "Archive and change" at bounding box center [304, 251] width 60 height 12
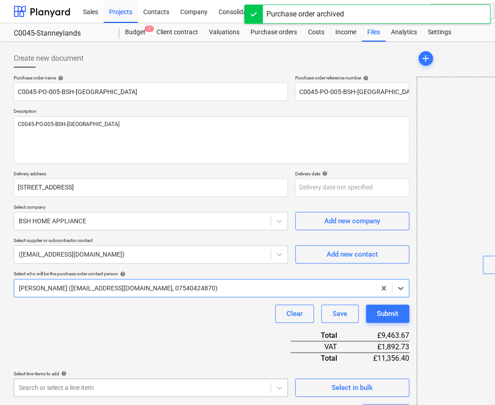
scroll to position [187, 0]
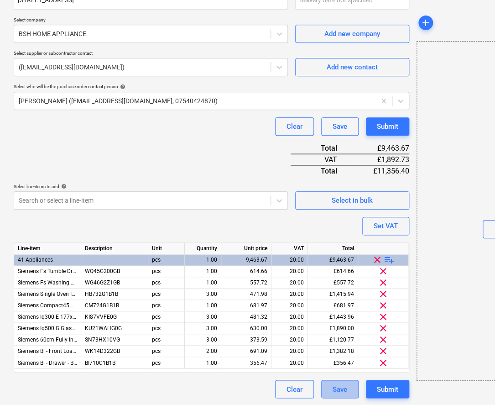
click at [333, 387] on div "Save" at bounding box center [340, 389] width 15 height 12
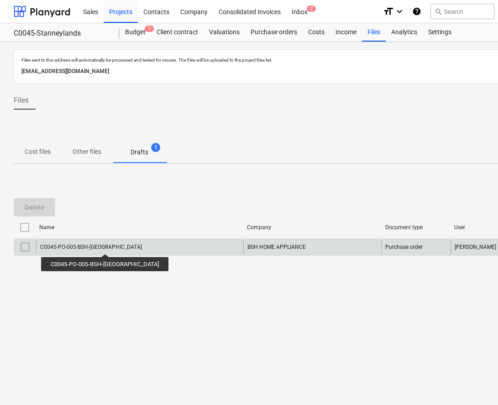
click at [95, 245] on div "C0045-PO-005-BSH-[GEOGRAPHIC_DATA]" at bounding box center [91, 247] width 102 height 6
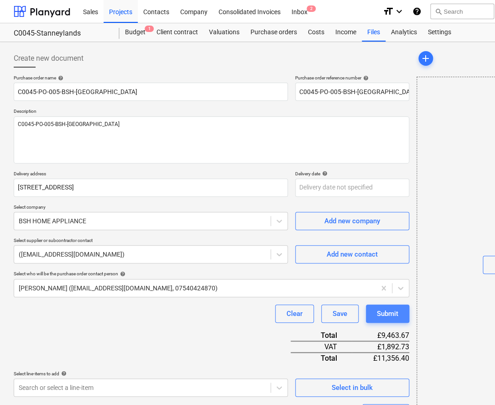
click at [377, 314] on div "Submit" at bounding box center [387, 313] width 21 height 12
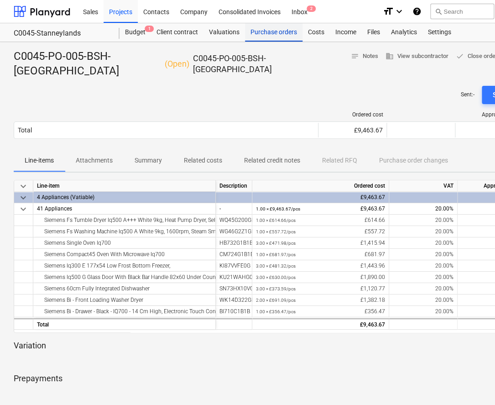
drag, startPoint x: 263, startPoint y: 36, endPoint x: 268, endPoint y: 38, distance: 5.5
click at [263, 36] on div "Purchase orders" at bounding box center [273, 32] width 57 height 18
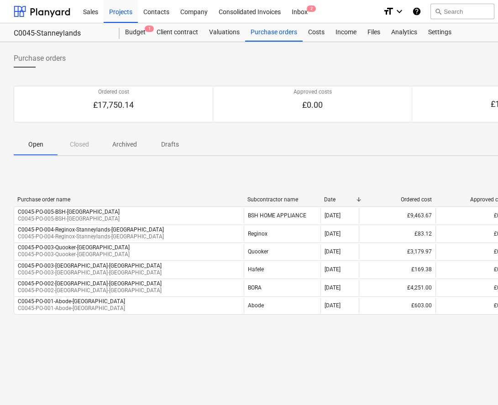
click at [365, 340] on div "< 1 > 50 rows" at bounding box center [312, 331] width 597 height 26
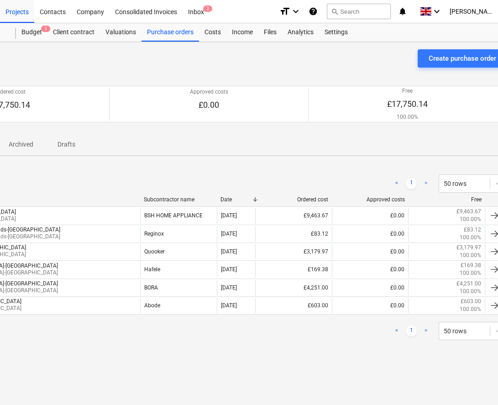
scroll to position [0, 126]
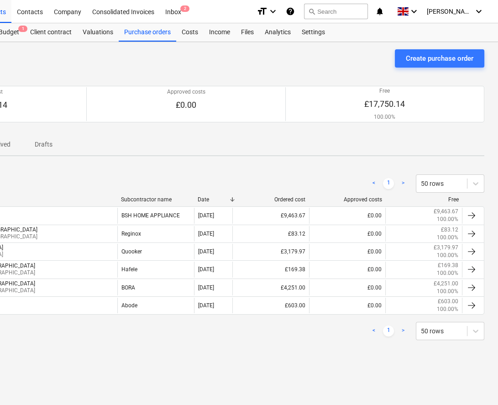
click at [210, 374] on div "Purchase orders Create purchase order Ordered cost £17,750.14 Approved costs £0…" at bounding box center [186, 223] width 624 height 363
click at [442, 51] on button "Create purchase order" at bounding box center [439, 58] width 89 height 18
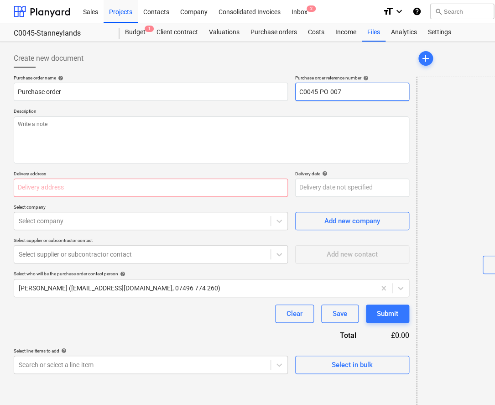
drag, startPoint x: 350, startPoint y: 90, endPoint x: 337, endPoint y: 92, distance: 13.8
click at [337, 92] on input "C0045-PO-007" at bounding box center [352, 92] width 114 height 18
click at [373, 88] on input "C0045-PO-006" at bounding box center [352, 92] width 114 height 18
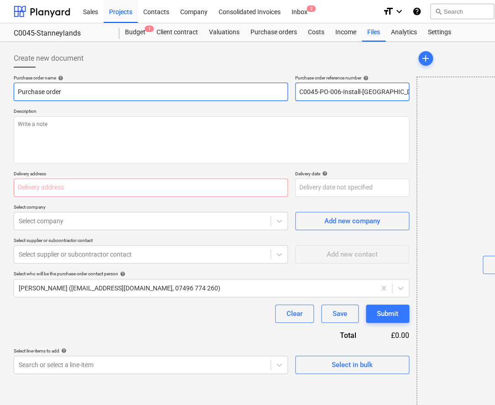
drag, startPoint x: 319, startPoint y: 97, endPoint x: 214, endPoint y: 98, distance: 104.9
click at [252, 97] on div "Purchase order name help Purchase order Purchase order reference number help C0…" at bounding box center [212, 88] width 396 height 26
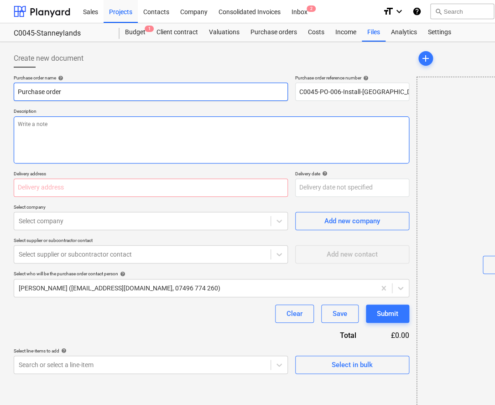
drag, startPoint x: 92, startPoint y: 96, endPoint x: 25, endPoint y: 131, distance: 75.9
click at [0, 99] on html "Sales Projects Contacts Company Consolidated Invoices Inbox 2 format_size keybo…" at bounding box center [247, 202] width 495 height 405
paste input "C0045-PO-006-Install-[GEOGRAPHIC_DATA]"
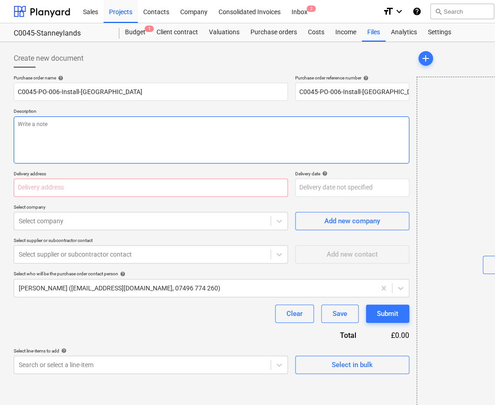
click at [47, 133] on textarea at bounding box center [212, 139] width 396 height 47
paste textarea "C0045-PO-006-Install-[GEOGRAPHIC_DATA]"
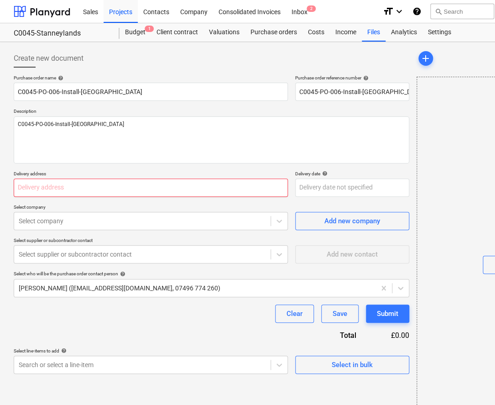
click at [45, 192] on input "text" at bounding box center [151, 187] width 274 height 18
click at [119, 225] on div "Select company" at bounding box center [142, 220] width 256 height 13
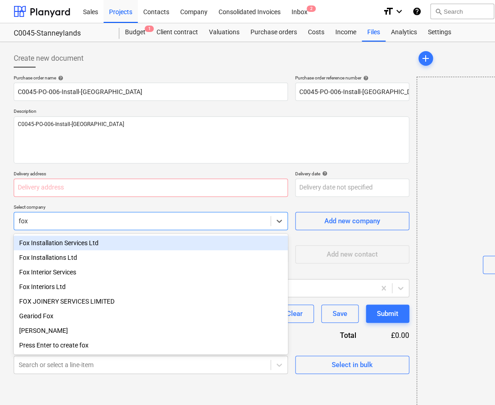
click at [89, 246] on div "Fox Installation Services Ltd" at bounding box center [151, 242] width 274 height 15
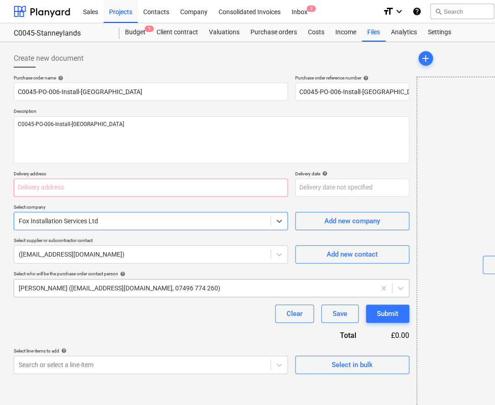
click at [79, 284] on div at bounding box center [195, 287] width 352 height 9
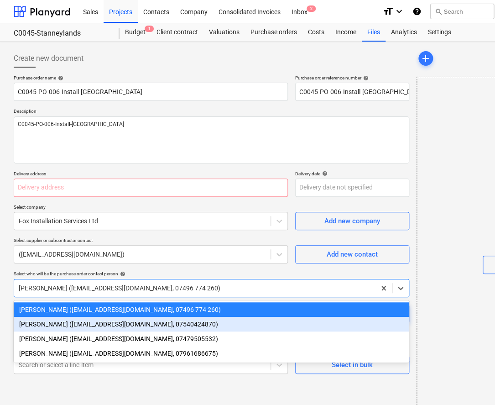
click at [73, 328] on div "[PERSON_NAME] ([EMAIL_ADDRESS][DOMAIN_NAME], 07540424870)" at bounding box center [212, 324] width 396 height 15
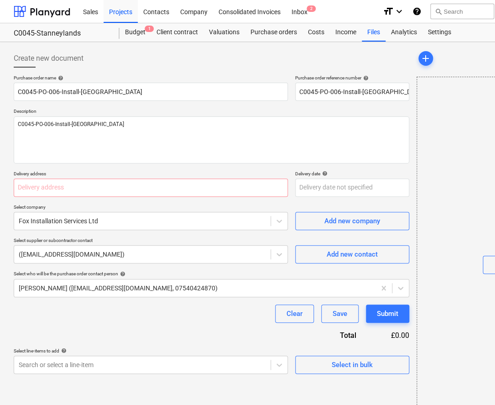
click at [73, 327] on div "Purchase order name help C0045-PO-006-Install-Stanneylands Purchase order refer…" at bounding box center [212, 224] width 396 height 299
click at [85, 361] on body "Sales Projects Contacts Company Consolidated Invoices Inbox 2 format_size keybo…" at bounding box center [247, 202] width 495 height 405
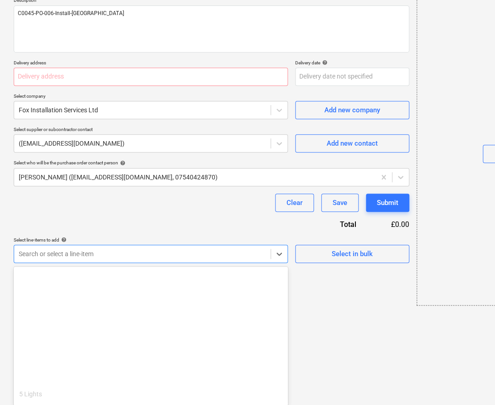
scroll to position [198, 0]
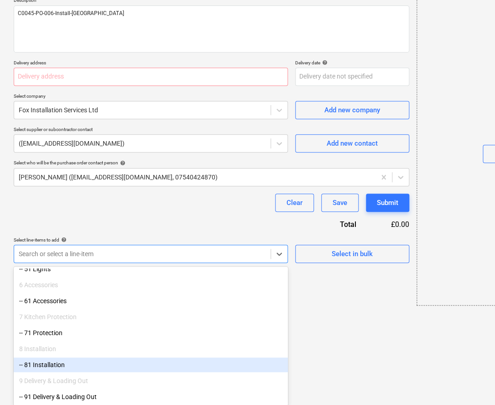
click at [73, 363] on div "-- 81 Installation" at bounding box center [151, 364] width 274 height 15
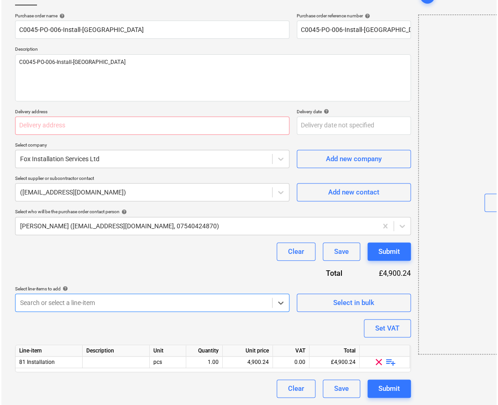
scroll to position [62, 0]
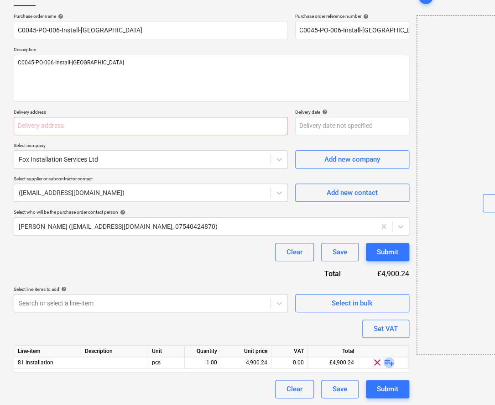
click at [385, 363] on span "playlist_add" at bounding box center [389, 362] width 11 height 11
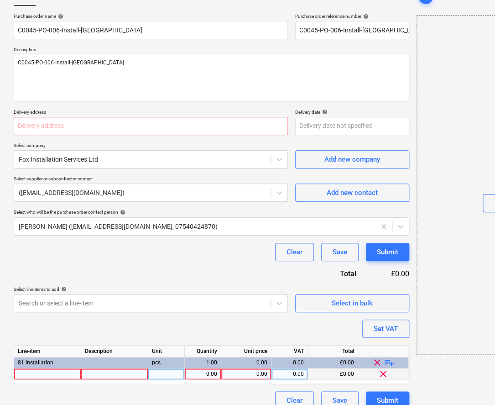
click at [63, 373] on div at bounding box center [47, 373] width 67 height 11
drag, startPoint x: 209, startPoint y: 375, endPoint x: 243, endPoint y: 376, distance: 34.2
click at [213, 375] on div "0.00" at bounding box center [202, 373] width 29 height 11
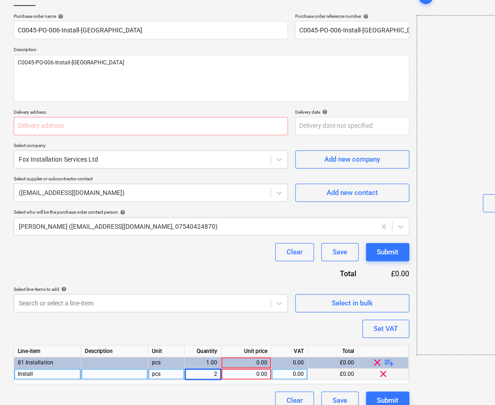
click at [188, 375] on input "2" at bounding box center [203, 373] width 36 height 11
drag, startPoint x: 202, startPoint y: 375, endPoint x: 228, endPoint y: 375, distance: 25.5
click at [0, 0] on div "Install pcs 2 0.00 0.00 £0.00 clear" at bounding box center [0, 0] width 0 height 0
click at [237, 373] on div "0.00" at bounding box center [246, 373] width 42 height 11
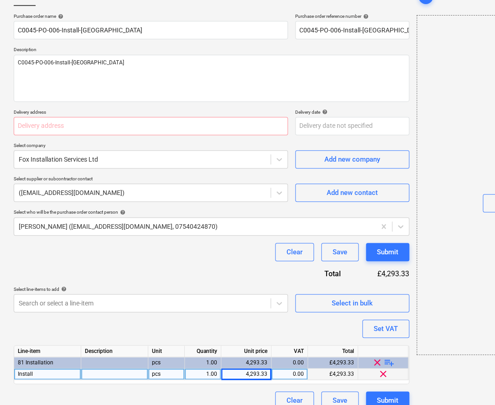
click at [241, 330] on div "Purchase order name help C0045-PO-006-Install-Stanneylands Purchase order refer…" at bounding box center [212, 211] width 396 height 396
click at [85, 125] on input "text" at bounding box center [151, 126] width 274 height 18
paste input "[STREET_ADDRESS]"
click at [141, 258] on div "Clear Save Submit" at bounding box center [212, 252] width 396 height 18
click at [385, 248] on div "Submit" at bounding box center [387, 252] width 21 height 12
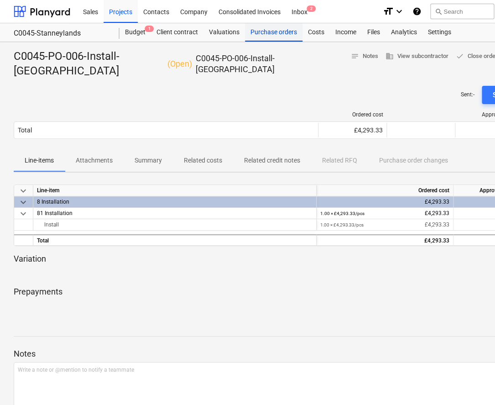
click at [273, 35] on div "Purchase orders" at bounding box center [273, 32] width 57 height 18
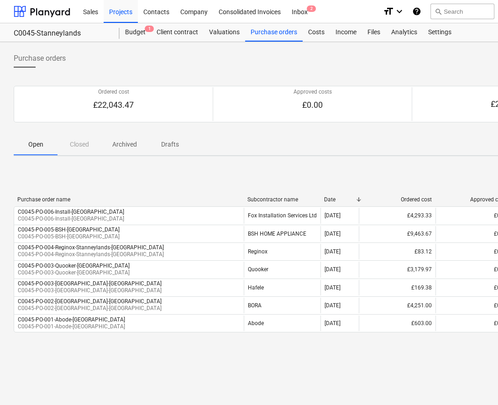
click at [397, 350] on div "< 1 > 50 rows" at bounding box center [312, 348] width 597 height 18
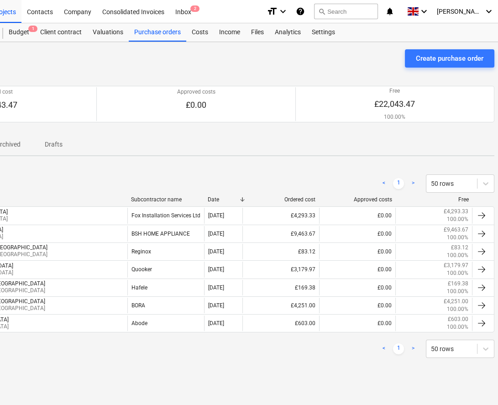
scroll to position [0, 126]
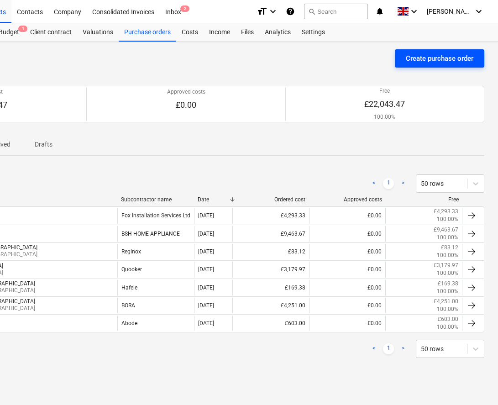
click at [442, 58] on div "Create purchase order" at bounding box center [440, 58] width 68 height 12
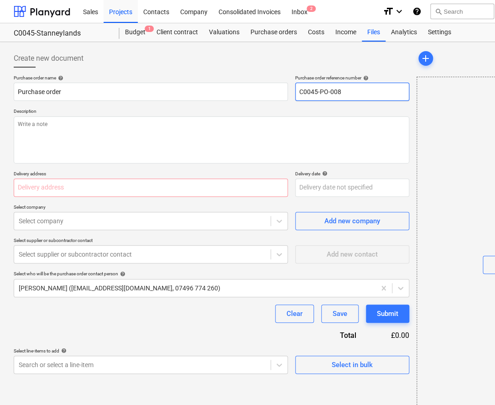
drag, startPoint x: 326, startPoint y: 93, endPoint x: 337, endPoint y: 96, distance: 11.4
click at [337, 96] on input "C0045-PO-008" at bounding box center [352, 92] width 114 height 18
click at [80, 187] on input "text" at bounding box center [151, 187] width 274 height 18
paste input "[STREET_ADDRESS]"
click at [80, 220] on div at bounding box center [142, 220] width 247 height 9
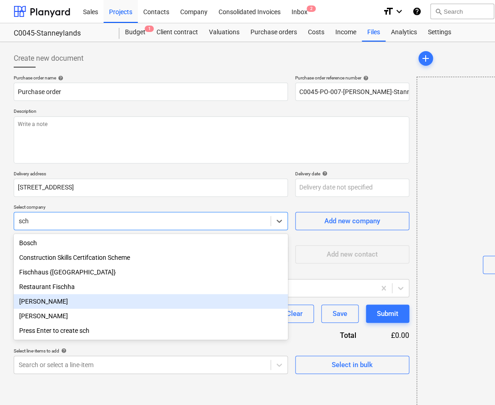
click at [73, 299] on div "[PERSON_NAME]" at bounding box center [151, 301] width 274 height 15
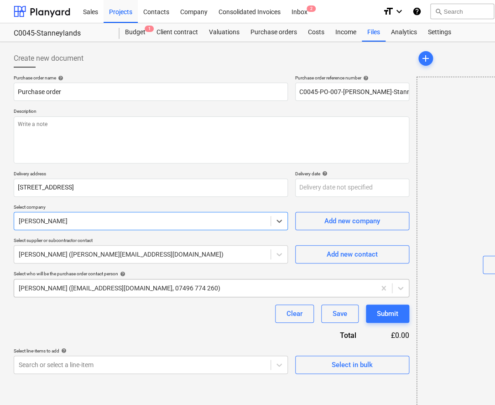
click at [79, 279] on div "[PERSON_NAME] ([EMAIL_ADDRESS][DOMAIN_NAME], 07496 774 260)" at bounding box center [212, 288] width 396 height 18
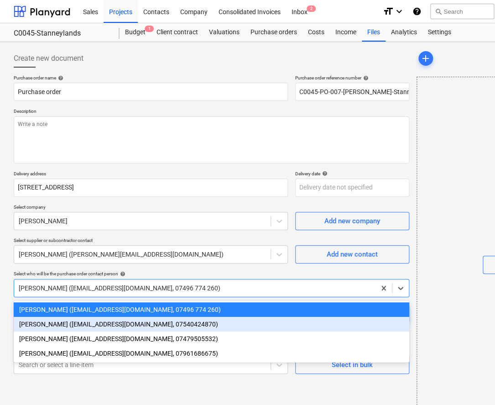
click at [69, 324] on div "[PERSON_NAME] ([EMAIL_ADDRESS][DOMAIN_NAME], 07540424870)" at bounding box center [212, 324] width 396 height 15
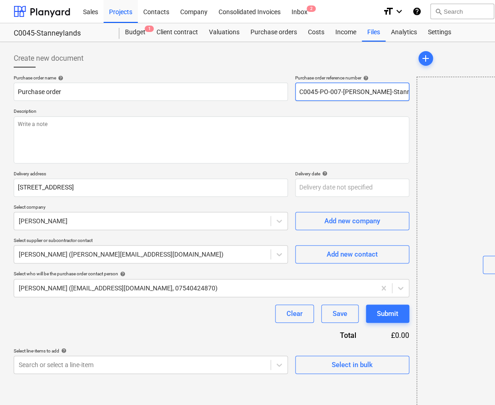
drag, startPoint x: 300, startPoint y: 89, endPoint x: 482, endPoint y: 89, distance: 182.0
click at [465, 89] on div "Create new document Purchase order name help Purchase order Purchase order refe…" at bounding box center [312, 233] width 604 height 374
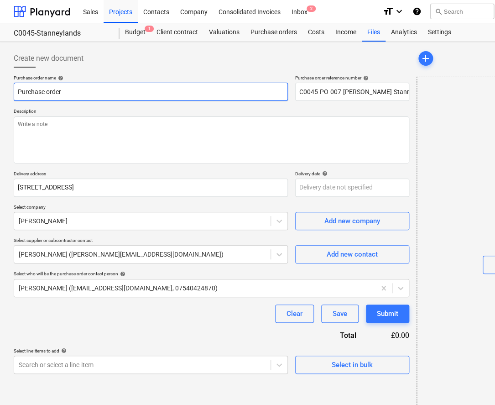
click at [0, 95] on html "Sales Projects Contacts Company Consolidated Invoices Inbox 2 format_size keybo…" at bounding box center [247, 202] width 495 height 405
paste input "C0045-PO-007-[PERSON_NAME]-Stanneylands"
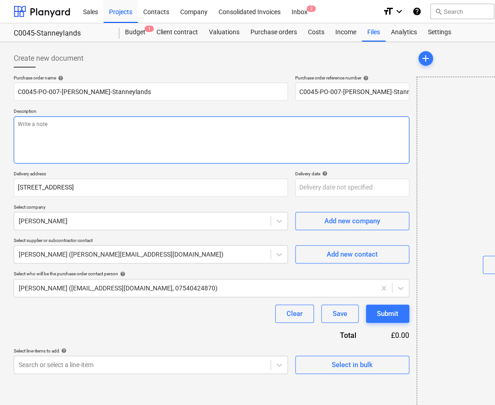
click at [91, 145] on textarea at bounding box center [212, 139] width 396 height 47
paste textarea "C0045-PO-007-[PERSON_NAME]-Stanneylands"
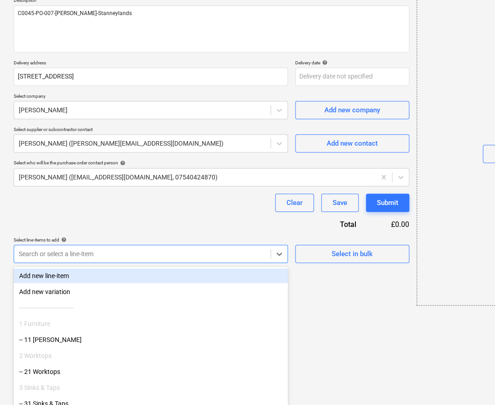
drag, startPoint x: 286, startPoint y: 363, endPoint x: 274, endPoint y: 363, distance: 12.3
click at [286, 294] on body "Sales Projects Contacts Company Consolidated Invoices Inbox 2 format_size keybo…" at bounding box center [247, 91] width 495 height 405
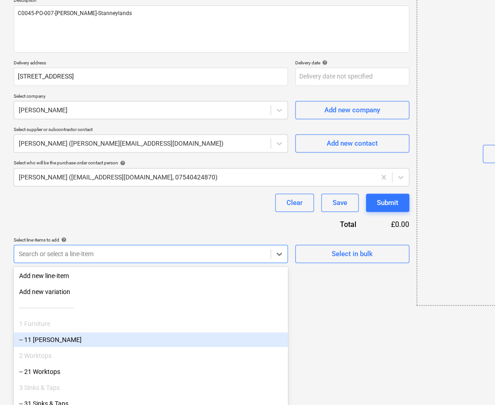
click at [90, 340] on div "-- 11 [PERSON_NAME]" at bounding box center [151, 339] width 274 height 15
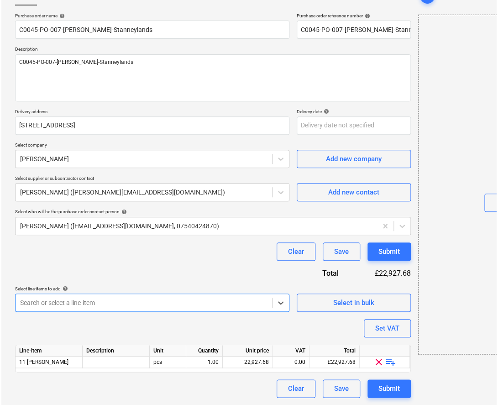
scroll to position [62, 0]
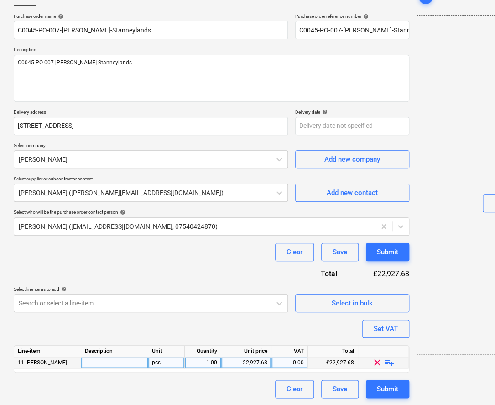
click at [388, 361] on span "playlist_add" at bounding box center [389, 362] width 11 height 11
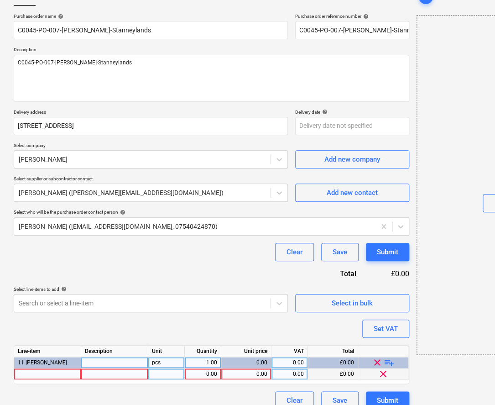
click at [249, 372] on div "0.00" at bounding box center [246, 373] width 42 height 11
click at [304, 326] on div "Purchase order name help C0045-PO-007-[PERSON_NAME]-Stanneylands Purchase order…" at bounding box center [212, 211] width 396 height 396
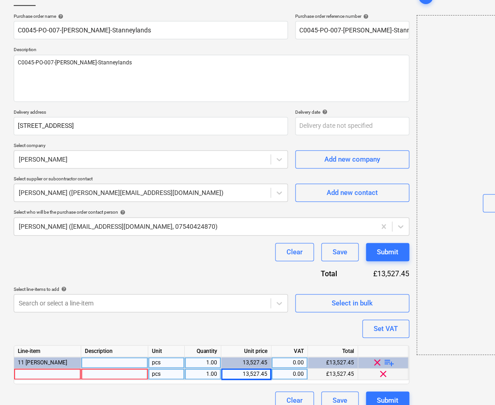
click at [33, 374] on div at bounding box center [47, 373] width 67 height 11
click at [98, 324] on div "Purchase order name help C0045-PO-007-[PERSON_NAME]-Stanneylands Purchase order…" at bounding box center [212, 211] width 396 height 396
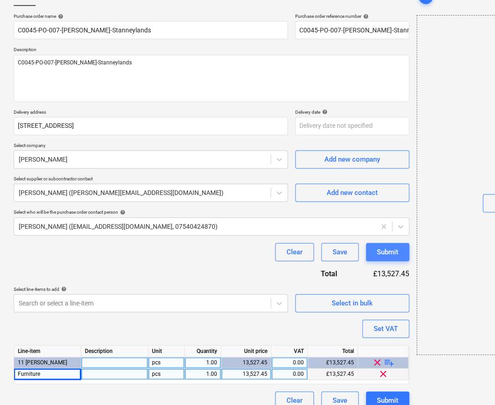
click at [392, 255] on div "Submit" at bounding box center [387, 252] width 21 height 12
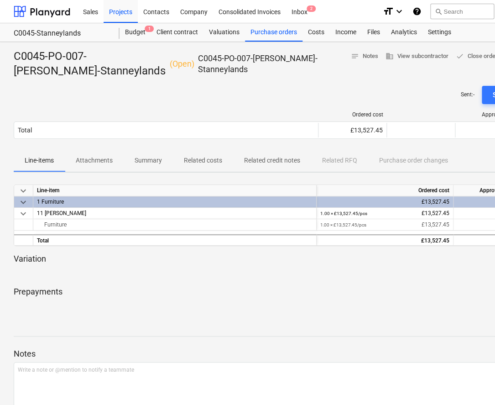
drag, startPoint x: 356, startPoint y: 98, endPoint x: 409, endPoint y: 98, distance: 52.9
click at [359, 98] on div "Sent : - Send purchase order to accounting" at bounding box center [312, 95] width 597 height 18
drag, startPoint x: 277, startPoint y: 33, endPoint x: 279, endPoint y: 39, distance: 6.1
click at [277, 33] on div "Purchase orders" at bounding box center [273, 32] width 57 height 18
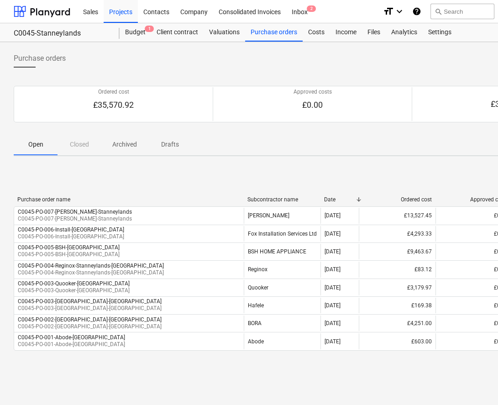
click at [338, 138] on div "Open Closed Archived Drafts" at bounding box center [312, 144] width 597 height 22
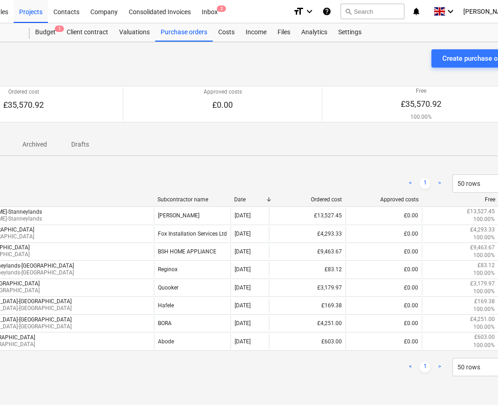
scroll to position [0, 126]
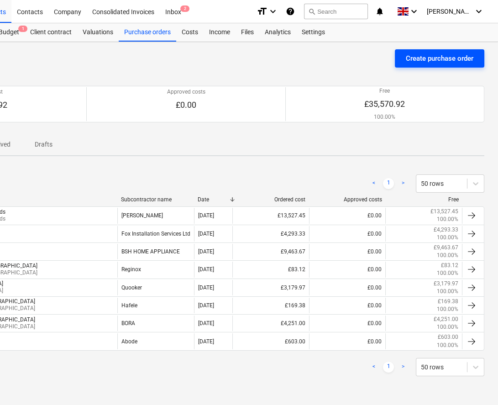
click at [432, 55] on div "Create purchase order" at bounding box center [440, 58] width 68 height 12
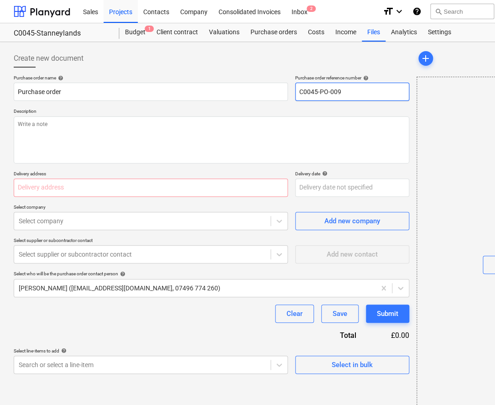
click at [374, 95] on input "C0045-PO-009" at bounding box center [352, 92] width 114 height 18
drag, startPoint x: 401, startPoint y: 92, endPoint x: 230, endPoint y: 104, distance: 171.0
click at [244, 103] on div "Purchase order name help Purchase order Purchase order reference number help C0…" at bounding box center [212, 224] width 396 height 299
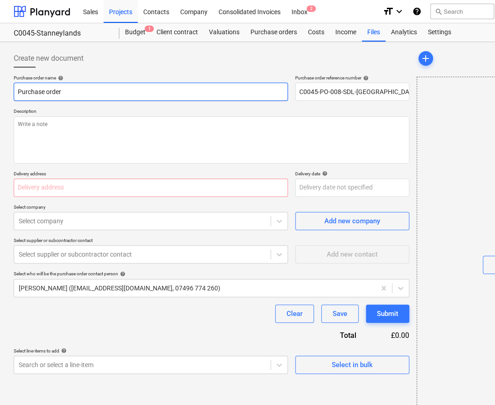
drag, startPoint x: 21, startPoint y: 99, endPoint x: -22, endPoint y: 99, distance: 43.8
click at [0, 99] on html "Sales Projects Contacts Company Consolidated Invoices Inbox 2 format_size keybo…" at bounding box center [247, 202] width 495 height 405
paste input "C0045-PO-008-SDL-[GEOGRAPHIC_DATA]"
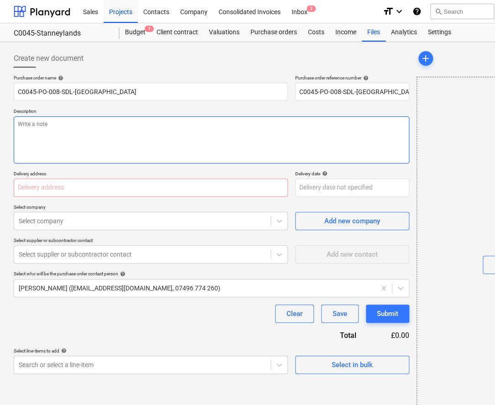
click at [40, 134] on textarea at bounding box center [212, 139] width 396 height 47
paste textarea "C0045-PO-008-SDL-[GEOGRAPHIC_DATA]"
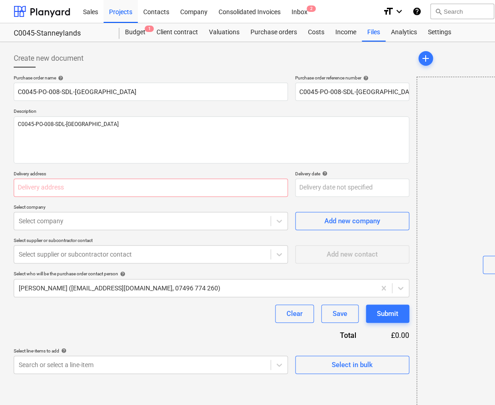
drag, startPoint x: 199, startPoint y: 339, endPoint x: 192, endPoint y: 328, distance: 13.0
click at [197, 335] on div "Purchase order name help C0045-PO-008-SDL-Stanneylands Purchase order reference…" at bounding box center [212, 224] width 396 height 299
click at [99, 192] on input "text" at bounding box center [151, 187] width 274 height 18
paste input "[STREET_ADDRESS]"
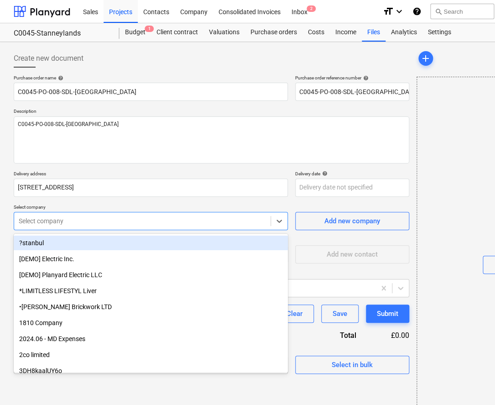
click at [98, 217] on div at bounding box center [142, 220] width 247 height 9
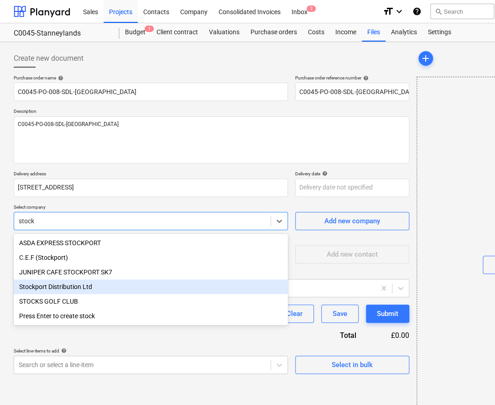
click at [87, 288] on div "Stockport Distribution Ltd" at bounding box center [151, 286] width 274 height 15
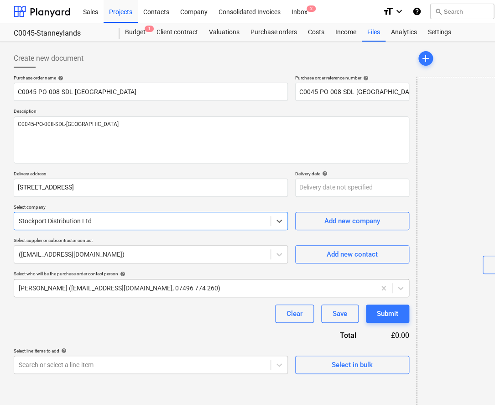
click at [85, 292] on div "[PERSON_NAME] ([EMAIL_ADDRESS][DOMAIN_NAME], 07496 774 260)" at bounding box center [194, 287] width 361 height 13
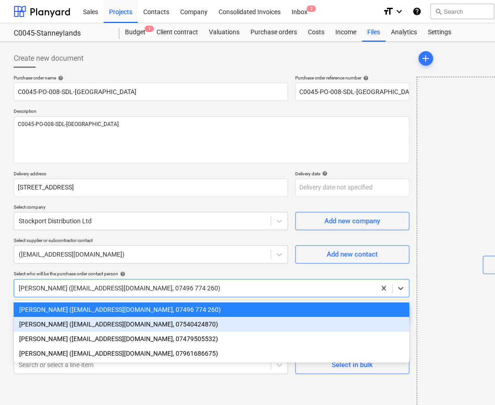
click at [74, 326] on div "[PERSON_NAME] ([EMAIL_ADDRESS][DOMAIN_NAME], 07540424870)" at bounding box center [212, 324] width 396 height 15
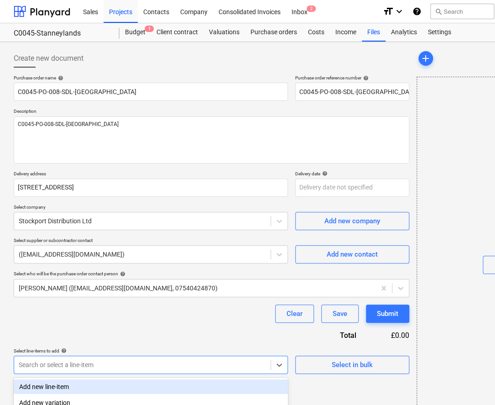
scroll to position [111, 0]
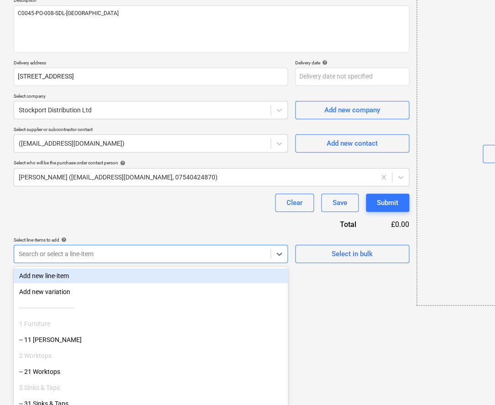
click at [77, 294] on body "Sales Projects Contacts Company Consolidated Invoices Inbox 2 format_size keybo…" at bounding box center [247, 91] width 495 height 405
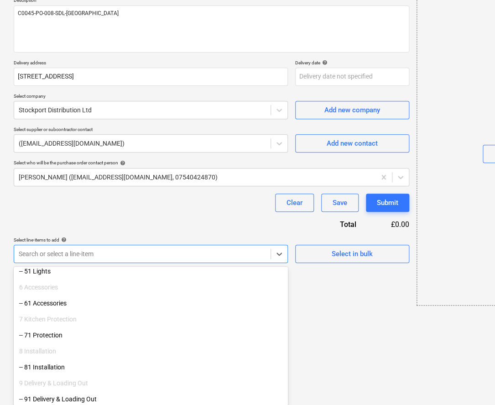
scroll to position [198, 0]
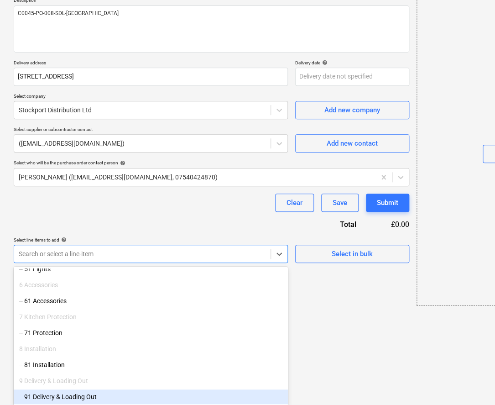
click at [74, 394] on div "-- 91 Delivery & Loading Out" at bounding box center [151, 396] width 274 height 15
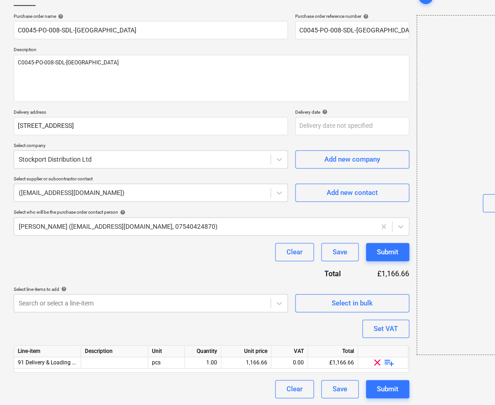
click at [389, 359] on span "playlist_add" at bounding box center [389, 362] width 11 height 11
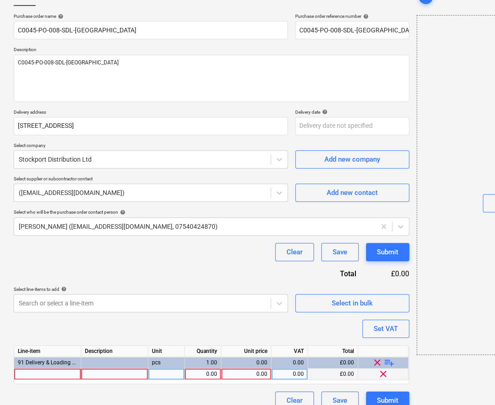
click at [23, 374] on div at bounding box center [47, 373] width 67 height 11
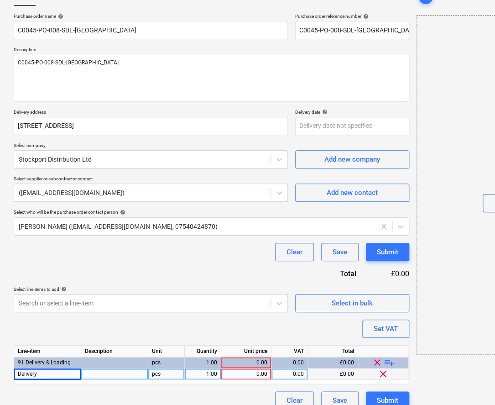
click at [254, 370] on div "0.00" at bounding box center [246, 373] width 42 height 11
click at [281, 332] on div "Purchase order name help C0045-PO-008-SDL-Stanneylands Purchase order reference…" at bounding box center [212, 211] width 396 height 396
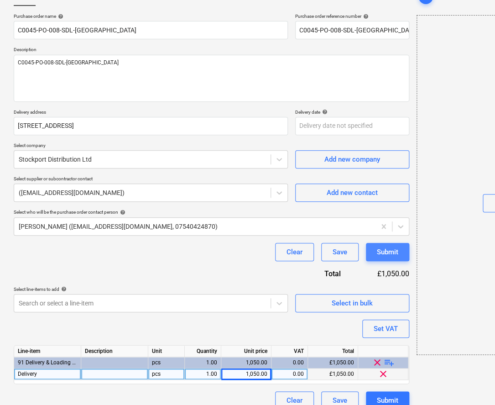
click at [373, 249] on button "Submit" at bounding box center [387, 252] width 43 height 18
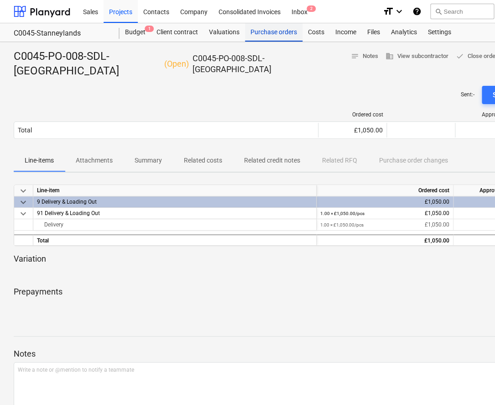
click at [265, 28] on div "Purchase orders" at bounding box center [273, 32] width 57 height 18
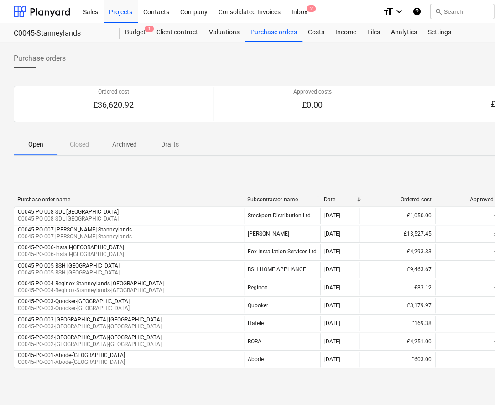
click at [295, 149] on div "Open Closed Archived Drafts" at bounding box center [312, 144] width 597 height 22
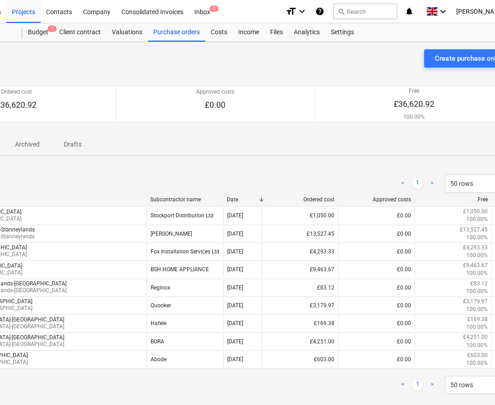
scroll to position [0, 129]
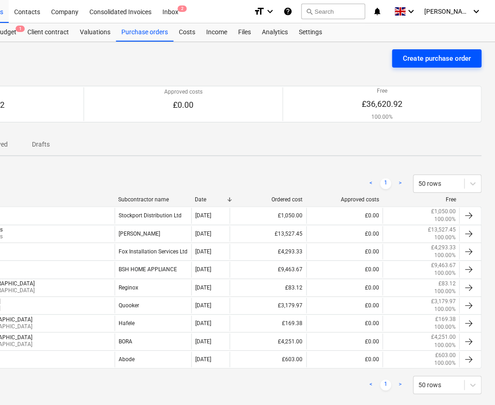
click at [424, 61] on div "Create purchase order" at bounding box center [437, 58] width 68 height 12
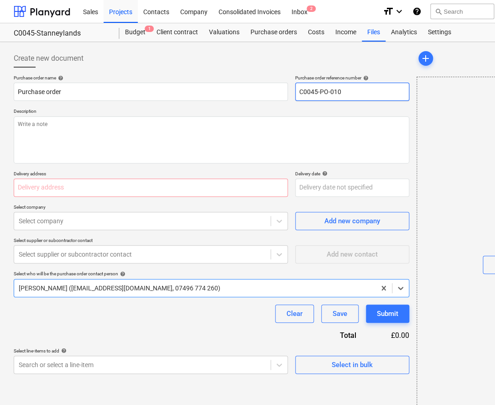
click at [371, 93] on input "C0045-PO-010" at bounding box center [352, 92] width 114 height 18
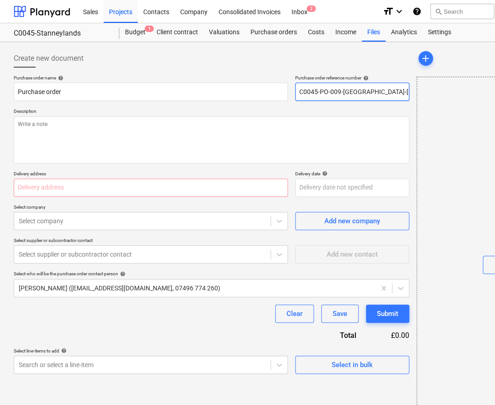
click at [396, 93] on input "C0045-PO-009-[GEOGRAPHIC_DATA]-[GEOGRAPHIC_DATA]" at bounding box center [352, 92] width 114 height 18
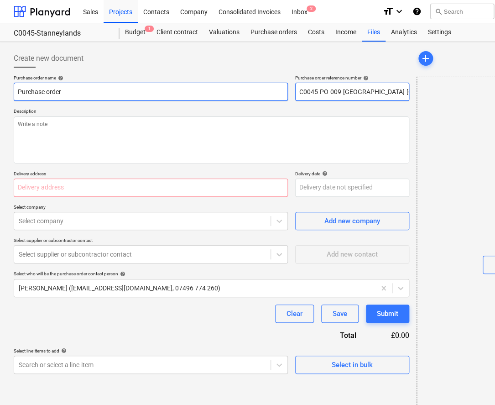
drag, startPoint x: 402, startPoint y: 93, endPoint x: 246, endPoint y: 95, distance: 156.0
click at [246, 95] on div "Purchase order name help Purchase order Purchase order reference number help C0…" at bounding box center [212, 88] width 396 height 26
drag, startPoint x: 150, startPoint y: 92, endPoint x: -23, endPoint y: 92, distance: 173.4
click at [0, 92] on html "Sales Projects Contacts Company Consolidated Invoices Inbox 2 format_size keybo…" at bounding box center [247, 202] width 495 height 405
paste input "C0045-PO-009-[GEOGRAPHIC_DATA]-[GEOGRAPHIC_DATA]"
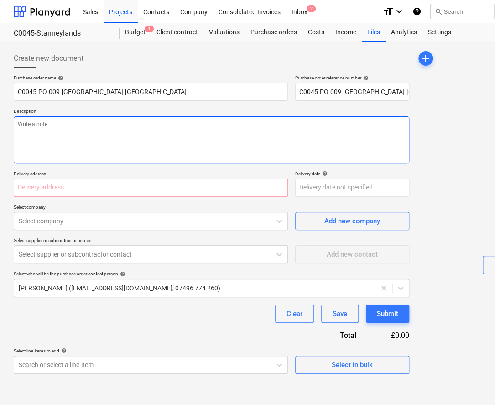
click at [61, 133] on textarea at bounding box center [212, 139] width 396 height 47
paste textarea "C0045-PO-009-[GEOGRAPHIC_DATA]-[GEOGRAPHIC_DATA]"
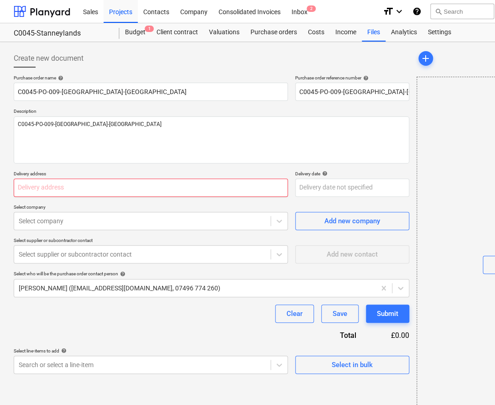
click at [72, 193] on input "text" at bounding box center [151, 187] width 274 height 18
drag, startPoint x: 173, startPoint y: 349, endPoint x: 149, endPoint y: 291, distance: 63.4
click at [173, 345] on div "Purchase order name help C0045-PO-009-[GEOGRAPHIC_DATA]-Stanneylands Purchase o…" at bounding box center [212, 224] width 396 height 299
click at [104, 195] on input "text" at bounding box center [151, 187] width 274 height 18
paste input "[STREET_ADDRESS]"
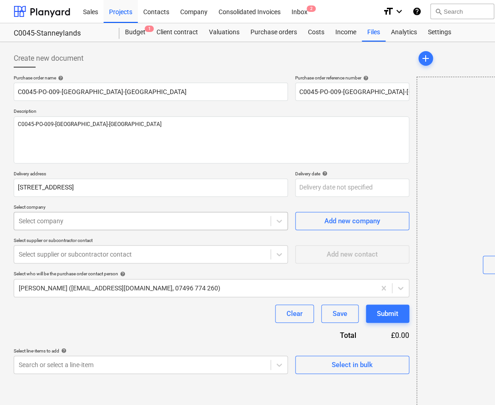
click at [103, 220] on div at bounding box center [142, 220] width 247 height 9
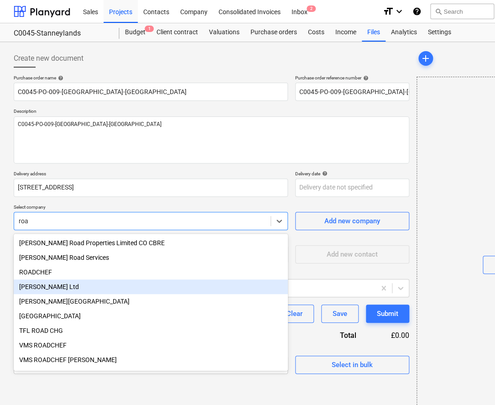
click at [87, 288] on div "[PERSON_NAME] Ltd" at bounding box center [151, 286] width 274 height 15
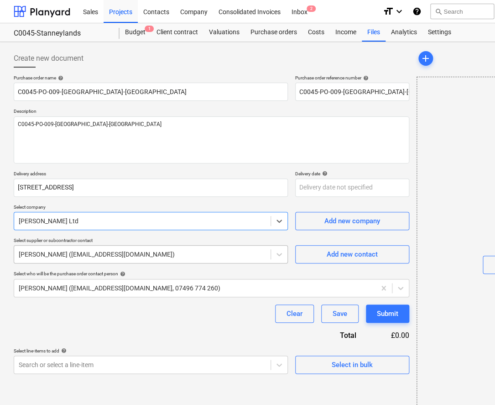
click at [80, 260] on div "[PERSON_NAME] ([EMAIL_ADDRESS][DOMAIN_NAME])" at bounding box center [151, 254] width 274 height 18
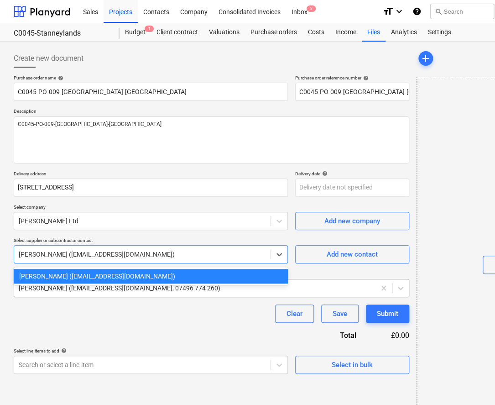
click at [81, 291] on div at bounding box center [195, 287] width 352 height 9
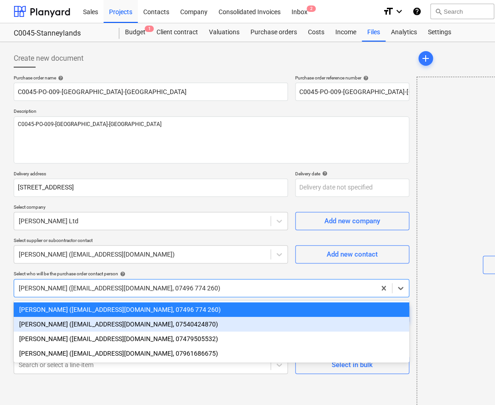
click at [81, 322] on div "[PERSON_NAME] ([EMAIL_ADDRESS][DOMAIN_NAME], 07540424870)" at bounding box center [212, 324] width 396 height 15
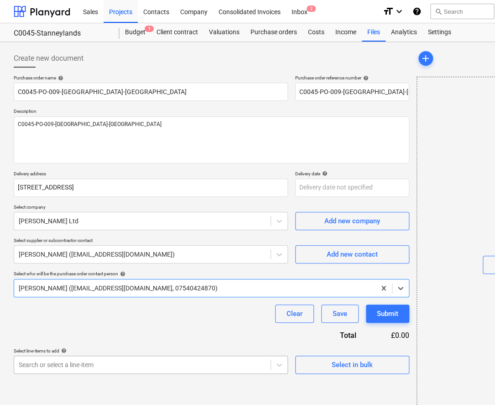
scroll to position [111, 0]
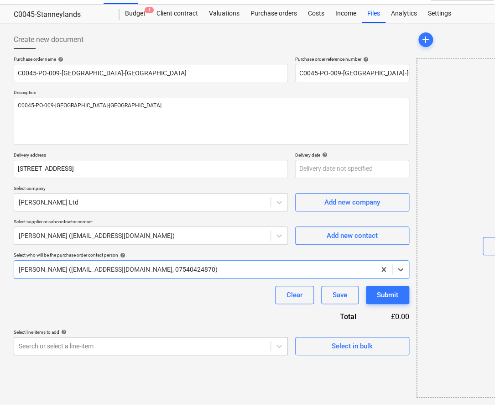
click at [97, 367] on body "Sales Projects Contacts Company Consolidated Invoices Inbox 2 format_size keybo…" at bounding box center [247, 183] width 495 height 405
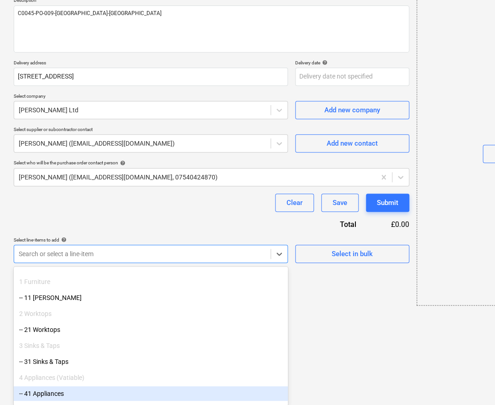
scroll to position [41, 0]
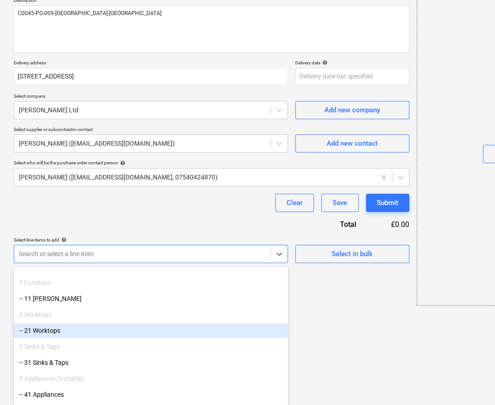
click at [56, 333] on div "-- 21 Worktops" at bounding box center [151, 330] width 274 height 15
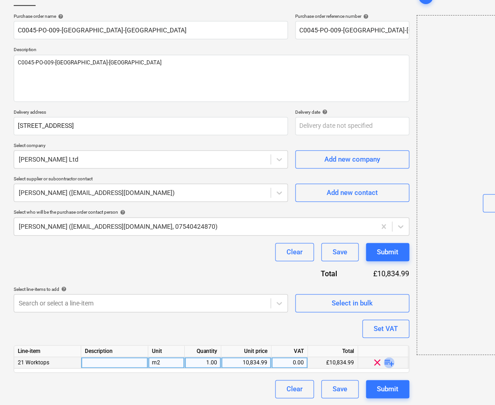
drag, startPoint x: 392, startPoint y: 360, endPoint x: 330, endPoint y: 366, distance: 62.4
click at [392, 360] on span "playlist_add" at bounding box center [389, 362] width 11 height 11
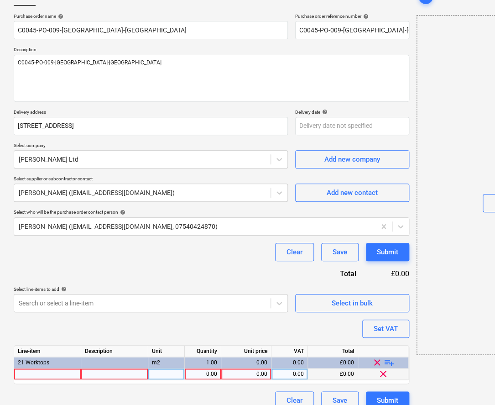
click at [51, 372] on div at bounding box center [47, 373] width 67 height 11
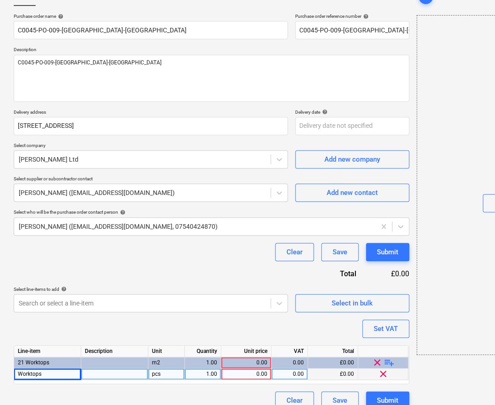
click at [232, 370] on div "0.00" at bounding box center [246, 373] width 42 height 11
click at [196, 328] on div "Purchase order name help C0045-PO-009-[GEOGRAPHIC_DATA]-Stanneylands Purchase o…" at bounding box center [212, 211] width 396 height 396
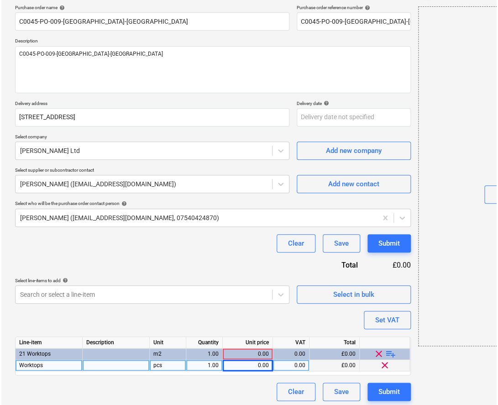
scroll to position [73, 0]
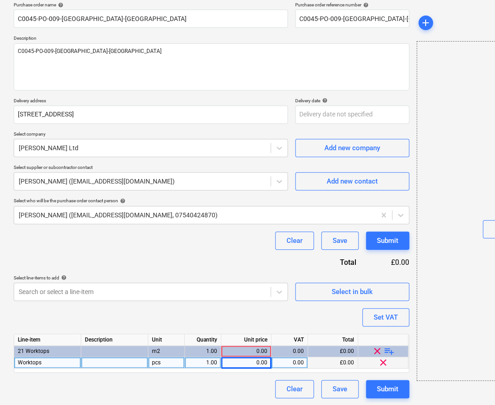
click at [255, 361] on div "0.00" at bounding box center [246, 362] width 42 height 11
click at [316, 324] on div "Purchase order name help C0045-PO-009-[GEOGRAPHIC_DATA]-Stanneylands Purchase o…" at bounding box center [212, 200] width 396 height 396
click at [382, 241] on div "Submit" at bounding box center [387, 240] width 21 height 12
